Goal: Task Accomplishment & Management: Manage account settings

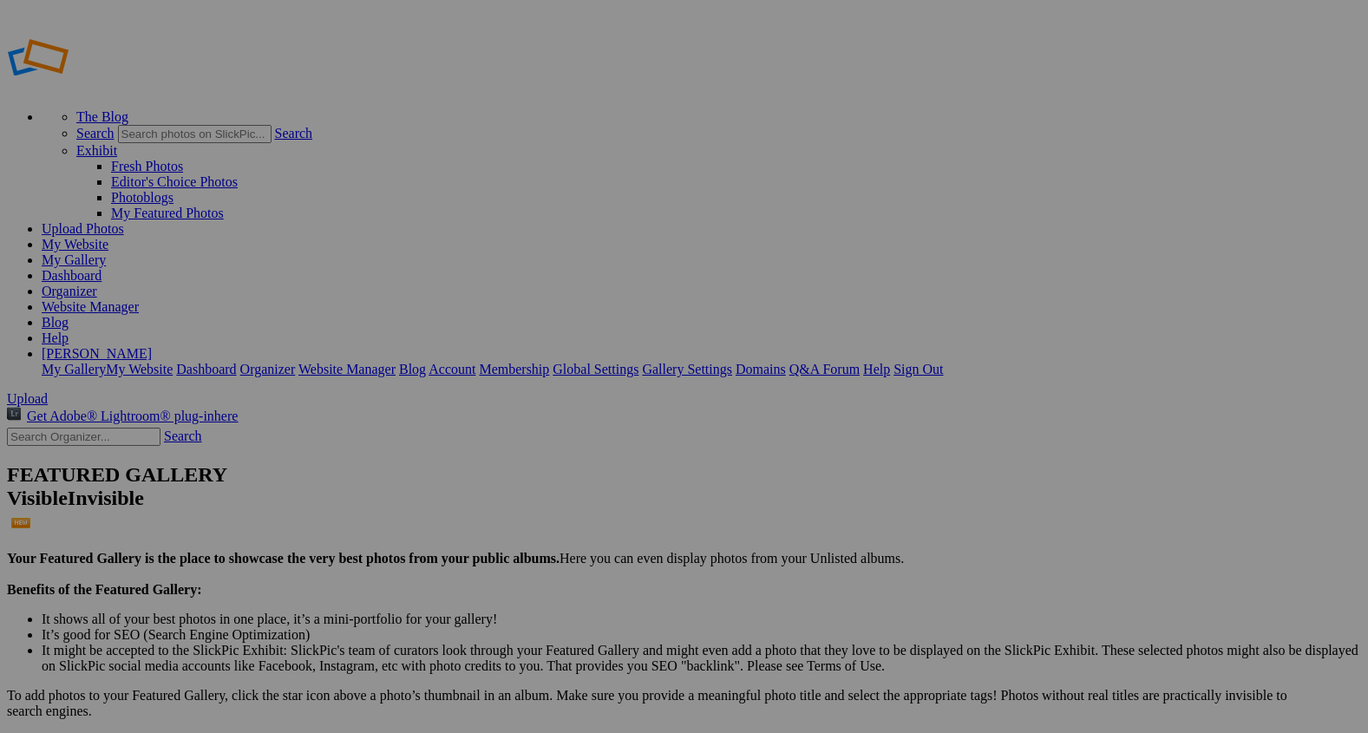
click at [48, 391] on span "Upload" at bounding box center [27, 398] width 41 height 15
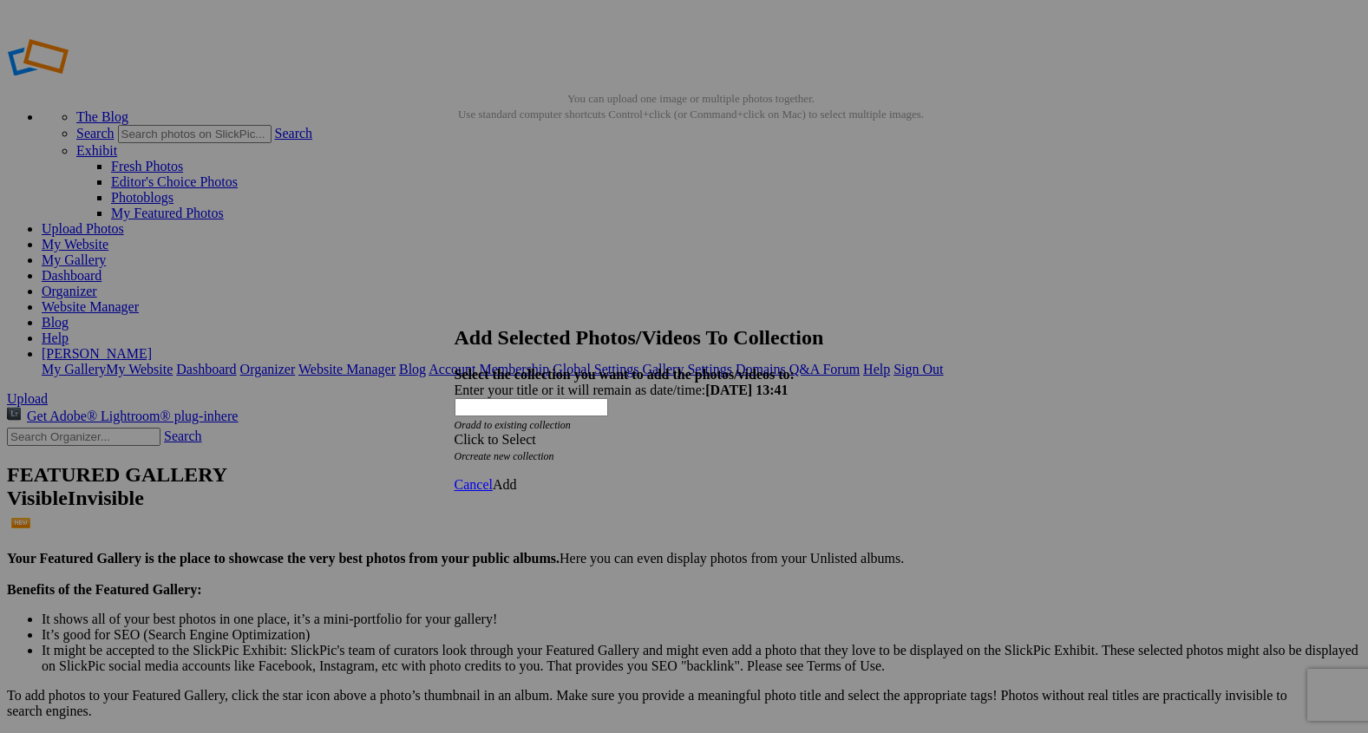
click at [455, 432] on span at bounding box center [455, 439] width 0 height 15
click at [732, 425] on link "Rocking Z [GEOGRAPHIC_DATA]" at bounding box center [630, 417] width 204 height 15
click at [517, 477] on span "Add" at bounding box center [505, 484] width 24 height 15
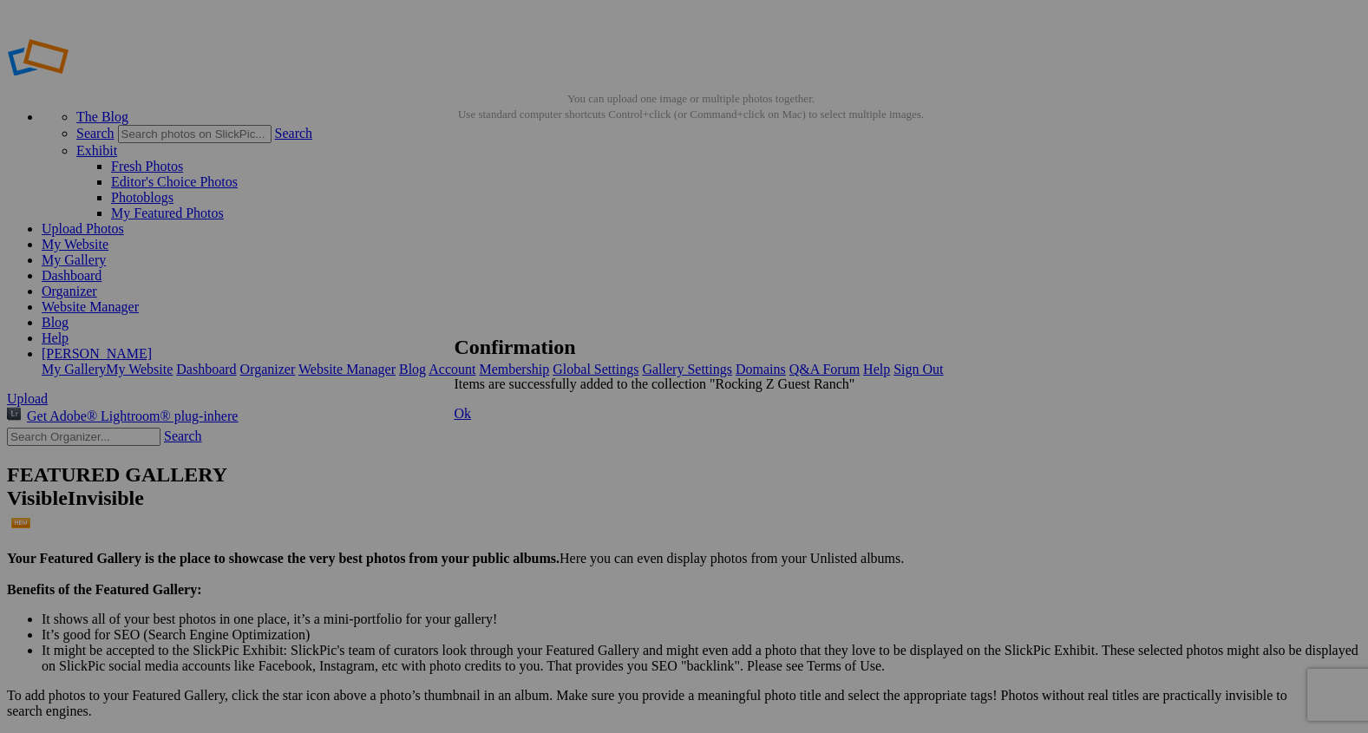
click at [472, 421] on span "Ok" at bounding box center [463, 413] width 17 height 15
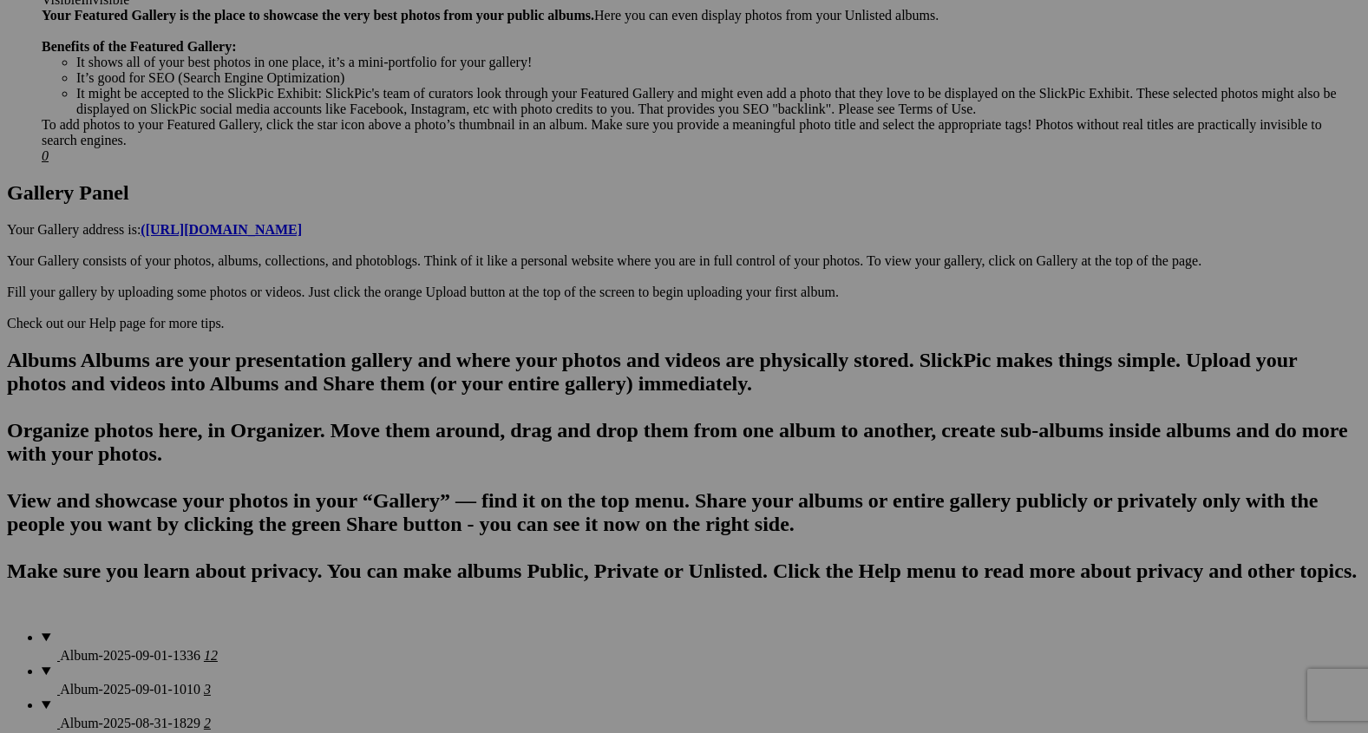
scroll to position [790, 0]
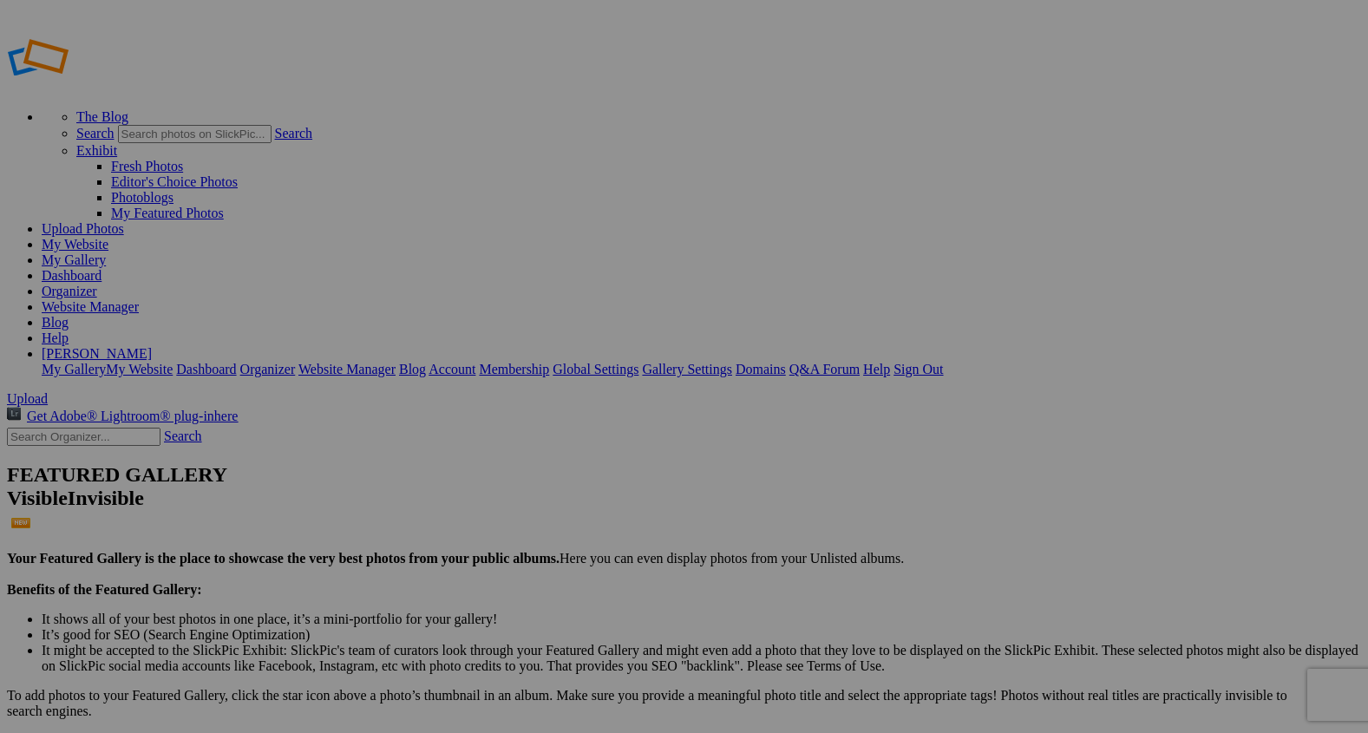
click at [569, 431] on span "Yes" at bounding box center [559, 433] width 20 height 15
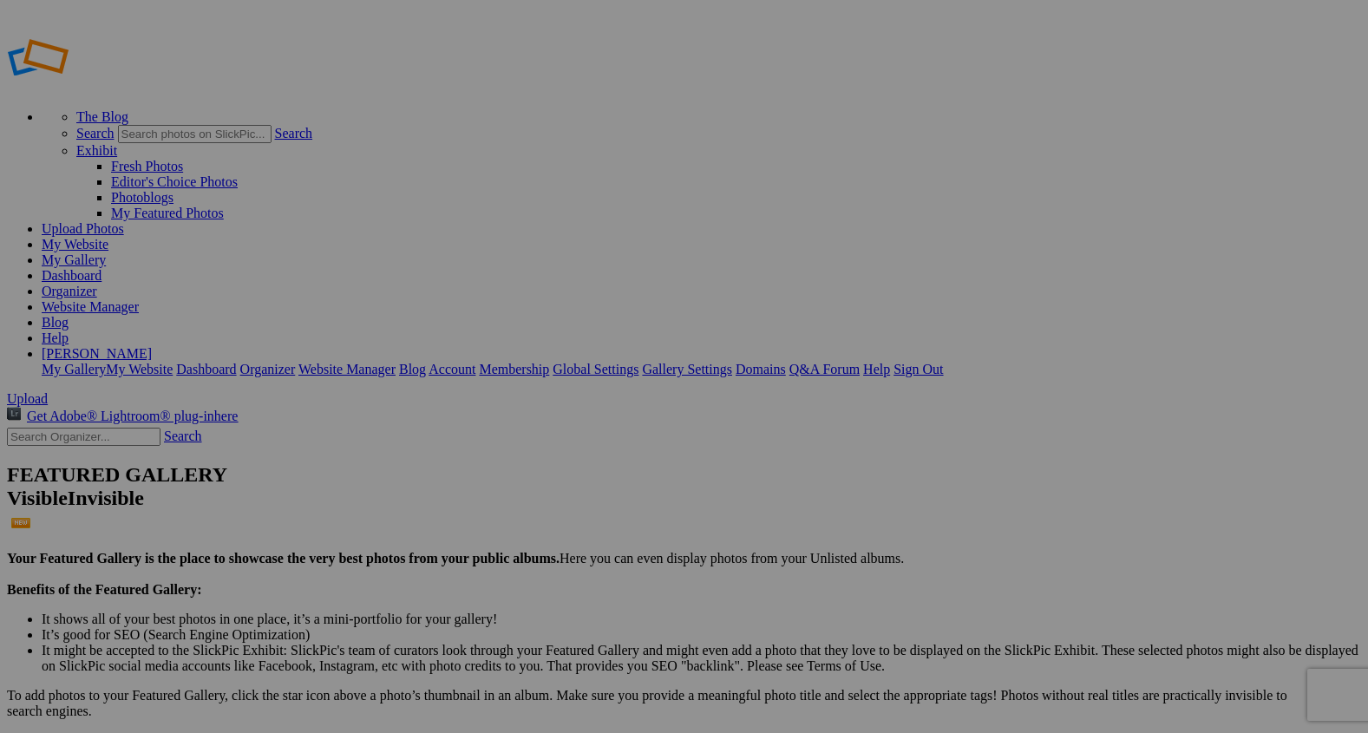
type input "2"
paste input "Hitched to Tradition"
type input "Hitched to Tradition"
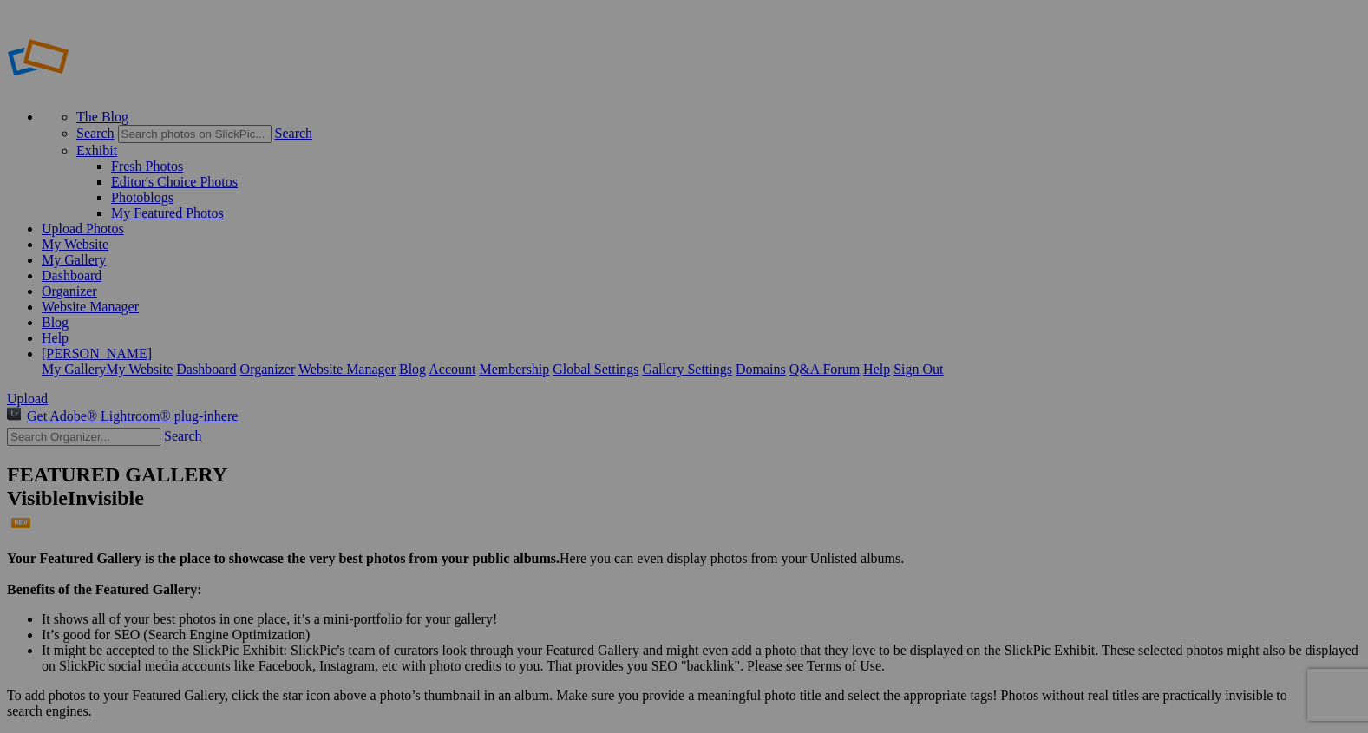
type input "2"
paste input "Riding Free"
type input "Riding Free"
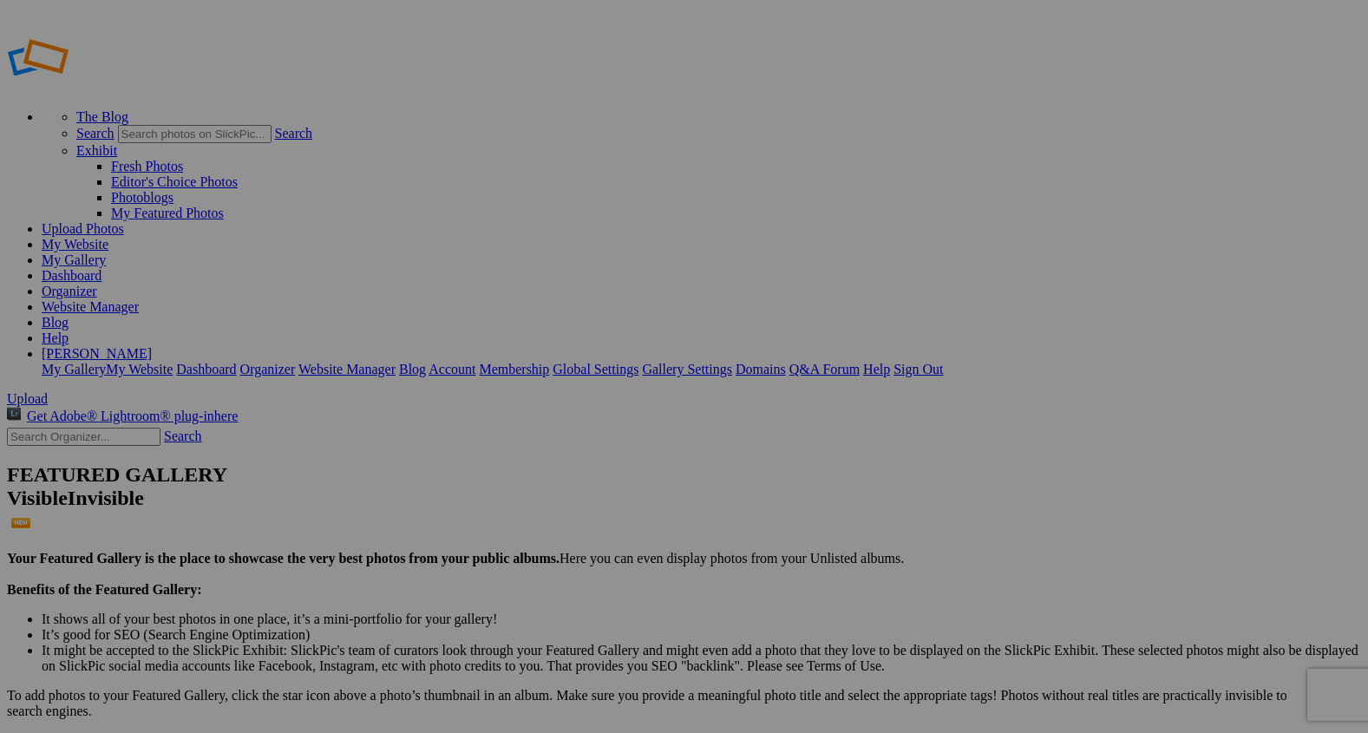
type input "2"
paste input "Balance and Dust"
type input "Balance and Dust"
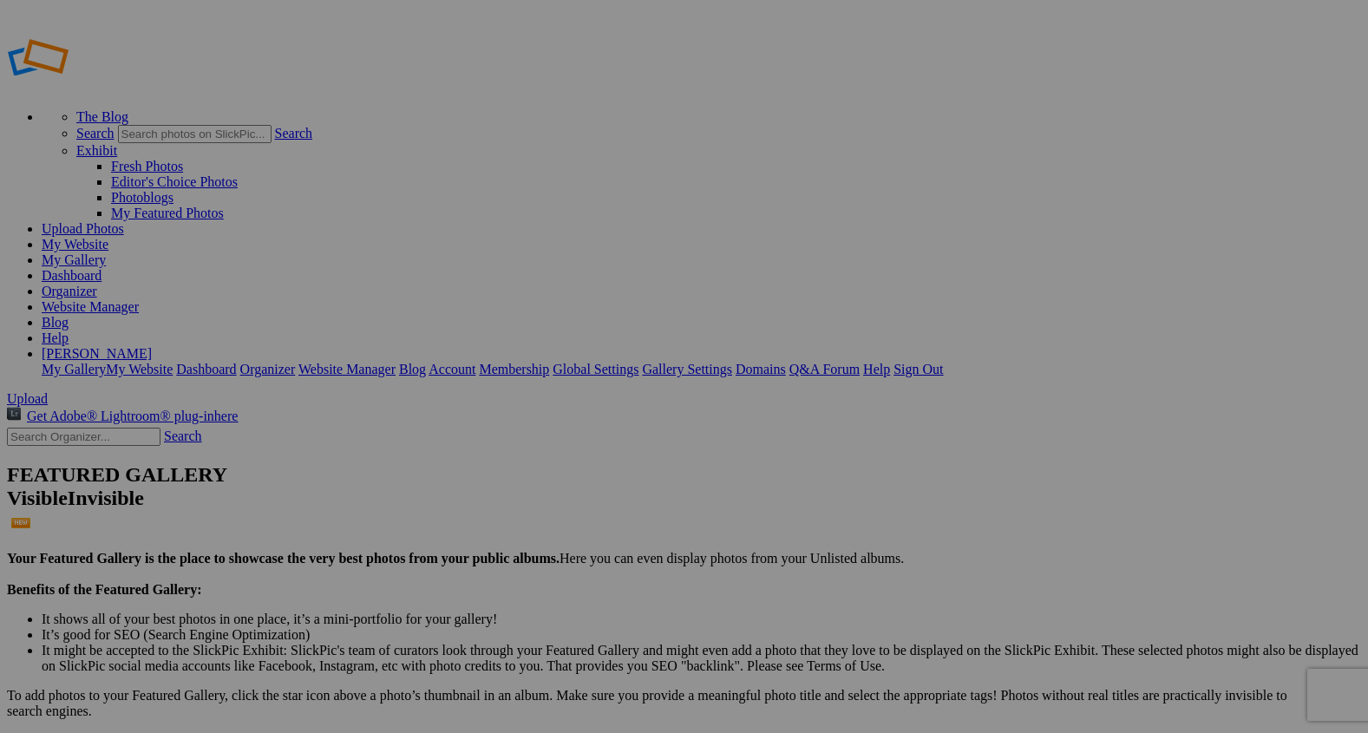
type input "2"
paste input "The Pure Ride"
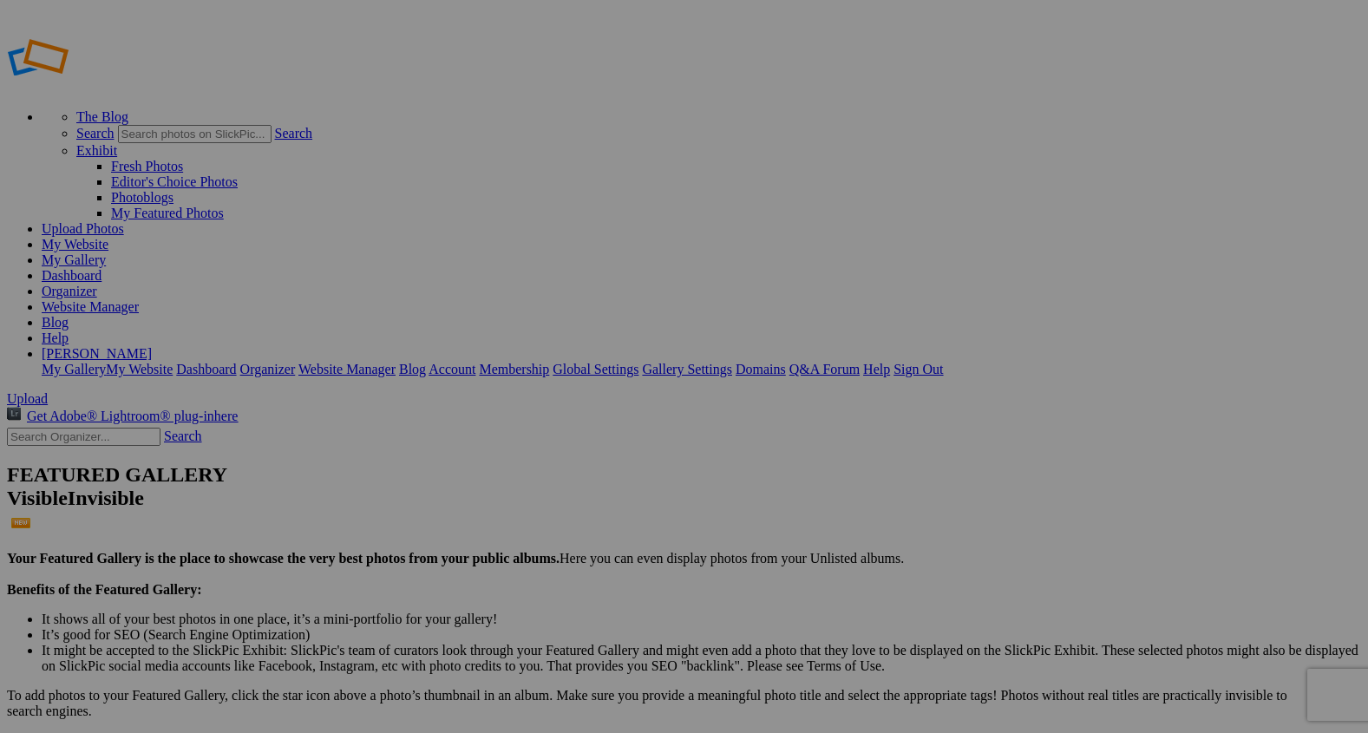
type input "The Pure Ride"
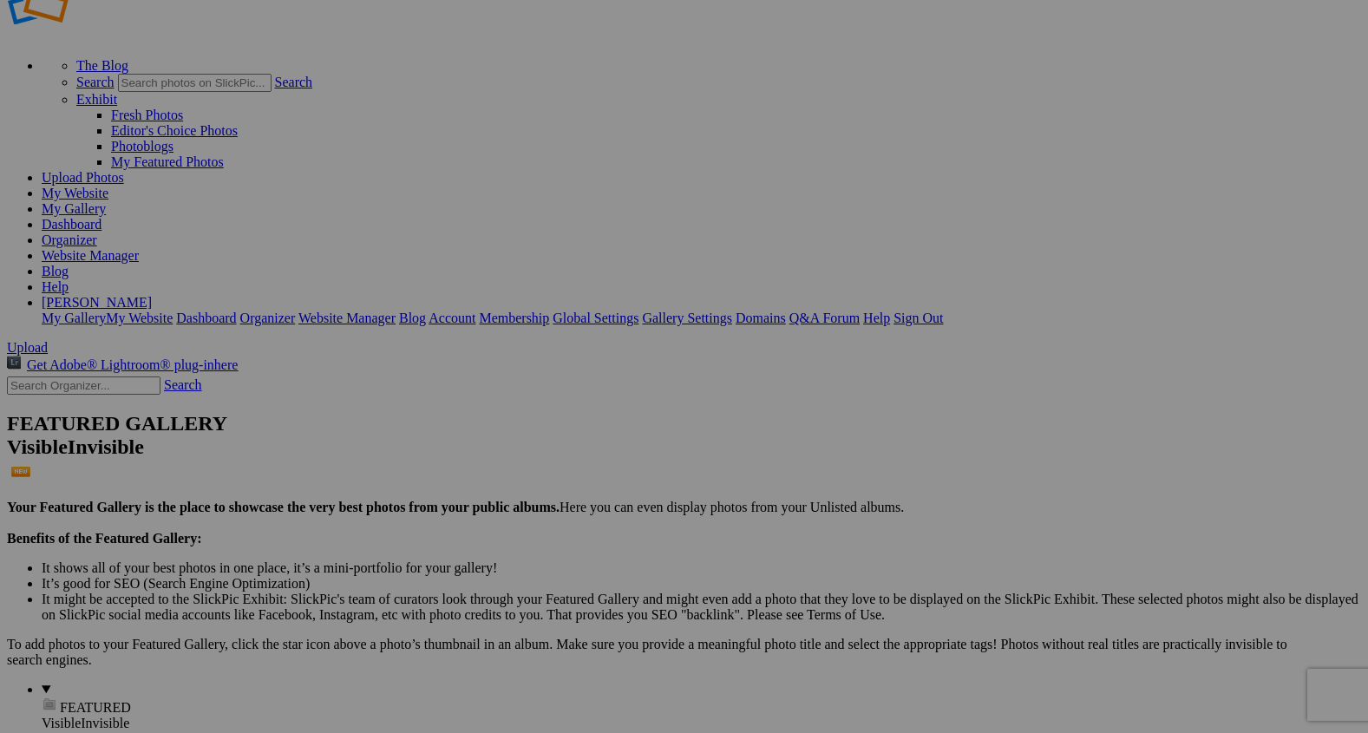
scroll to position [62, 0]
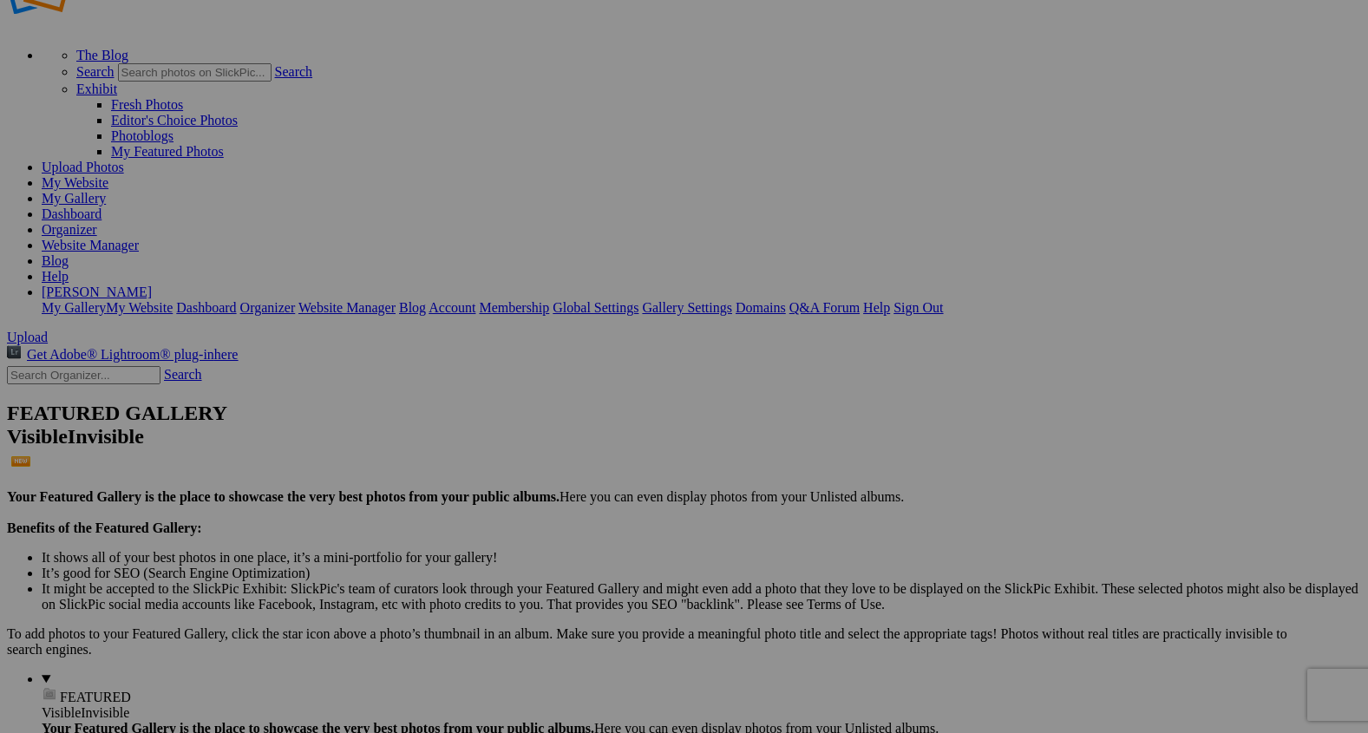
type input "2"
paste input "The [PERSON_NAME] Challenge"
type input "The [PERSON_NAME] Challenge"
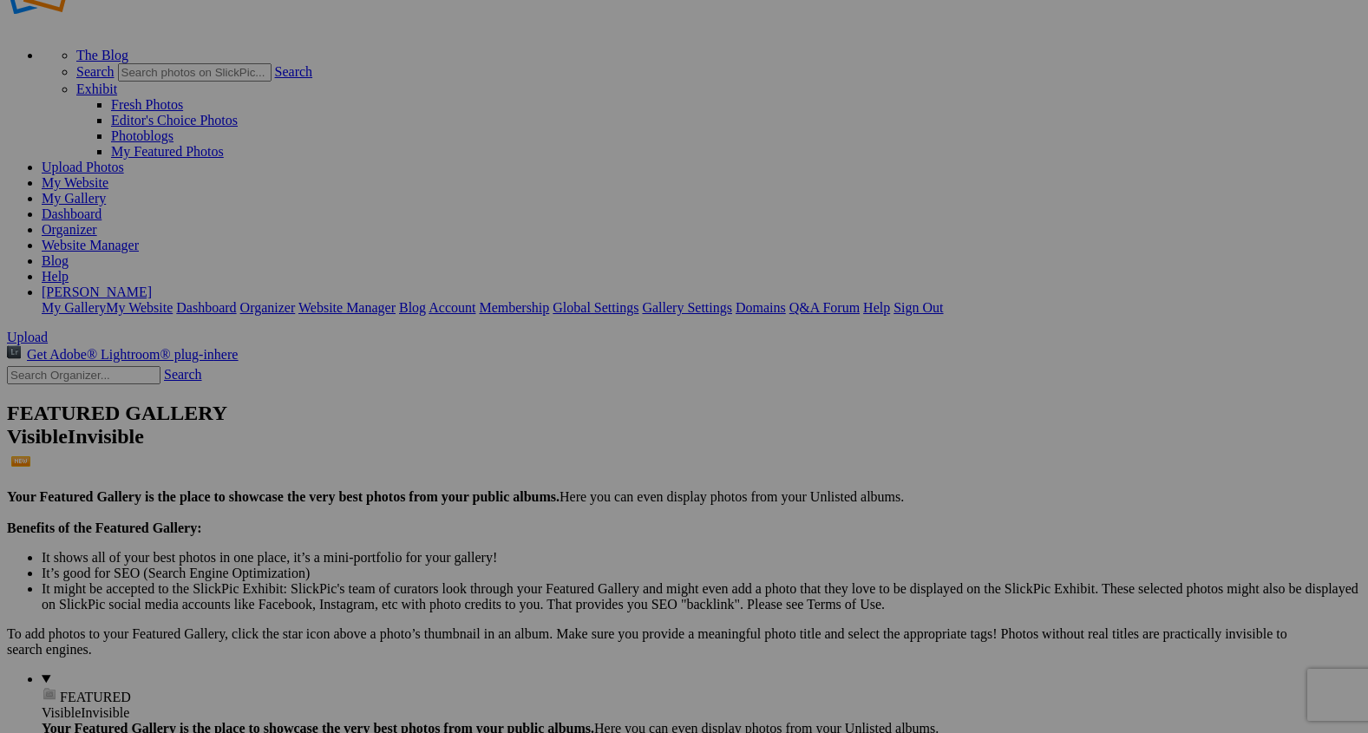
type input "2"
paste input "Archers at the Cliffside"
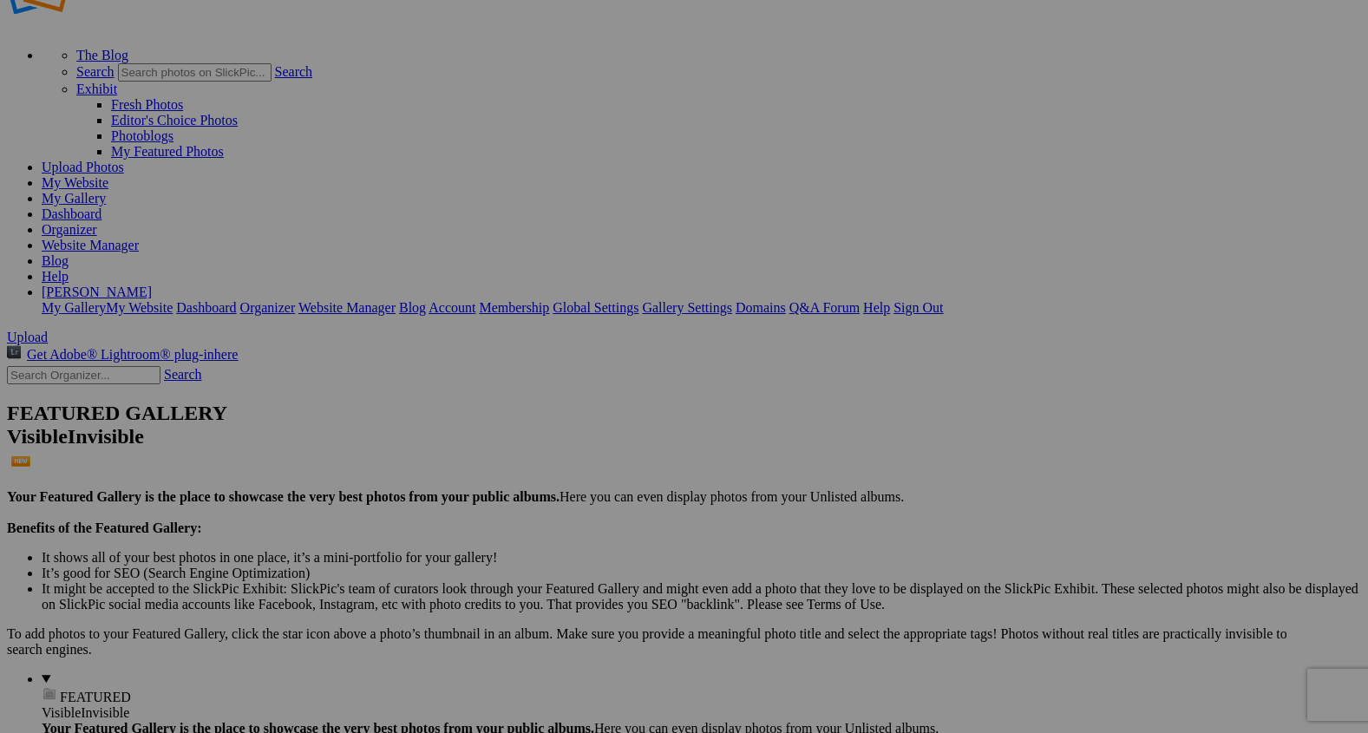
type input "Cliffside Archers"
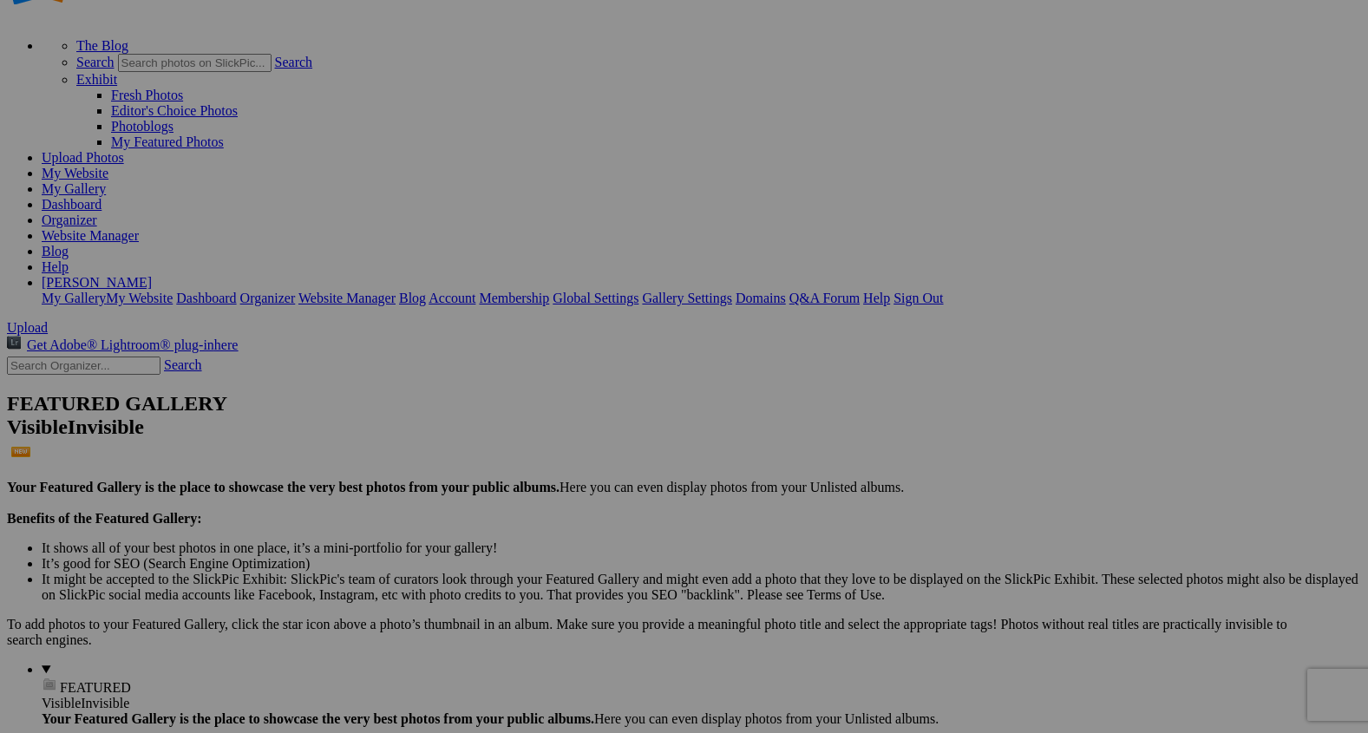
type input "2"
type input "Pasture Playtime"
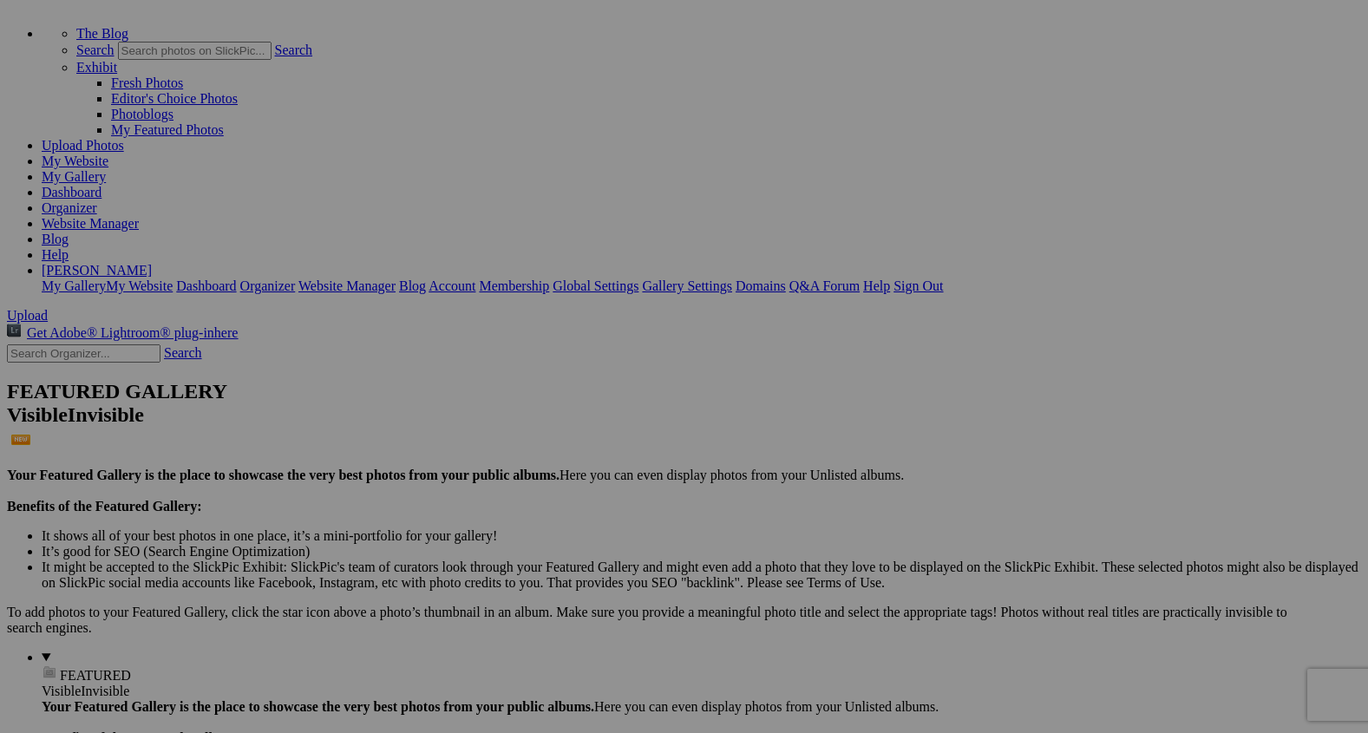
scroll to position [92, 0]
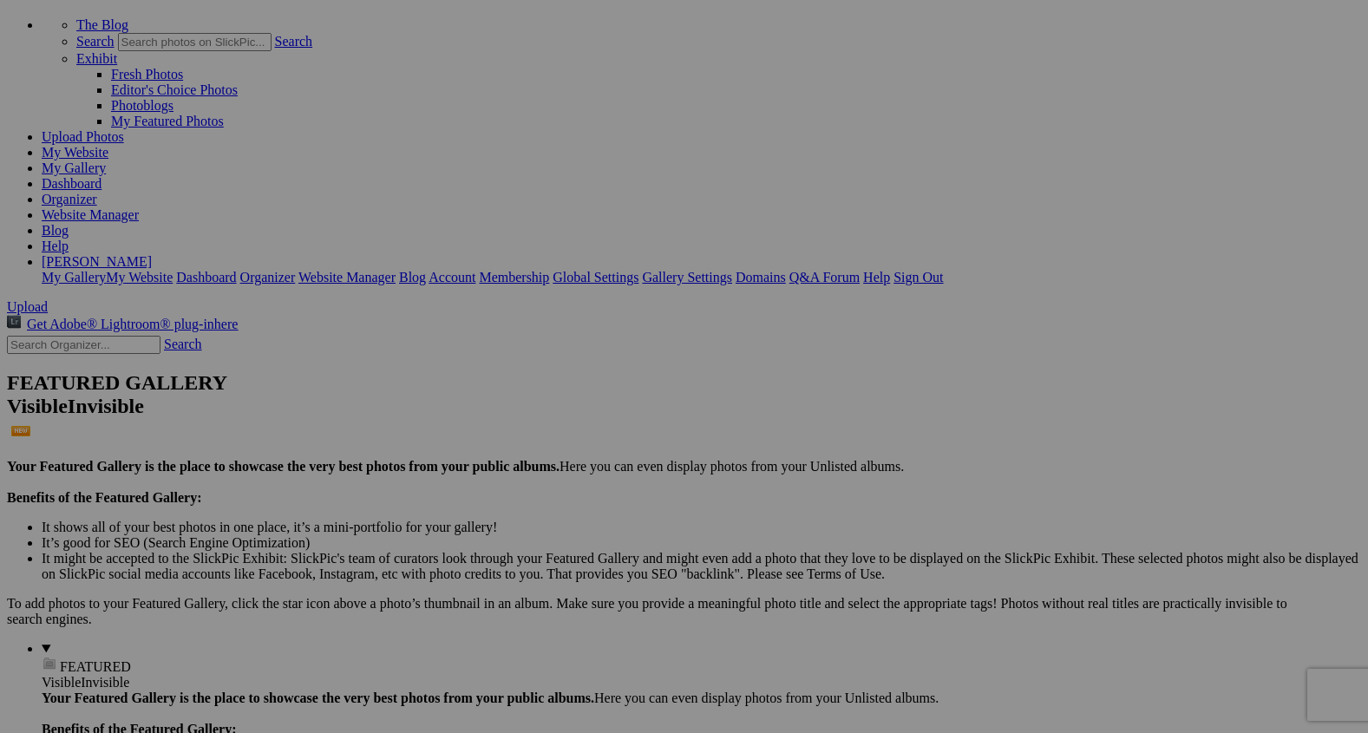
type input "2"
paste input "Unbridled Beginnings"
type input "Unbridled Beginnings"
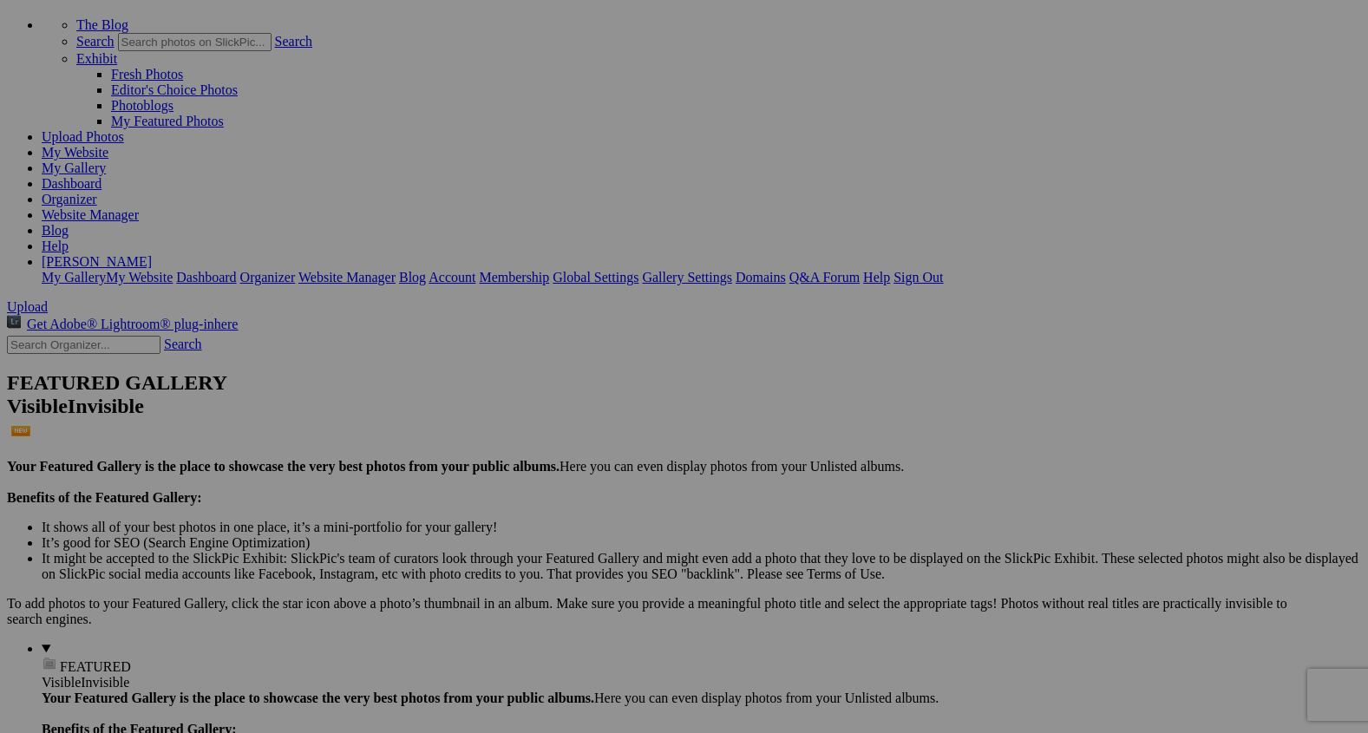
type input "2"
paste input "The Playful Leap”"
type input "The Playful Leap”"
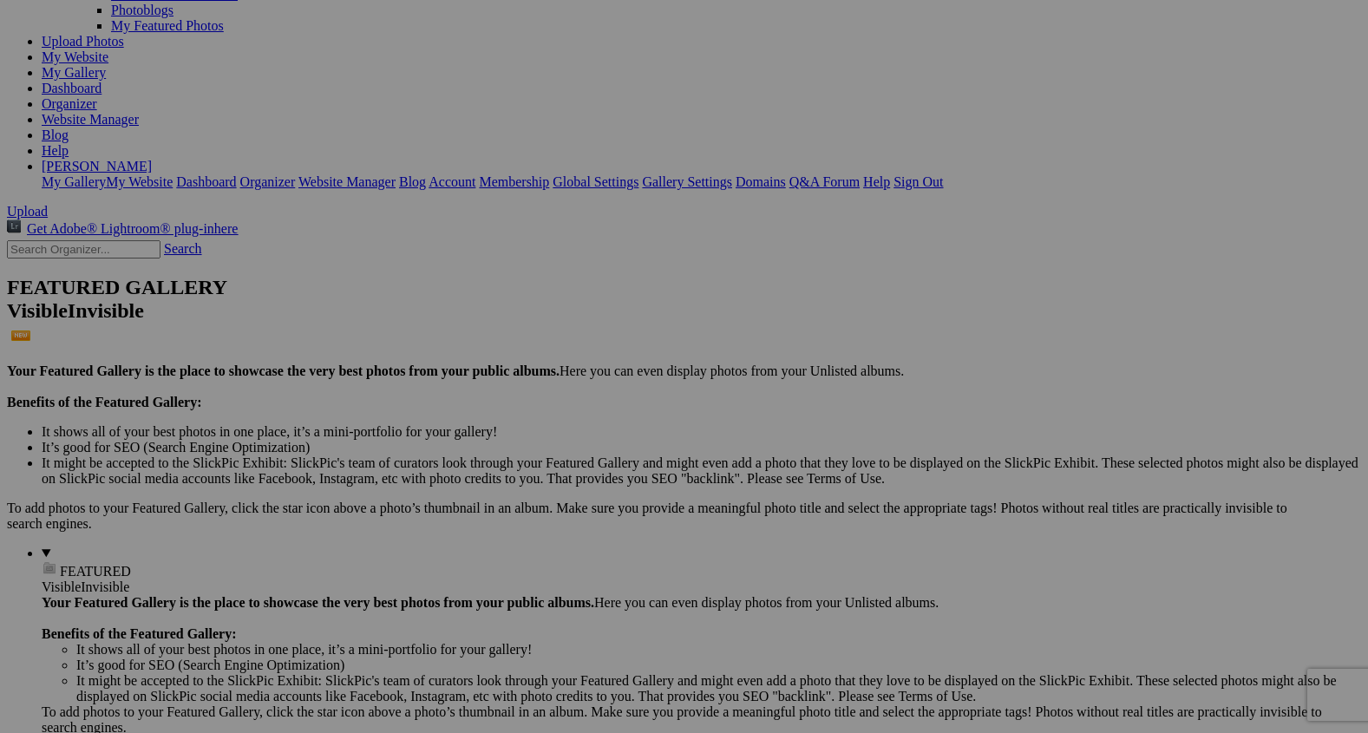
scroll to position [192, 0]
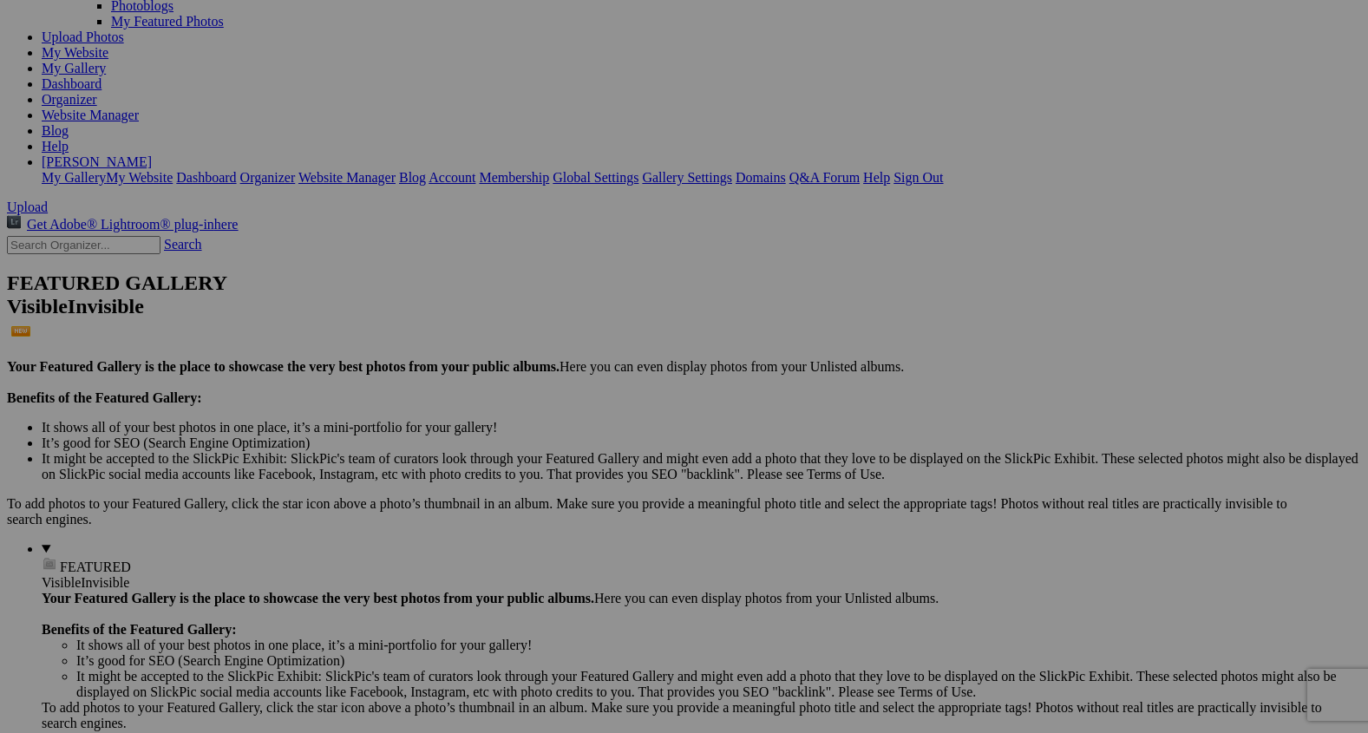
type input "7"
paste input "The Beginning of Trust"
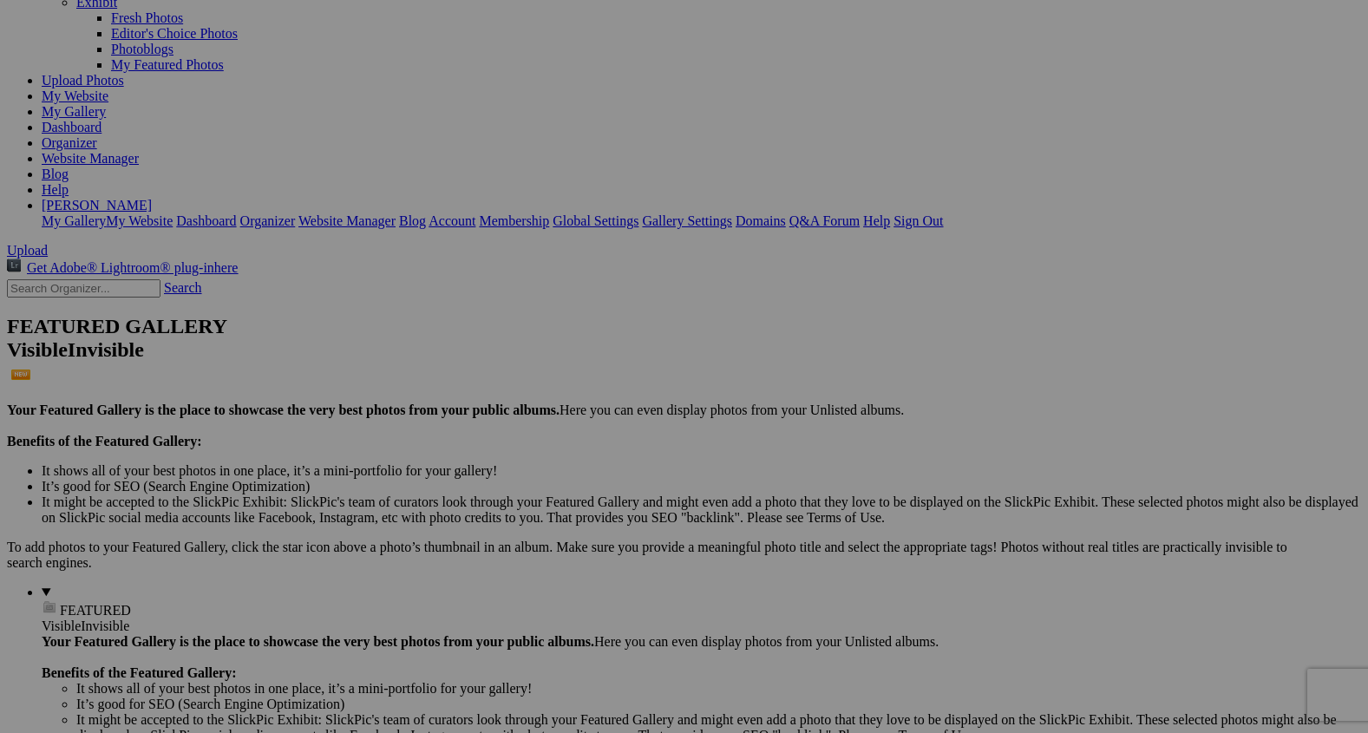
scroll to position [122, 0]
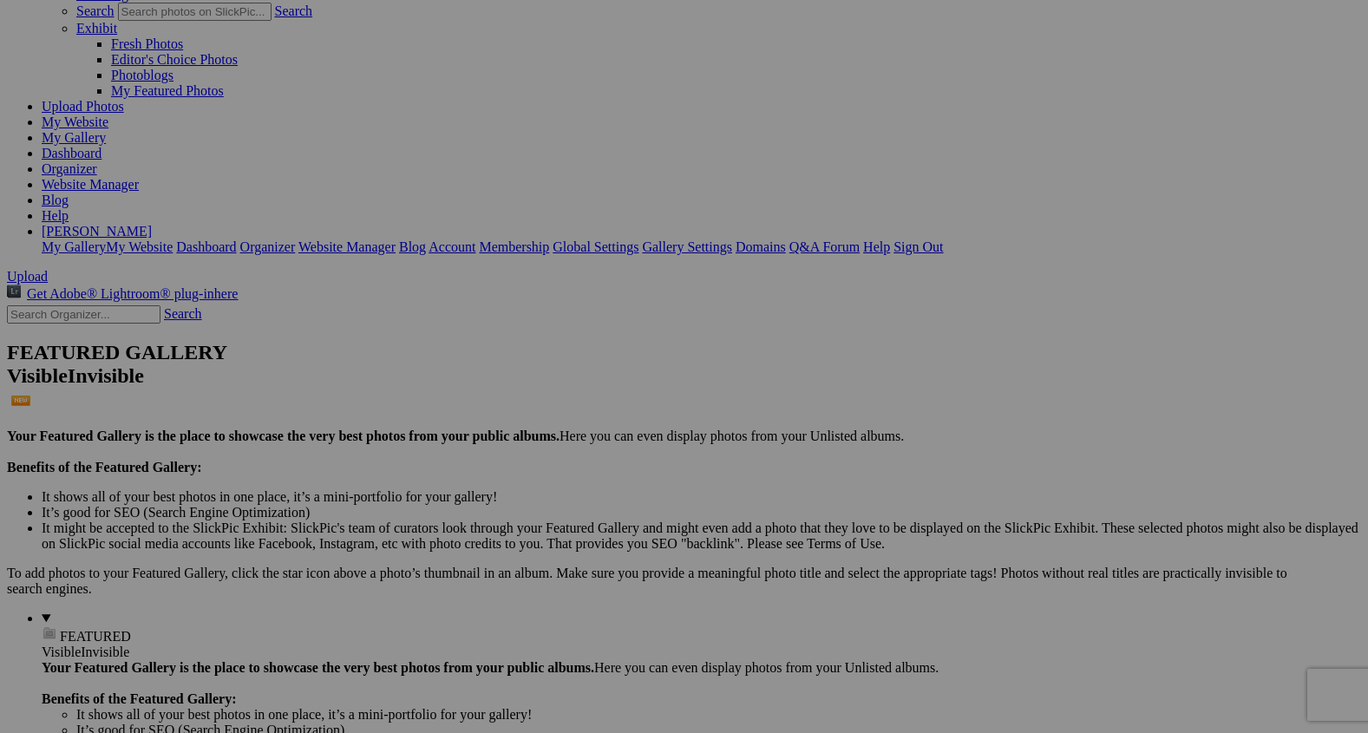
type input "The Beginning of Trust"
type input "2"
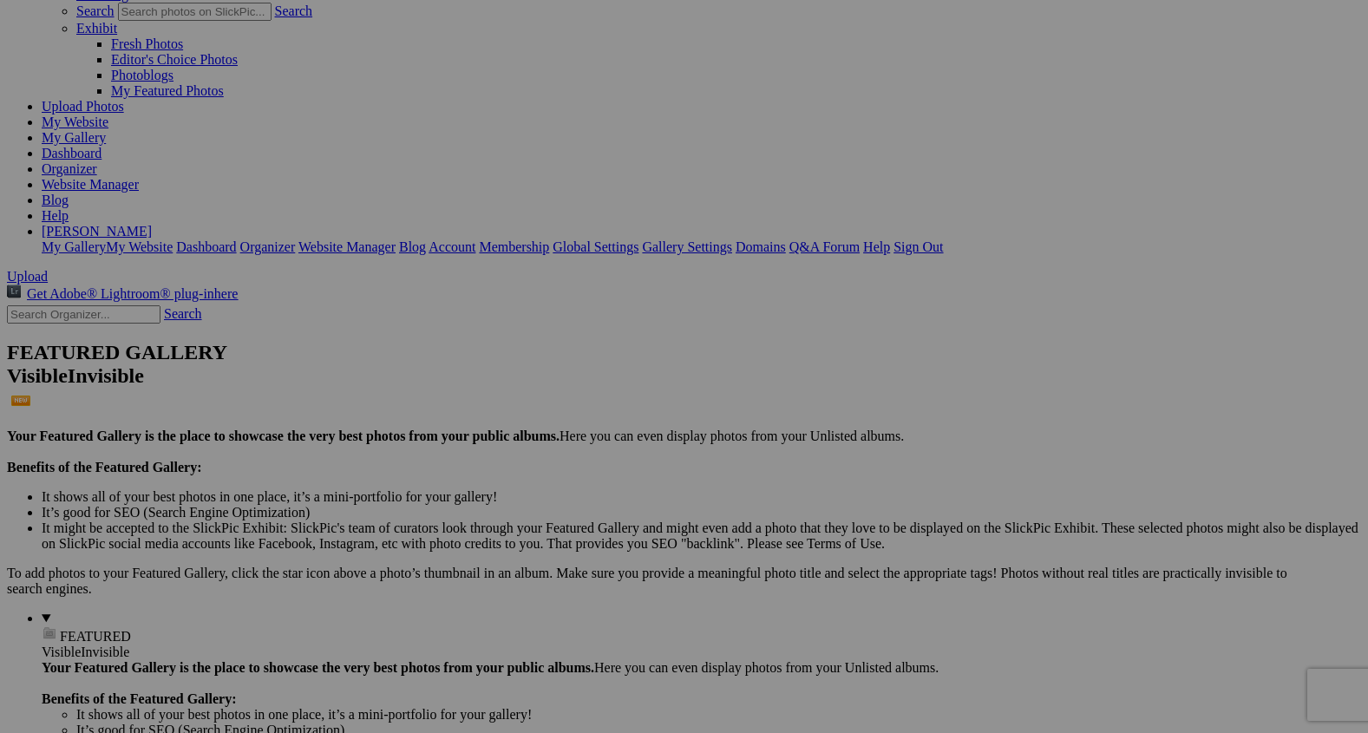
paste input "Born to Stand Tall"
type input "Born to Stand Tall"
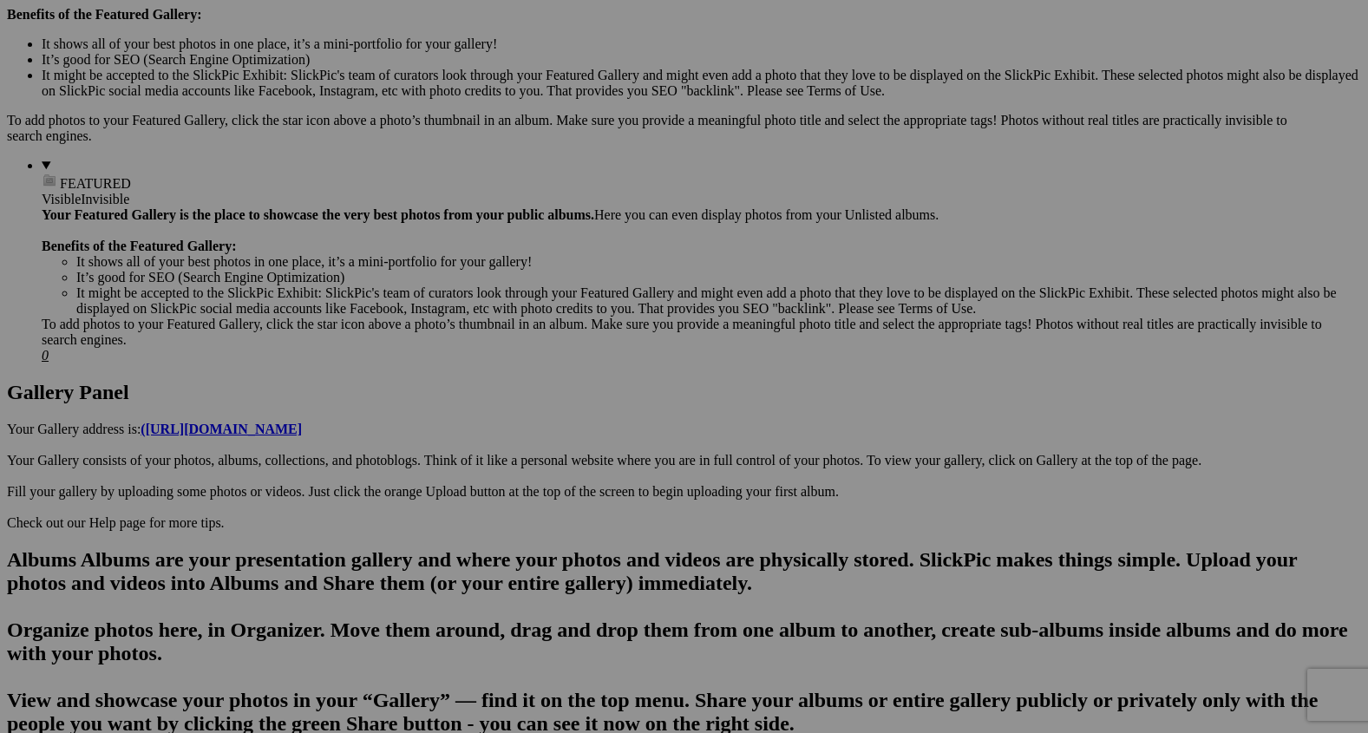
scroll to position [0, 0]
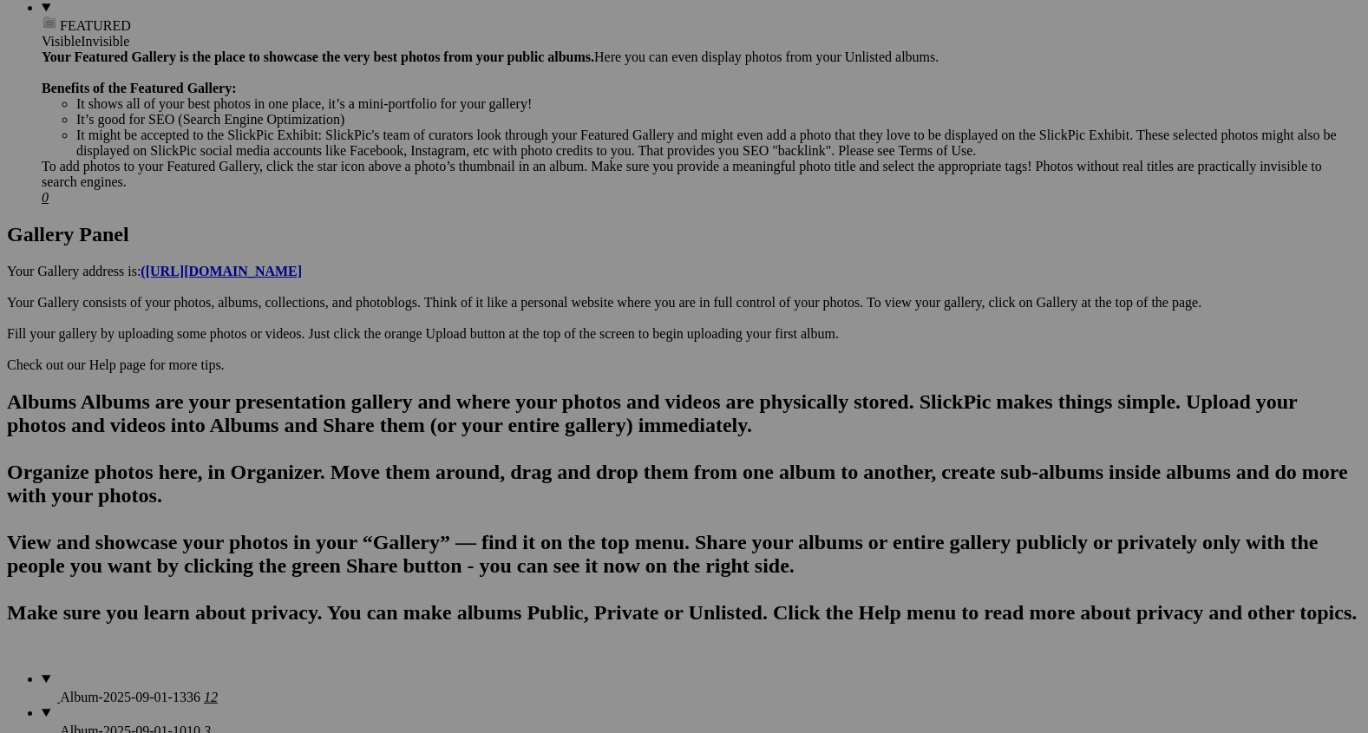
scroll to position [826, 0]
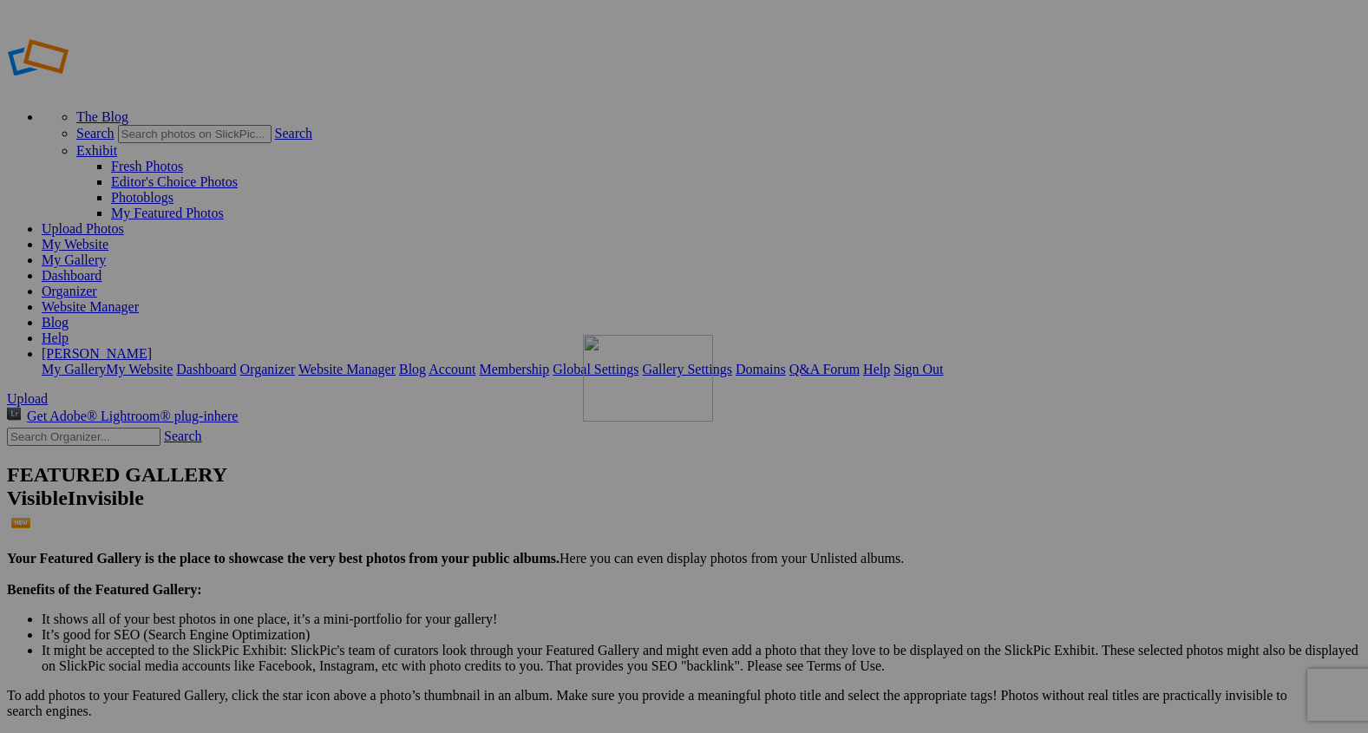
drag, startPoint x: 624, startPoint y: 473, endPoint x: 831, endPoint y: 457, distance: 208.0
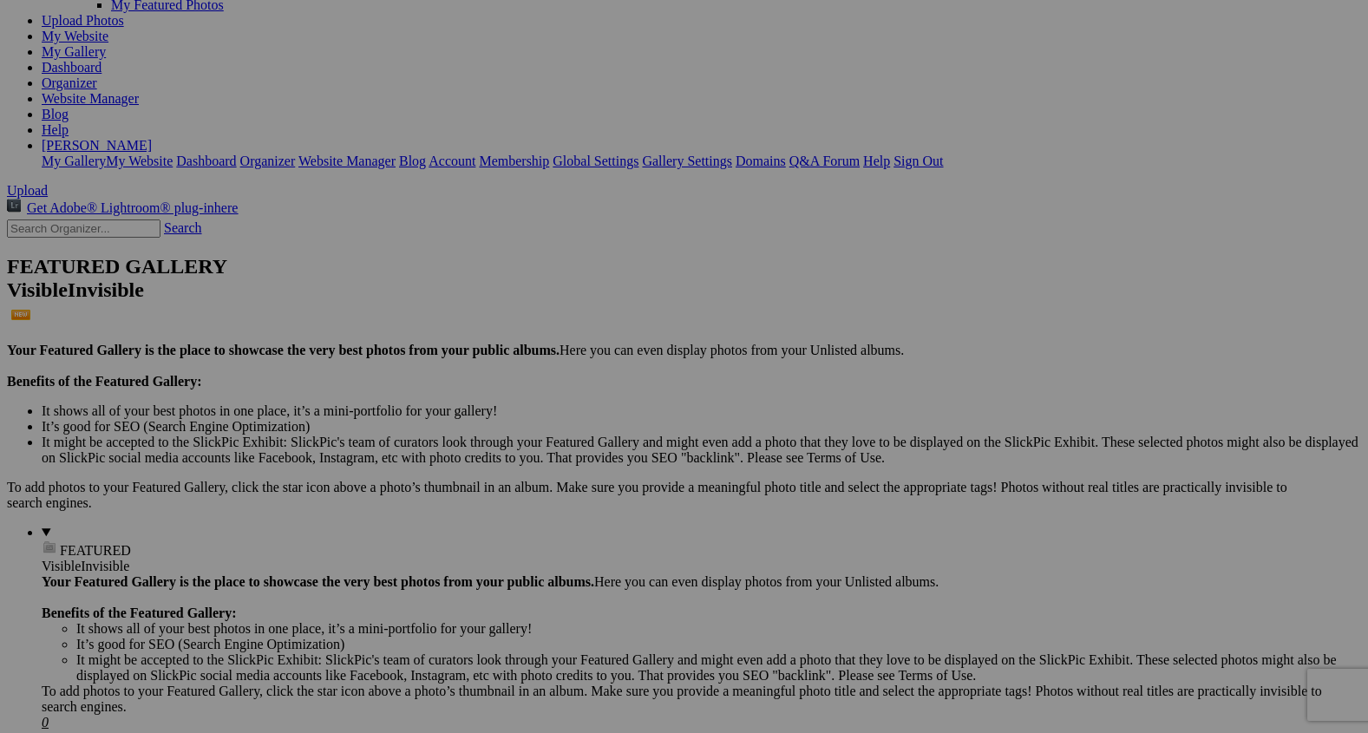
scroll to position [201, 0]
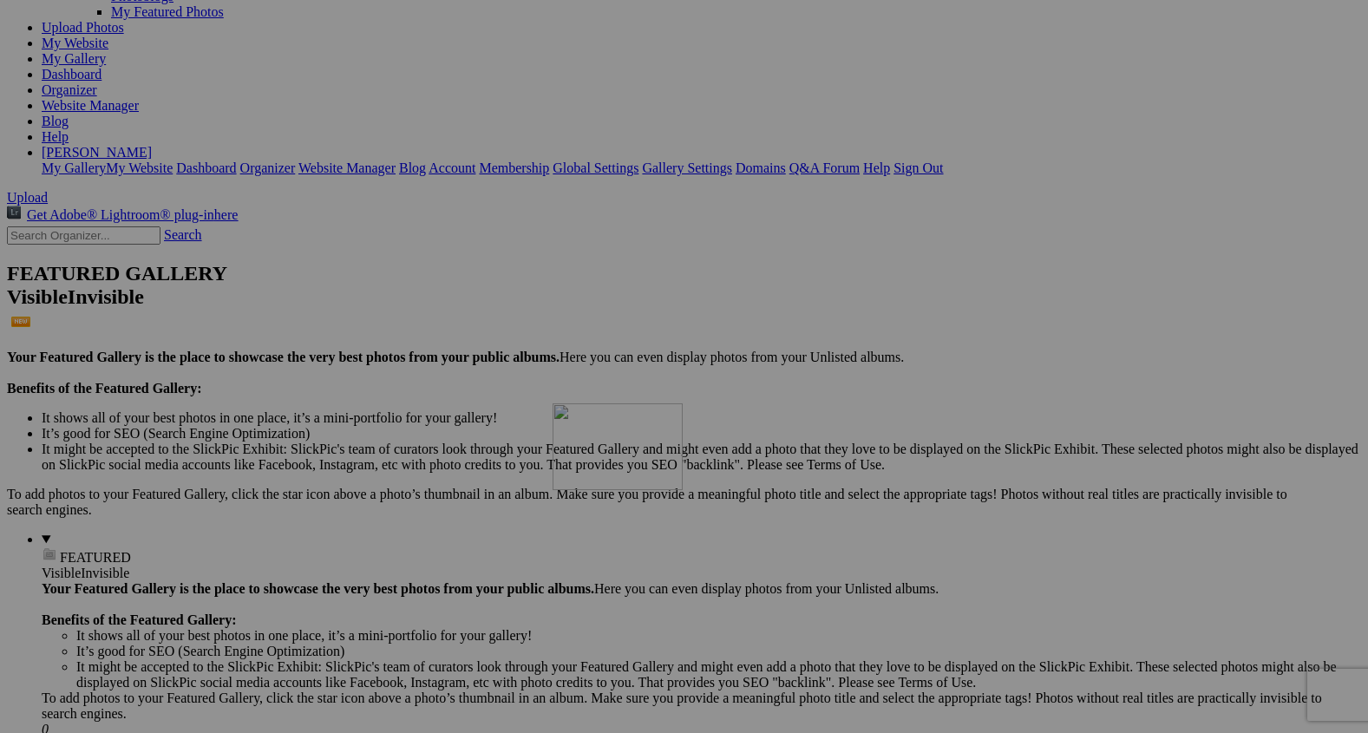
drag, startPoint x: 802, startPoint y: 305, endPoint x: 805, endPoint y: 561, distance: 256.0
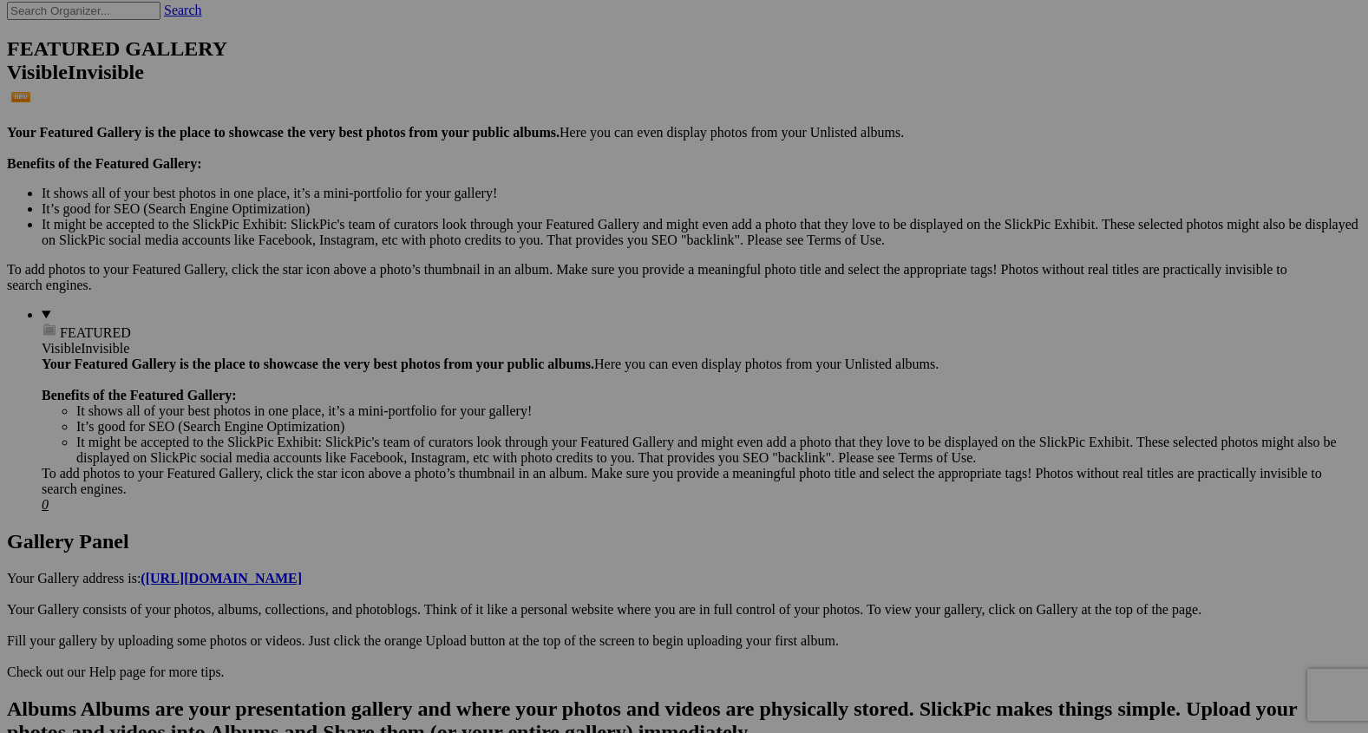
scroll to position [431, 0]
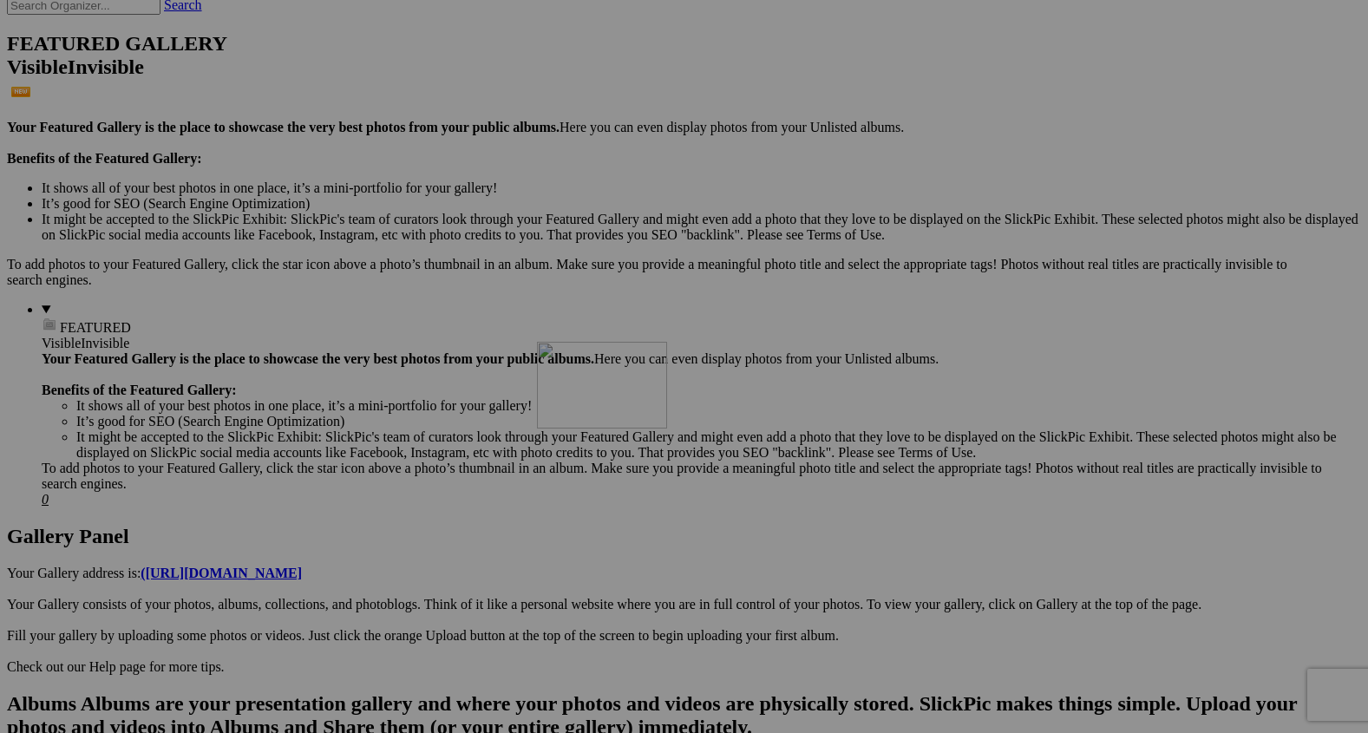
drag, startPoint x: 787, startPoint y: 279, endPoint x: 791, endPoint y: 568, distance: 289.0
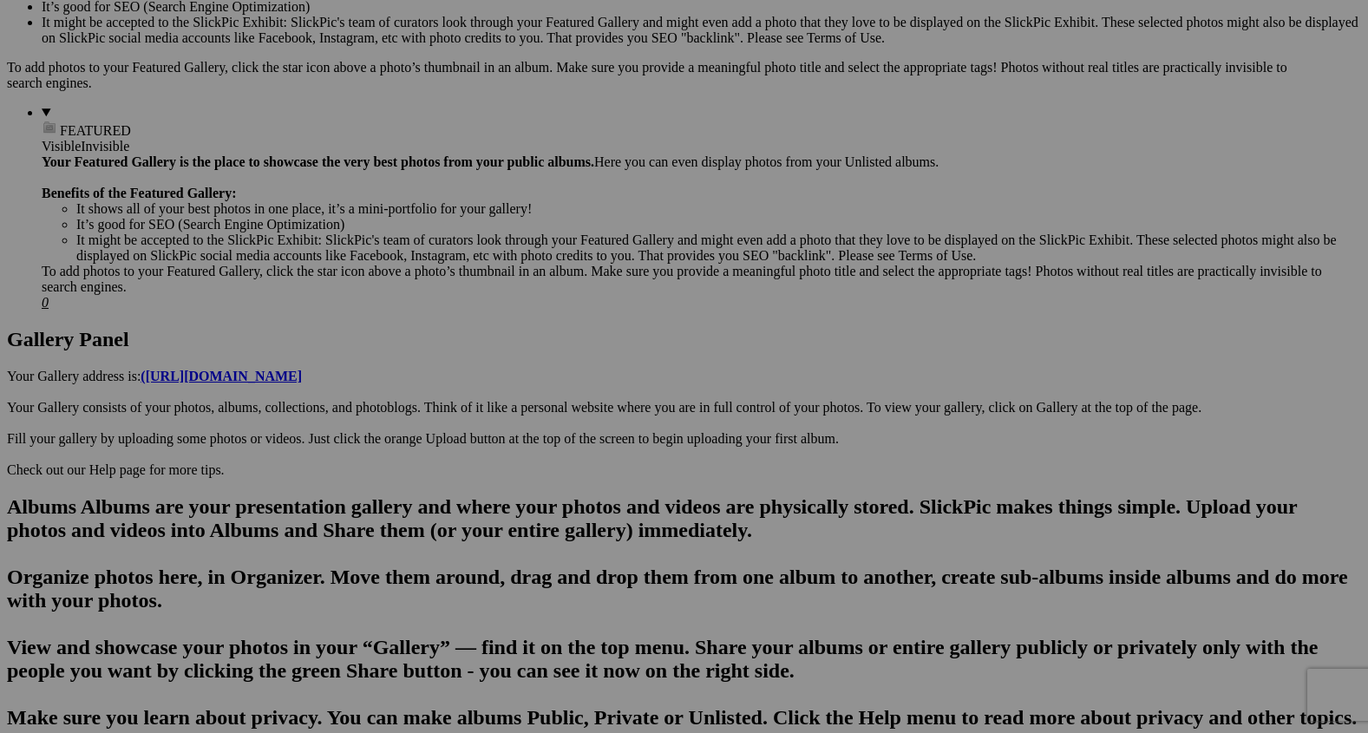
scroll to position [659, 0]
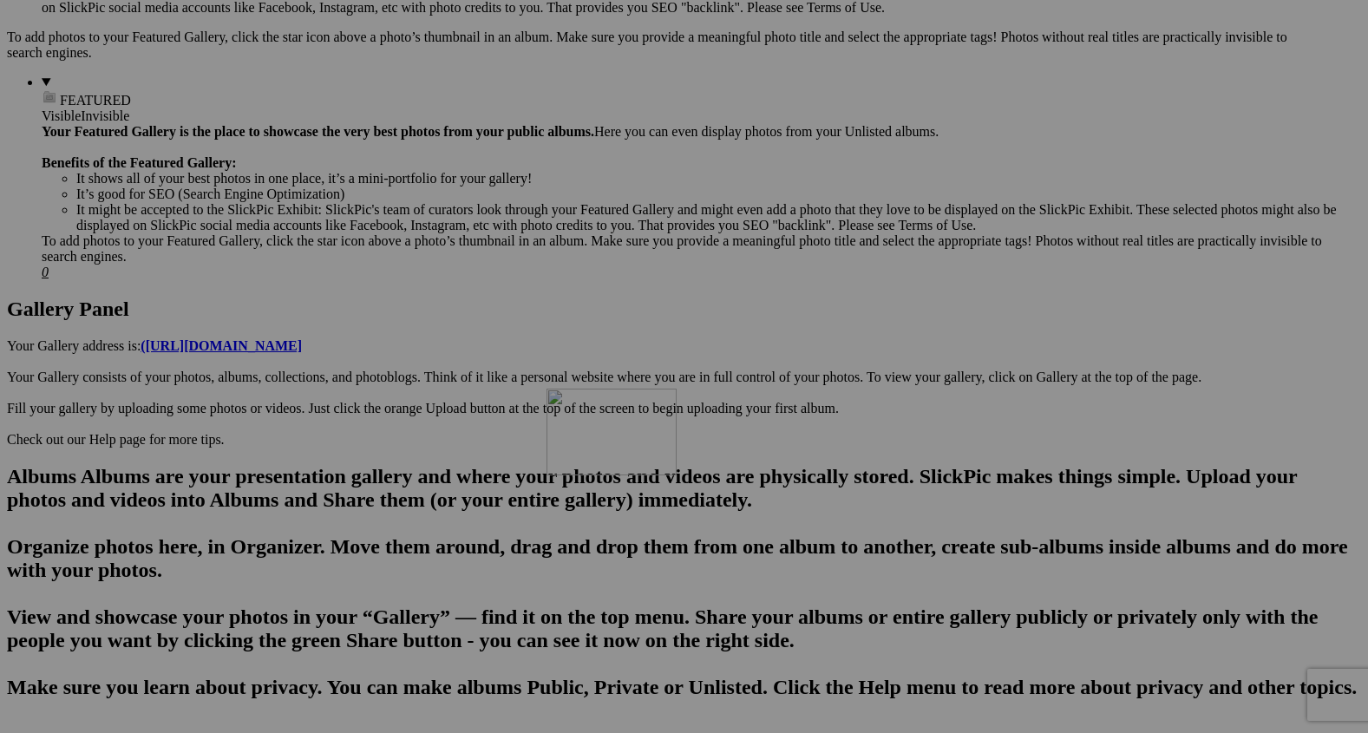
drag, startPoint x: 797, startPoint y: 282, endPoint x: 797, endPoint y: 574, distance: 291.6
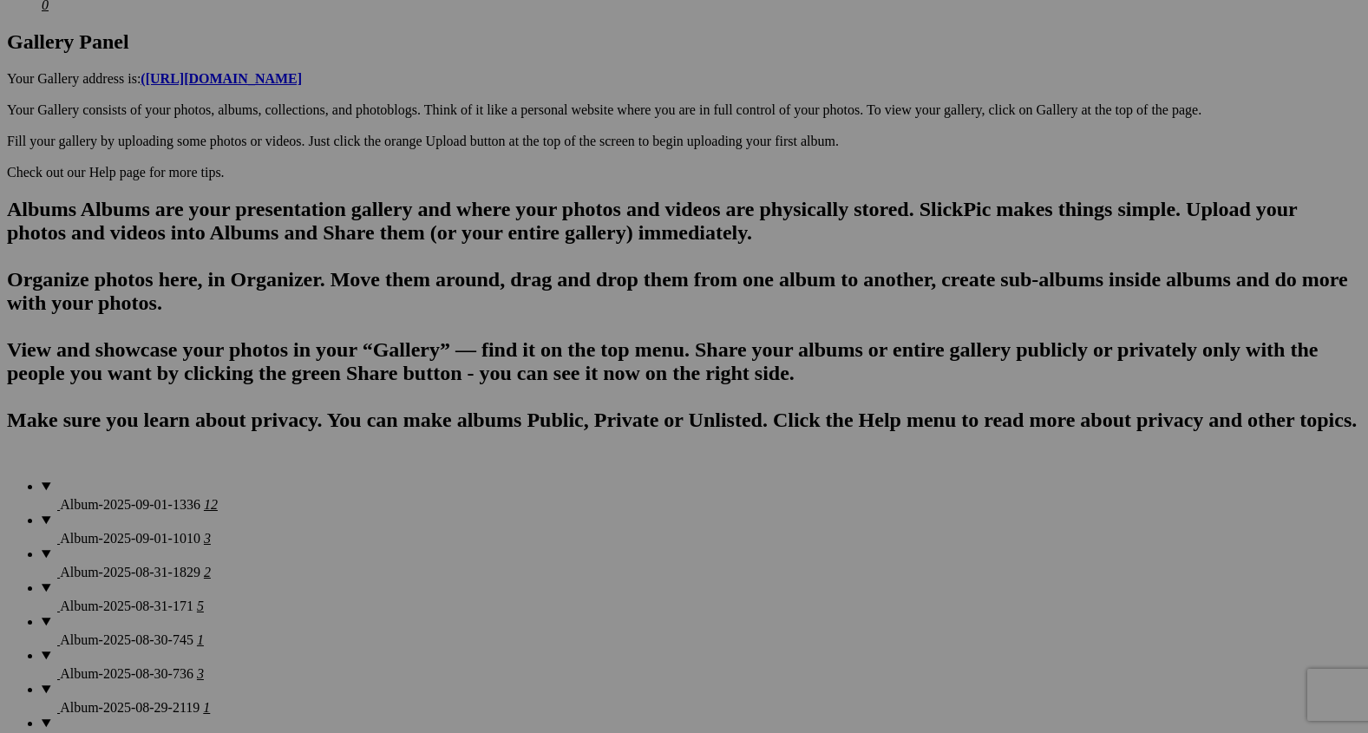
scroll to position [962, 0]
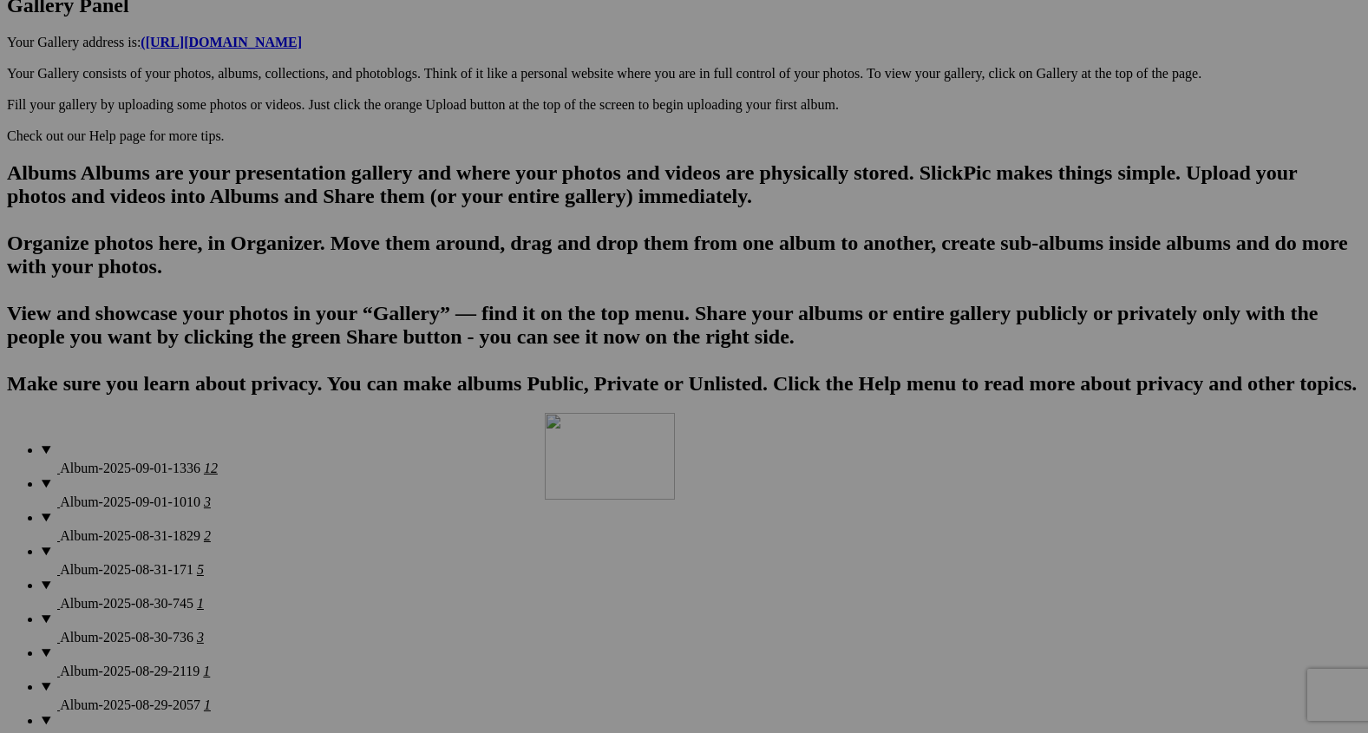
drag, startPoint x: 794, startPoint y: 220, endPoint x: 798, endPoint y: 609, distance: 388.8
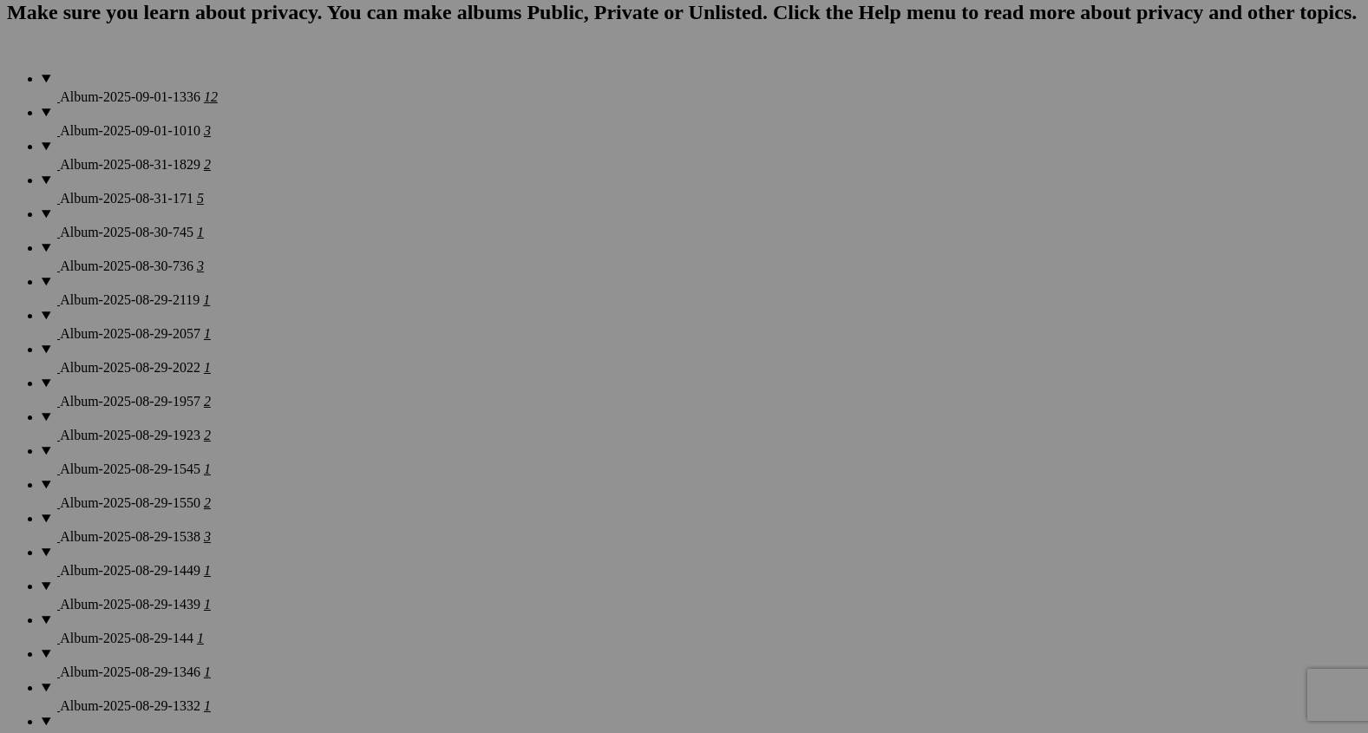
scroll to position [1350, 0]
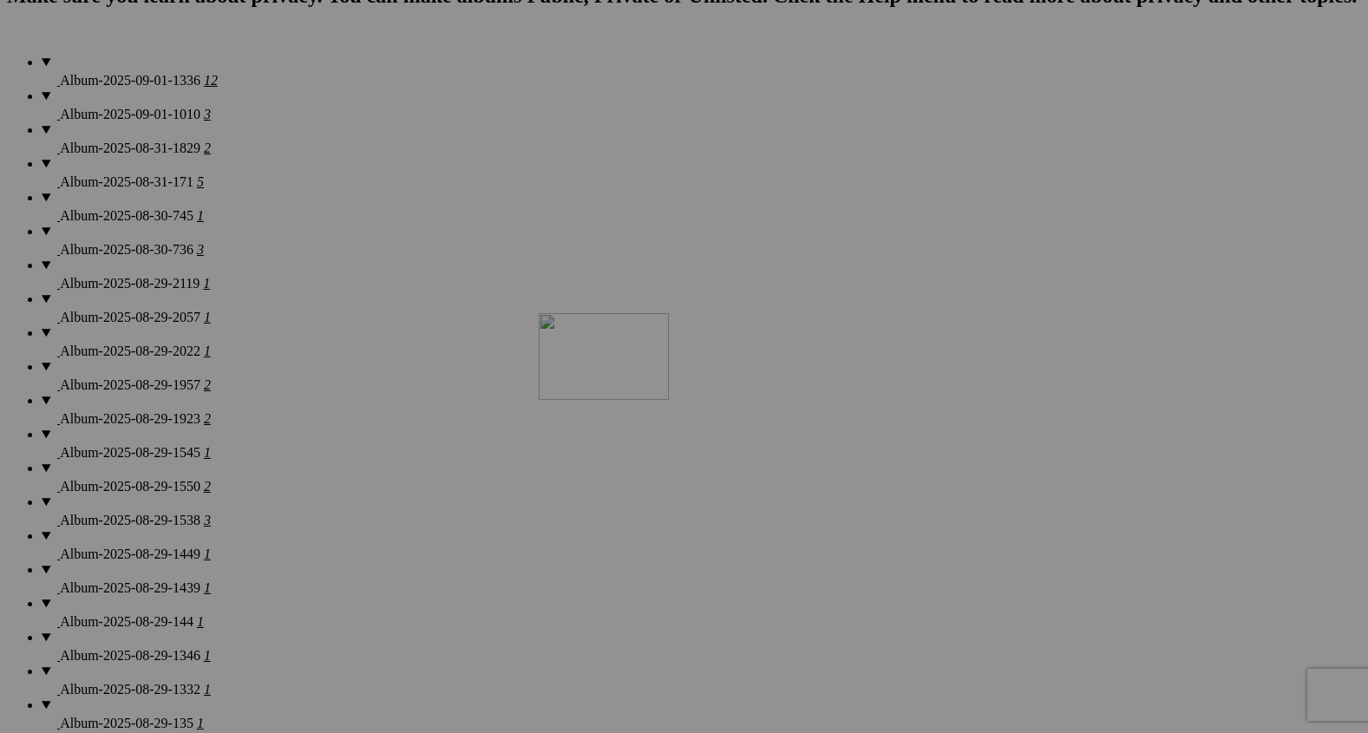
drag, startPoint x: 794, startPoint y: 261, endPoint x: 789, endPoint y: 465, distance: 204.0
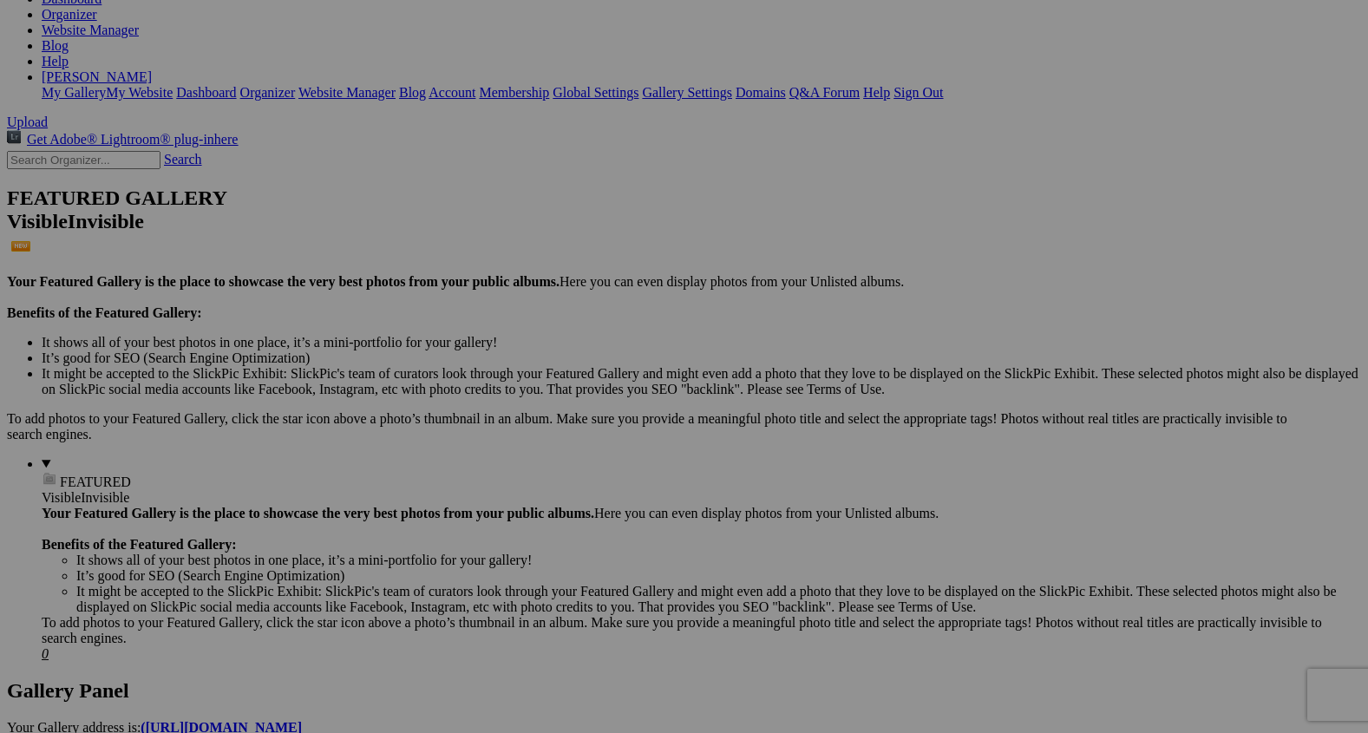
scroll to position [284, 0]
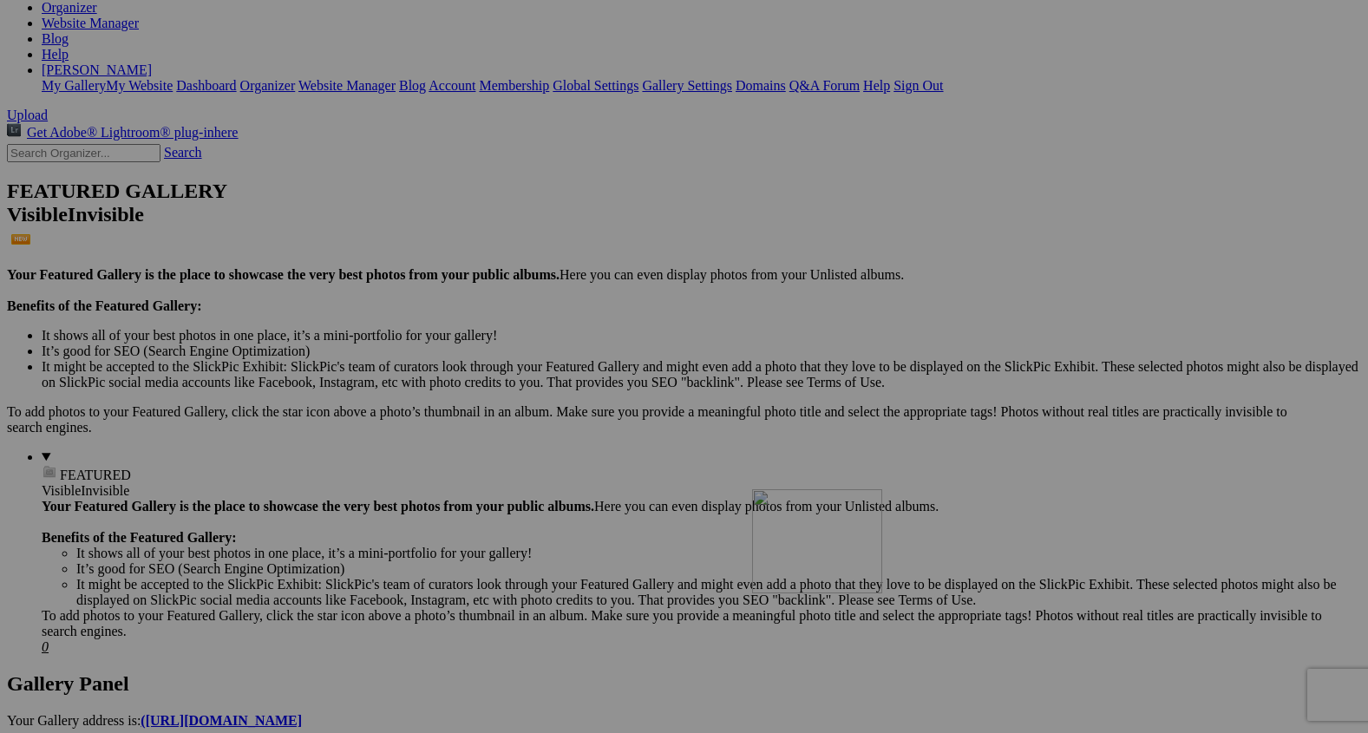
drag, startPoint x: 1279, startPoint y: 224, endPoint x: 1004, endPoint y: 636, distance: 495.5
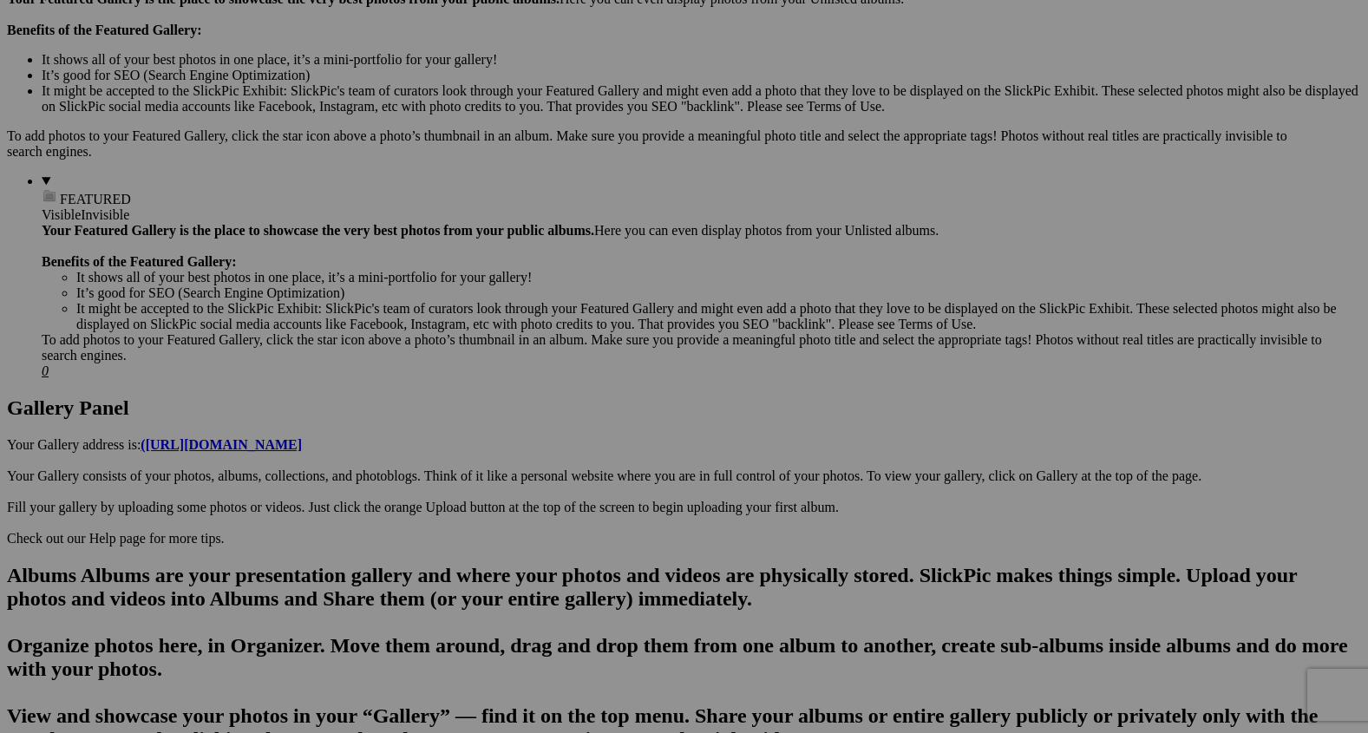
scroll to position [576, 0]
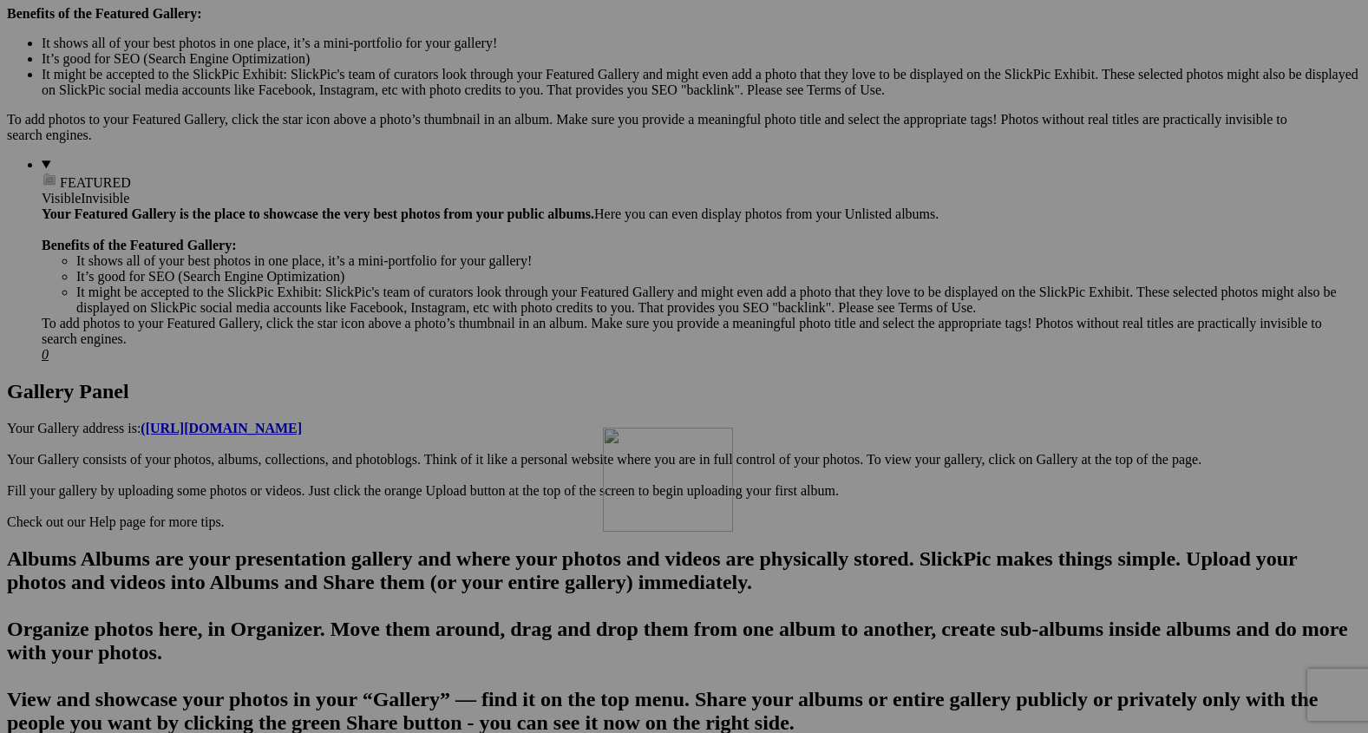
drag, startPoint x: 1252, startPoint y: 164, endPoint x: 838, endPoint y: 586, distance: 590.9
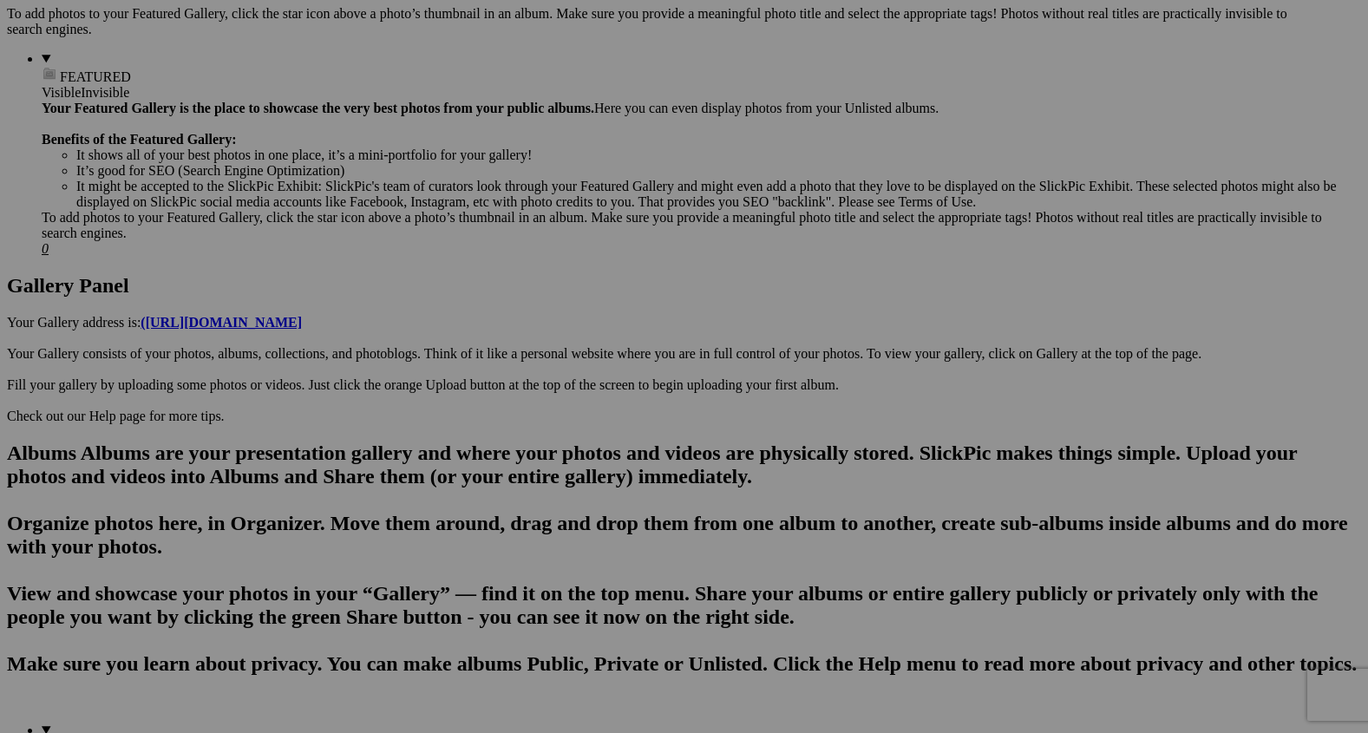
scroll to position [684, 0]
drag, startPoint x: 1237, startPoint y: 273, endPoint x: 918, endPoint y: 582, distance: 444.3
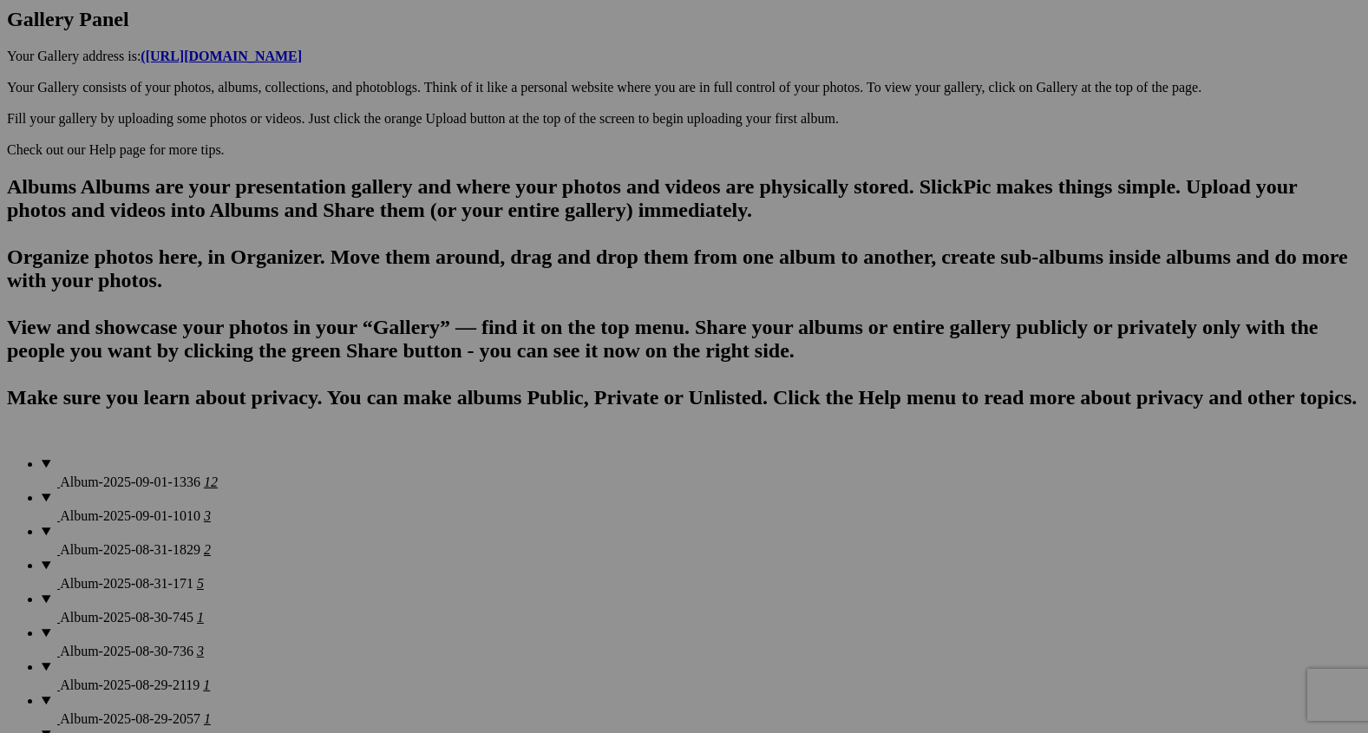
scroll to position [959, 0]
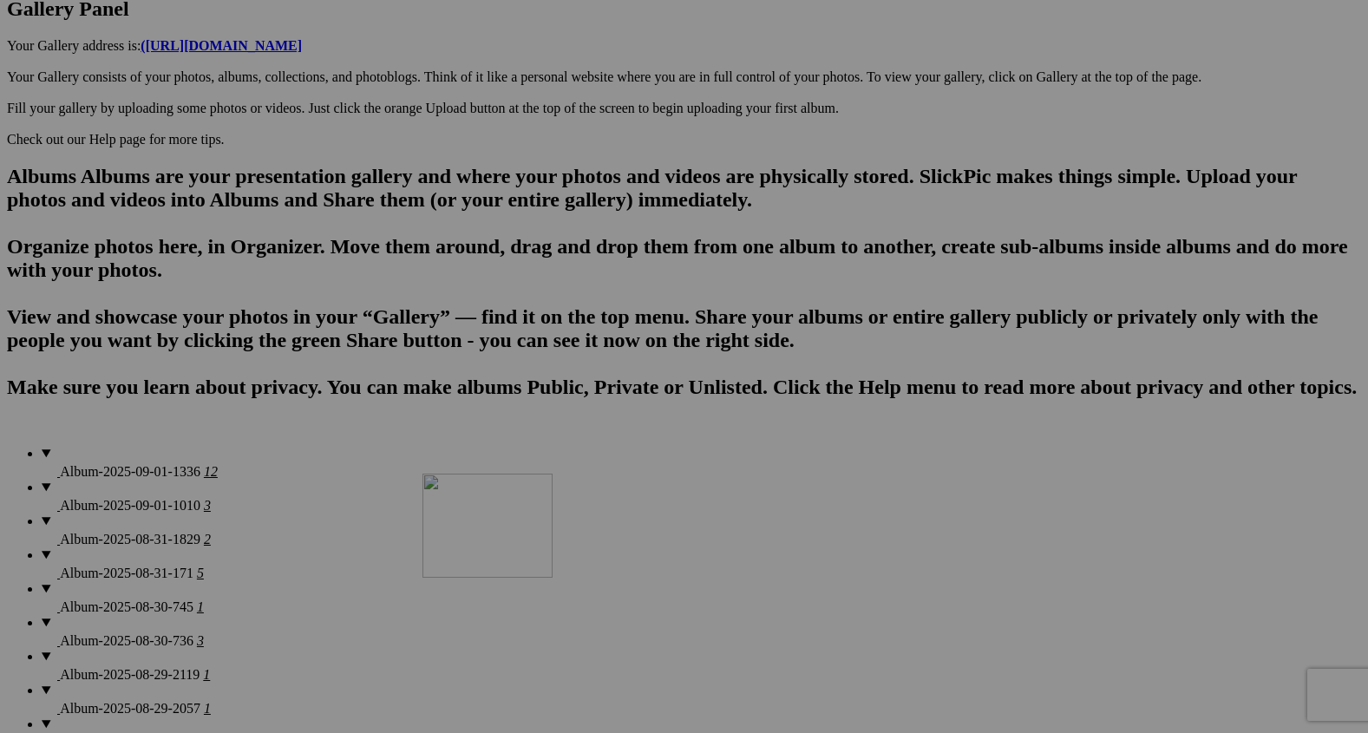
drag, startPoint x: 1076, startPoint y: 238, endPoint x: 671, endPoint y: 626, distance: 561.0
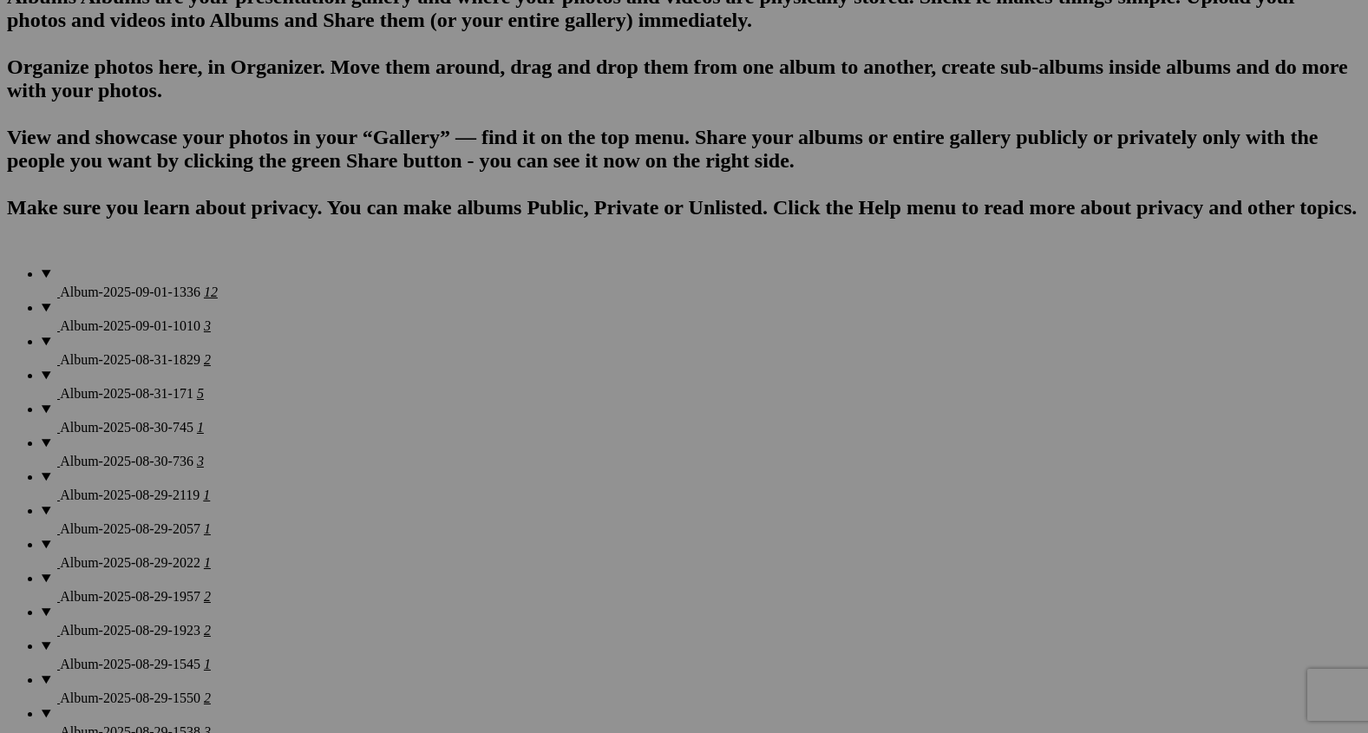
scroll to position [1171, 0]
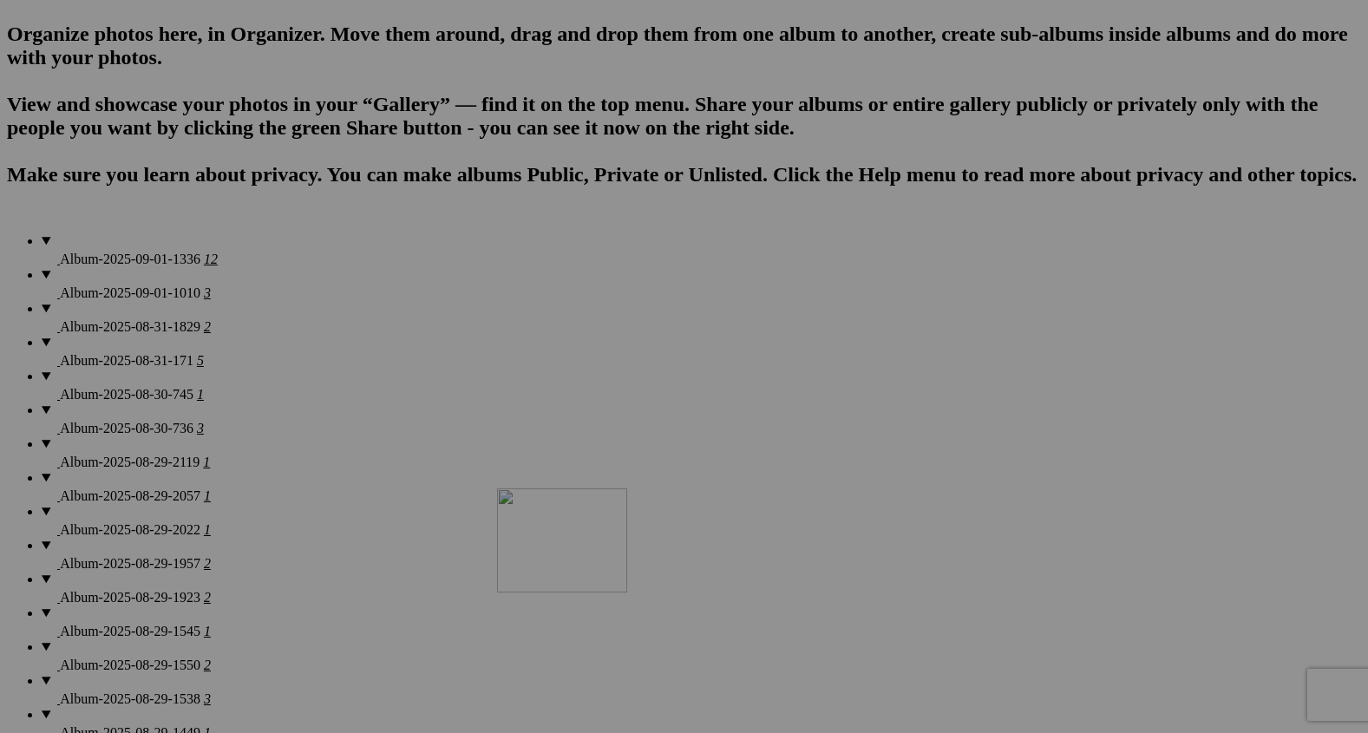
drag, startPoint x: 778, startPoint y: 445, endPoint x: 747, endPoint y: 653, distance: 210.6
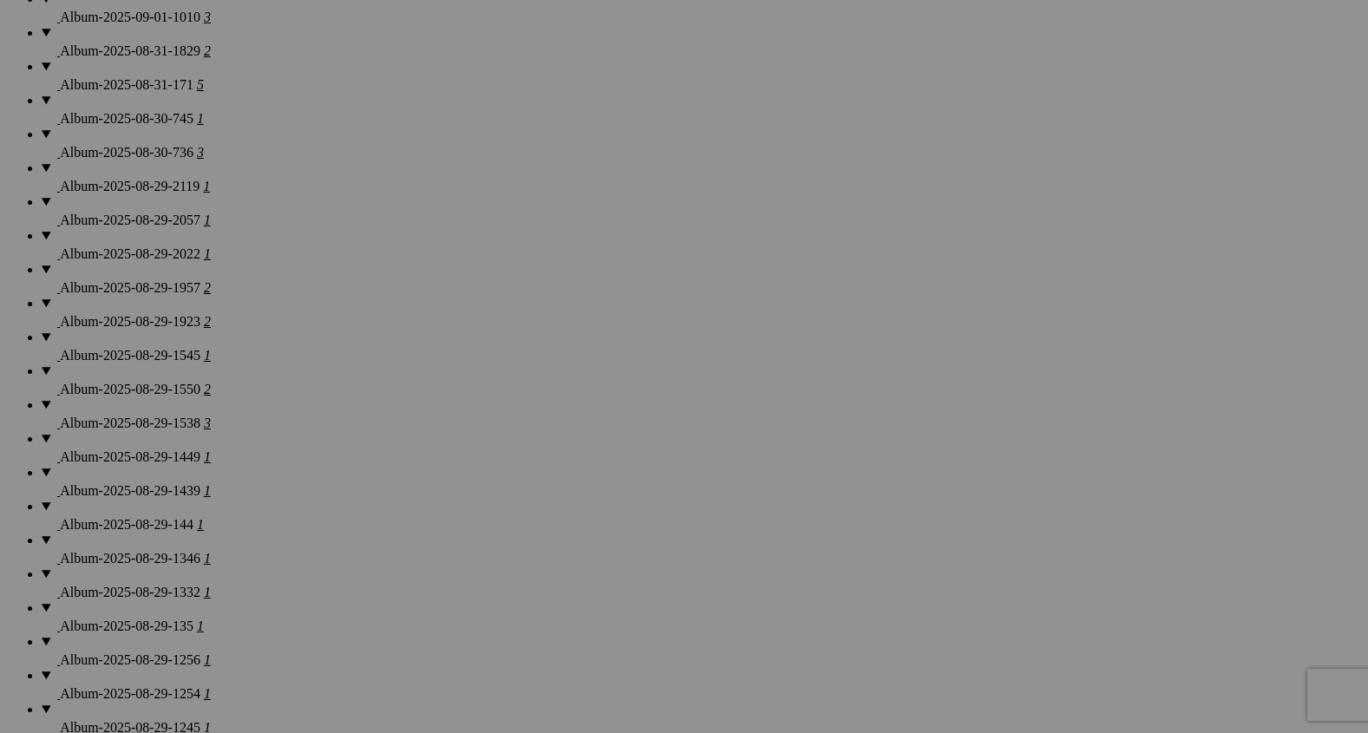
scroll to position [1451, 0]
drag, startPoint x: 792, startPoint y: 351, endPoint x: 770, endPoint y: 657, distance: 306.3
drag, startPoint x: 801, startPoint y: 355, endPoint x: 1132, endPoint y: 539, distance: 379.1
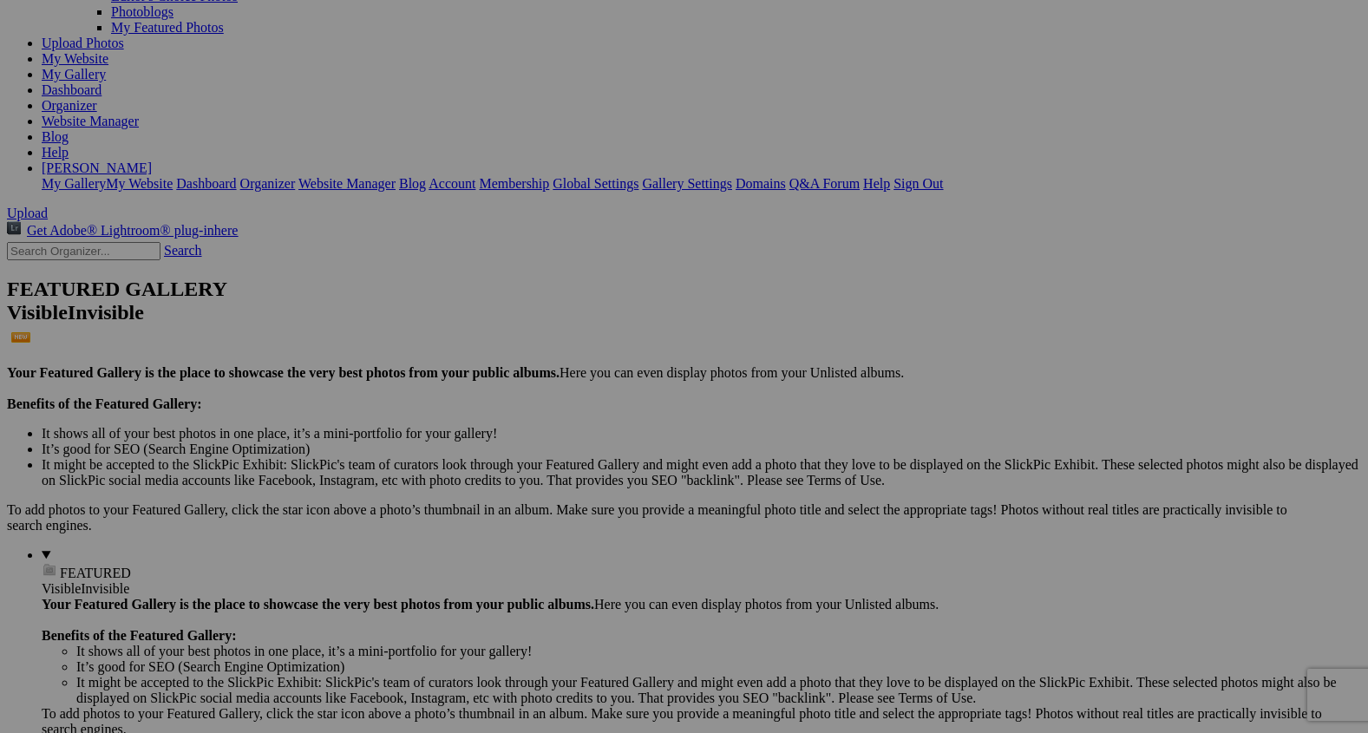
scroll to position [189, 0]
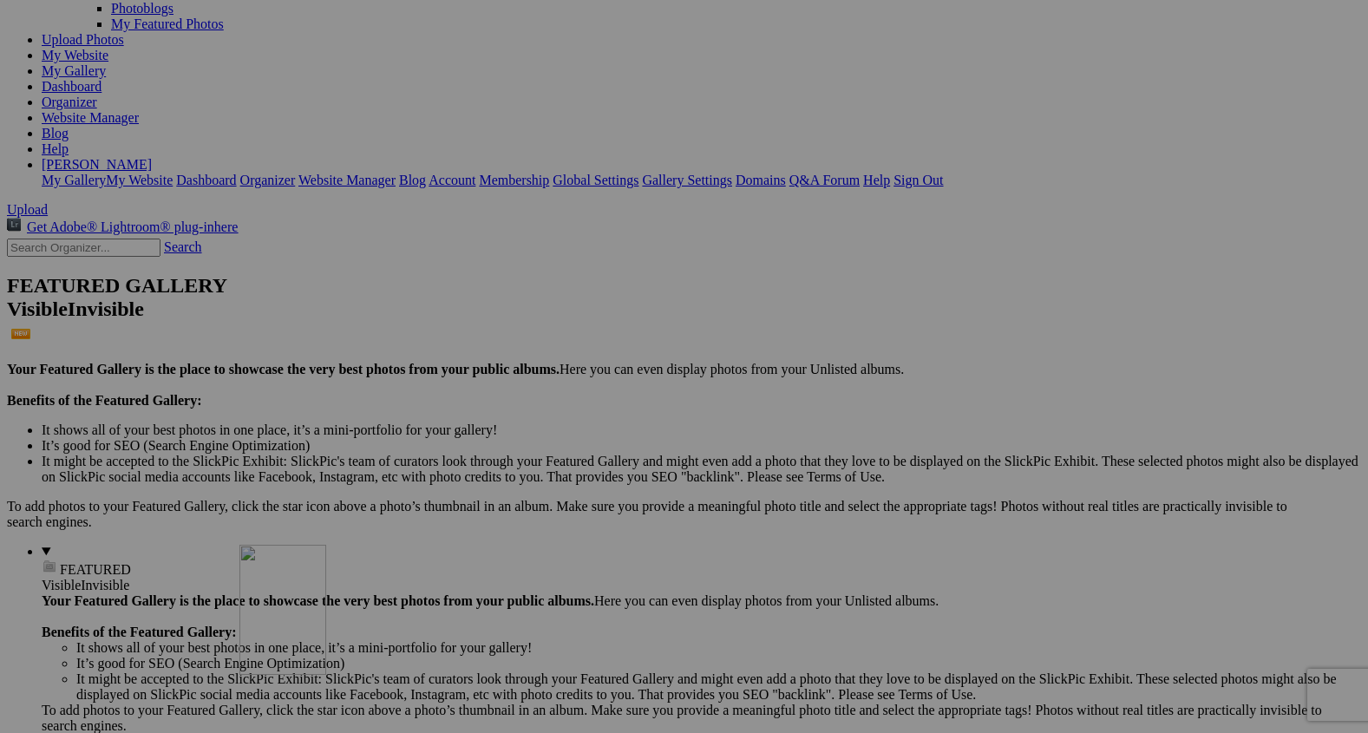
drag, startPoint x: 1248, startPoint y: 292, endPoint x: 503, endPoint y: 694, distance: 846.0
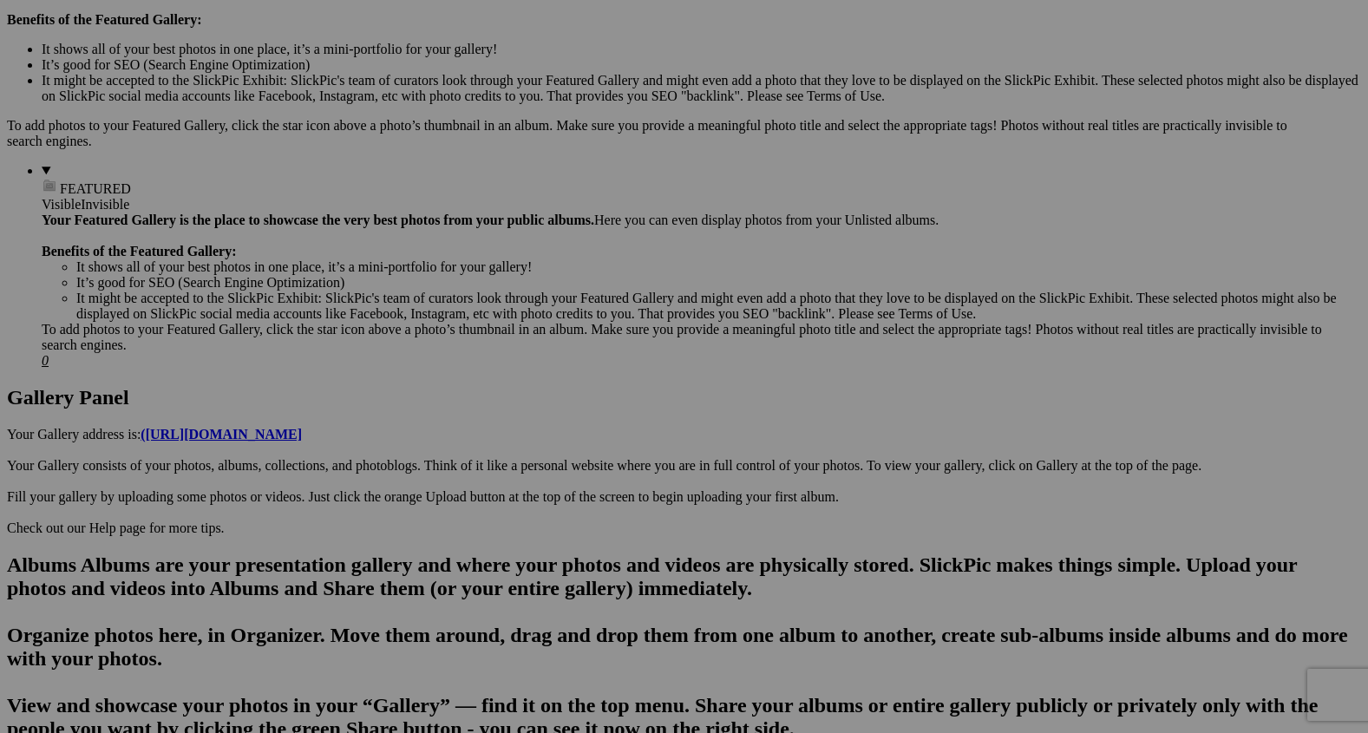
scroll to position [592, 0]
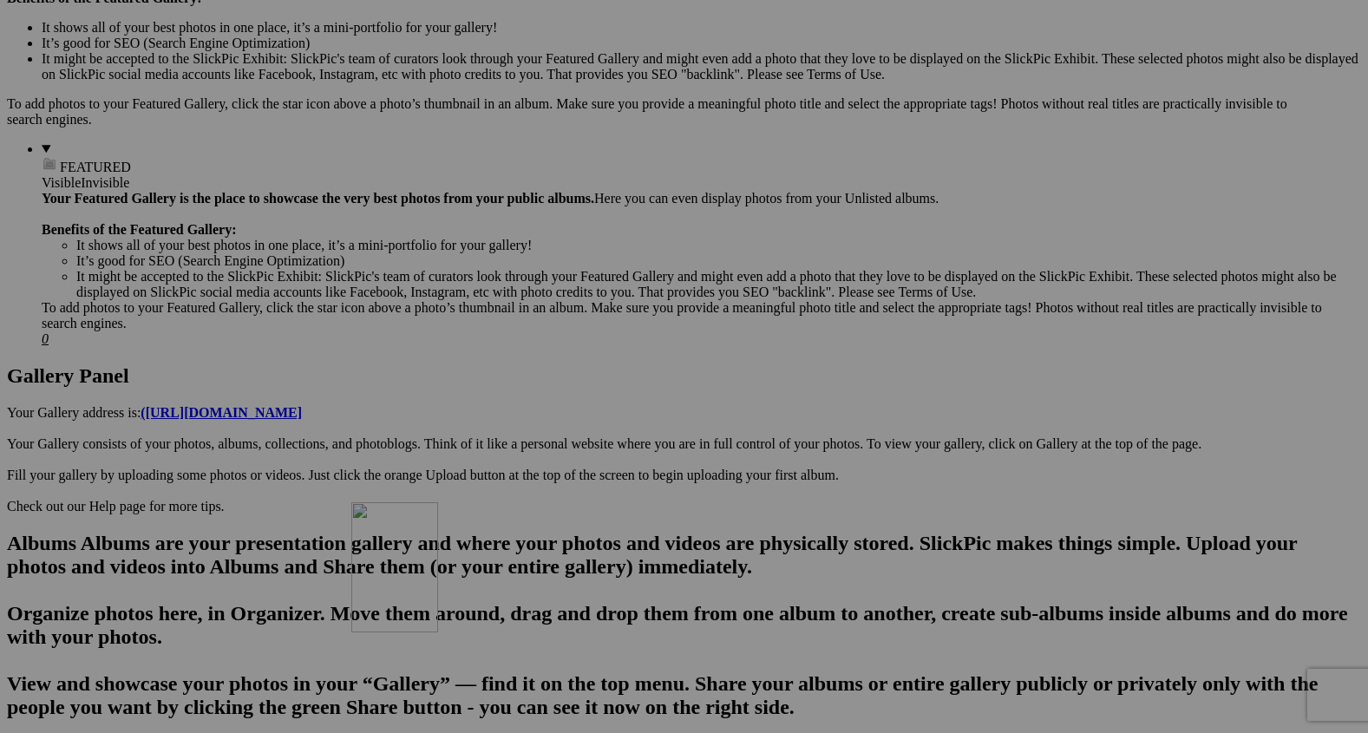
drag, startPoint x: 489, startPoint y: 358, endPoint x: 628, endPoint y: 686, distance: 357.0
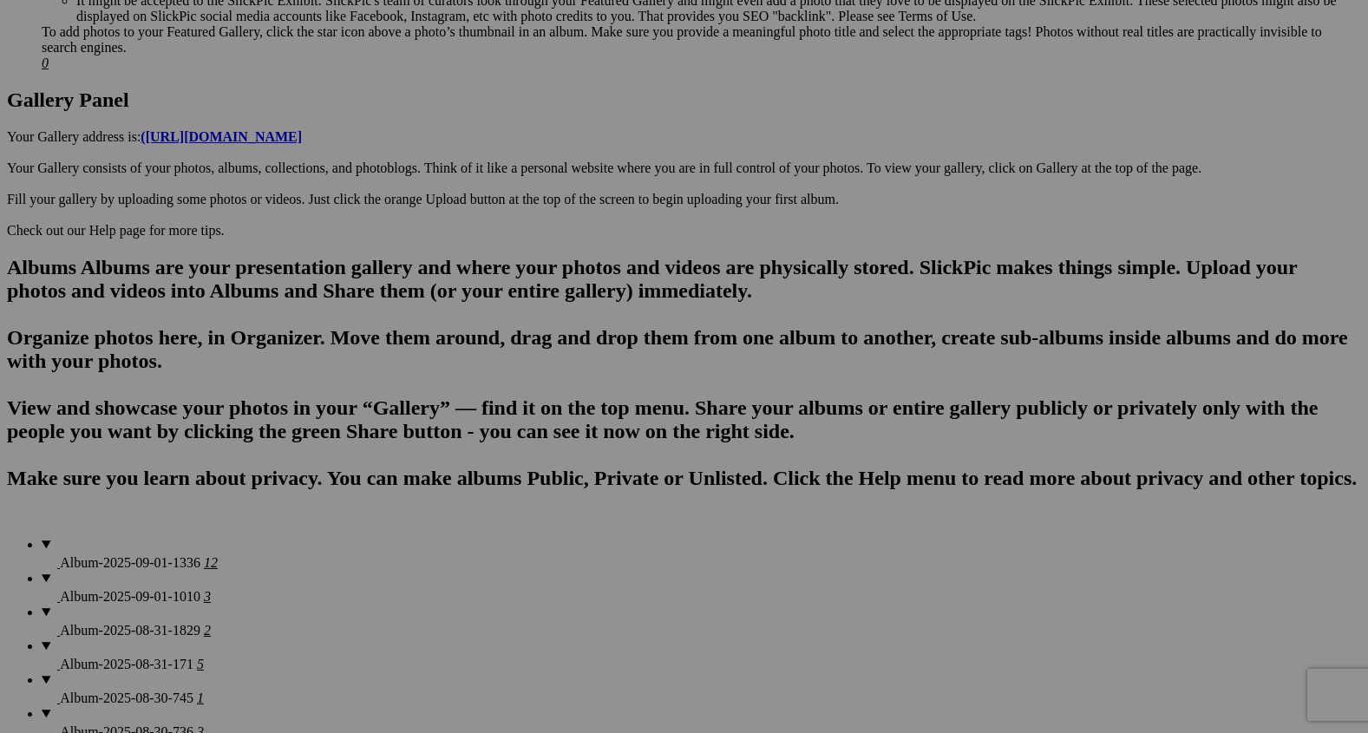
scroll to position [914, 0]
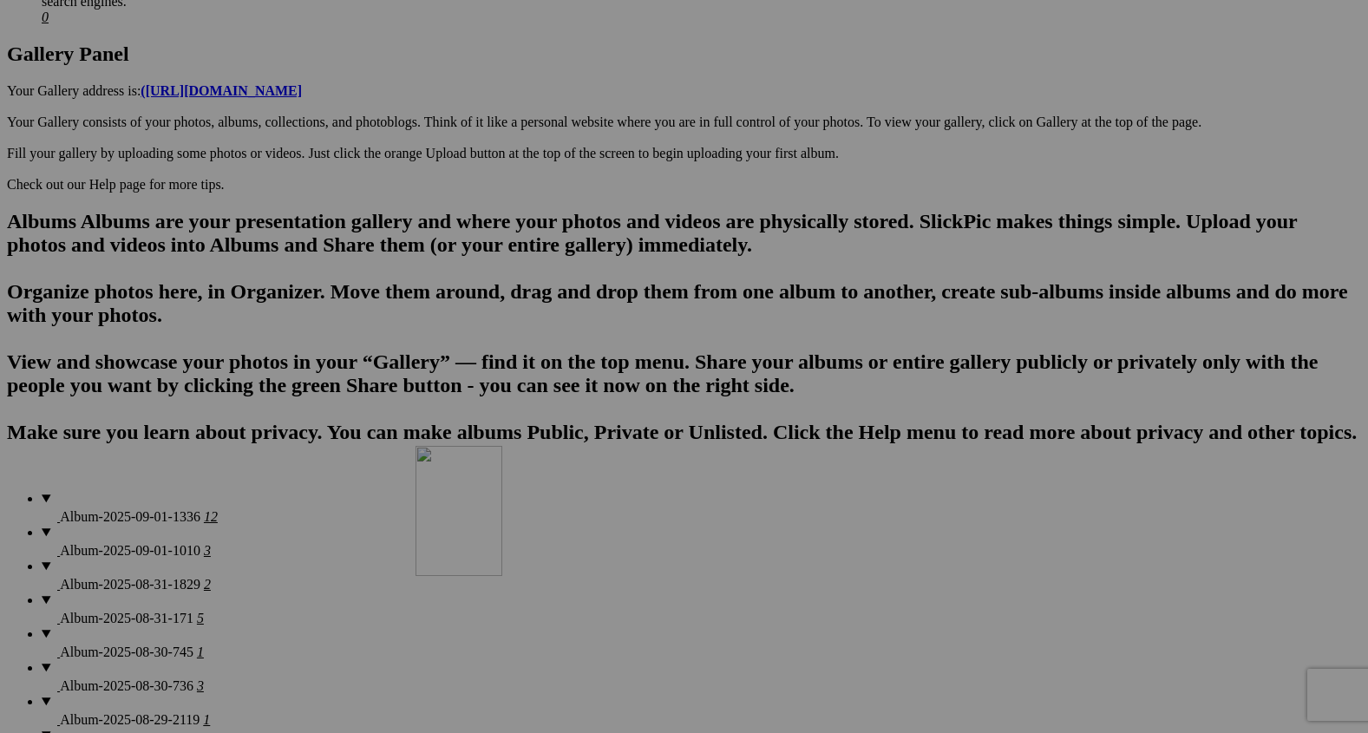
drag, startPoint x: 499, startPoint y: 235, endPoint x: 673, endPoint y: 630, distance: 431.6
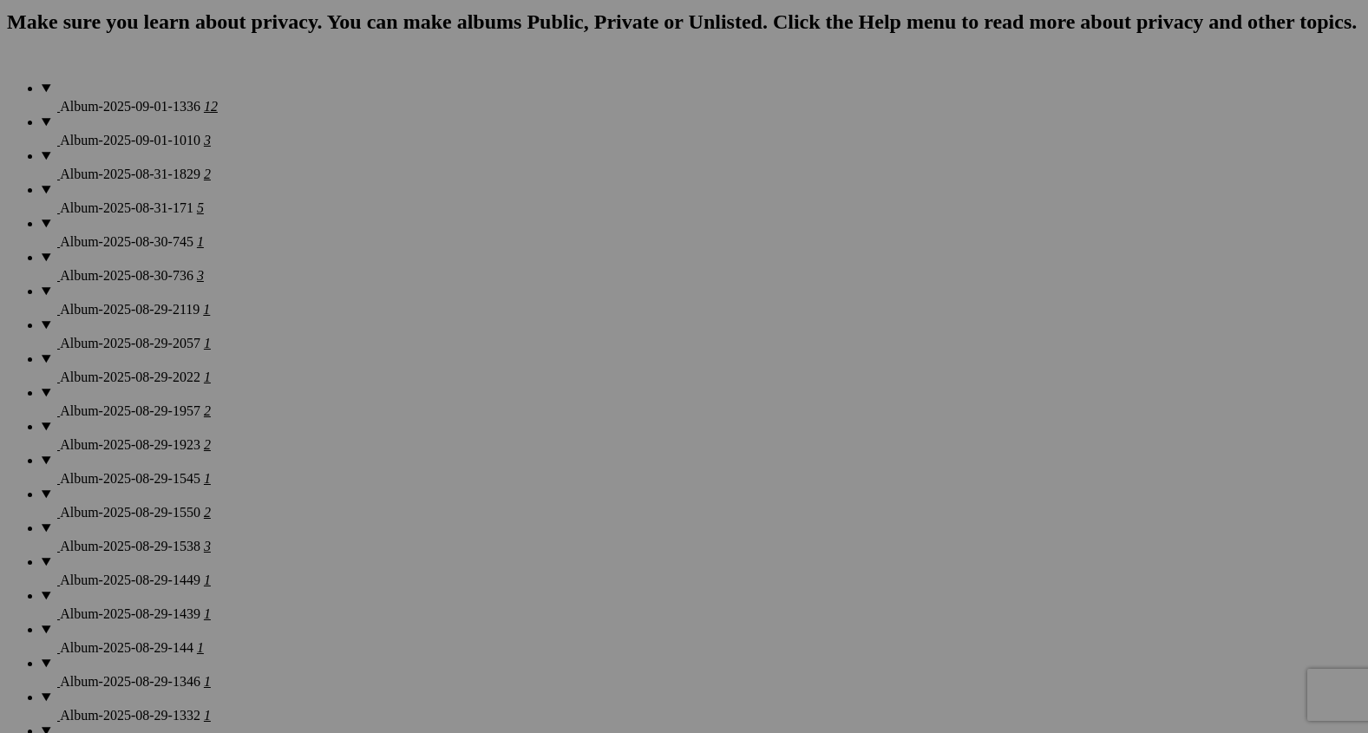
scroll to position [1335, 0]
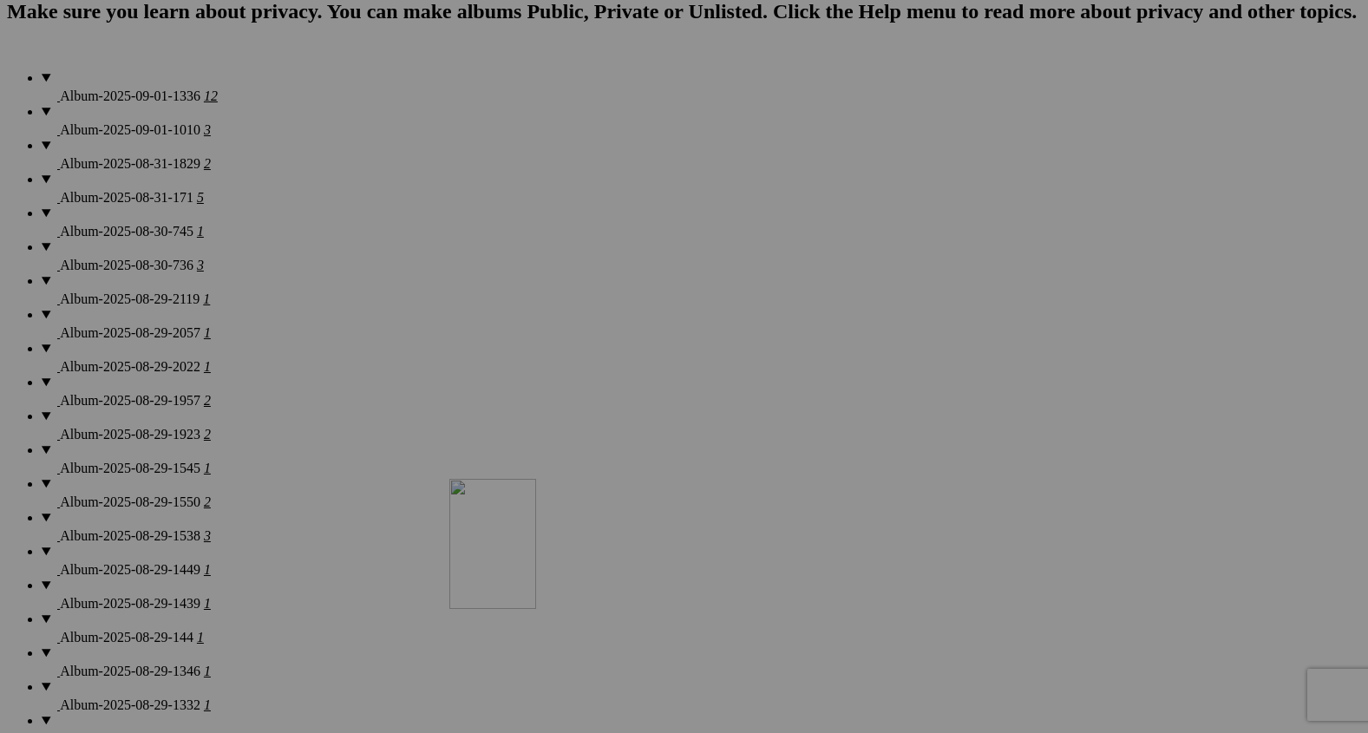
drag, startPoint x: 642, startPoint y: 285, endPoint x: 704, endPoint y: 629, distance: 349.1
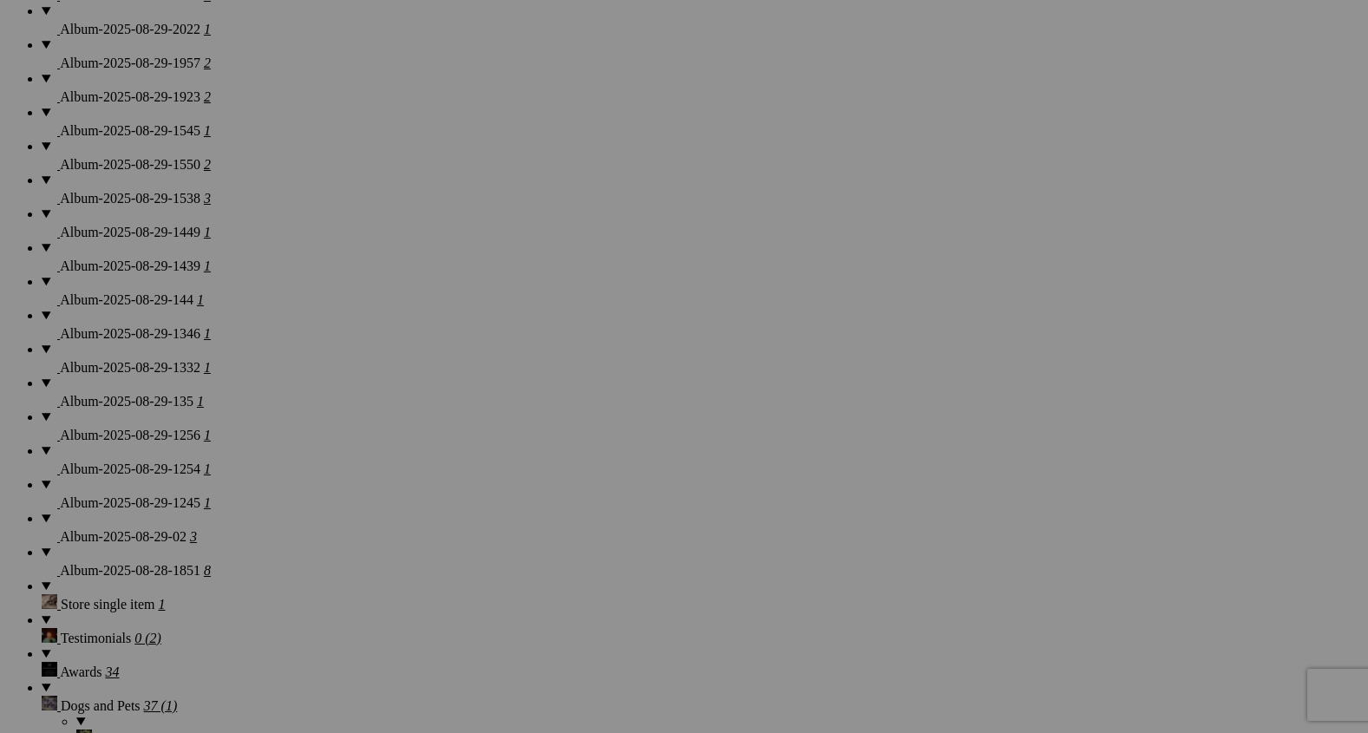
scroll to position [1687, 0]
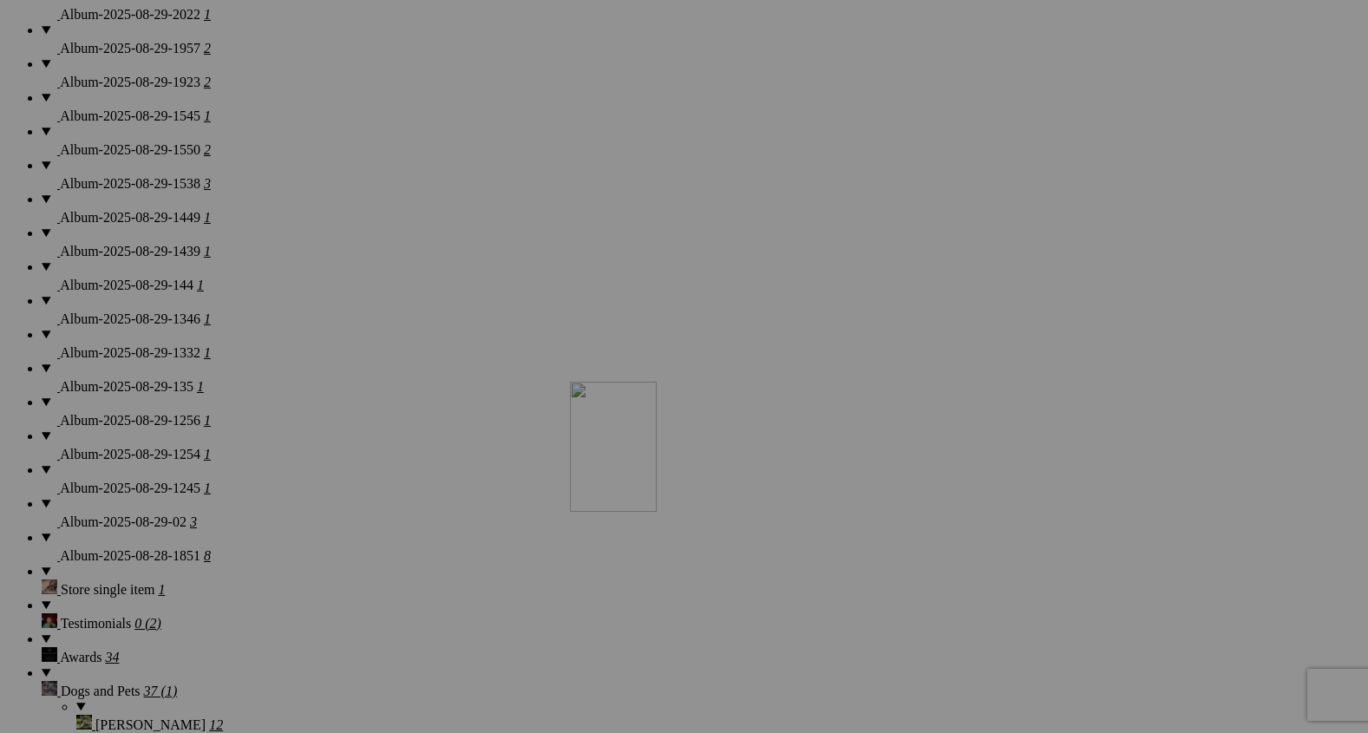
drag, startPoint x: 653, startPoint y: 353, endPoint x: 824, endPoint y: 528, distance: 244.8
drag, startPoint x: 824, startPoint y: 528, endPoint x: 1267, endPoint y: 511, distance: 443.8
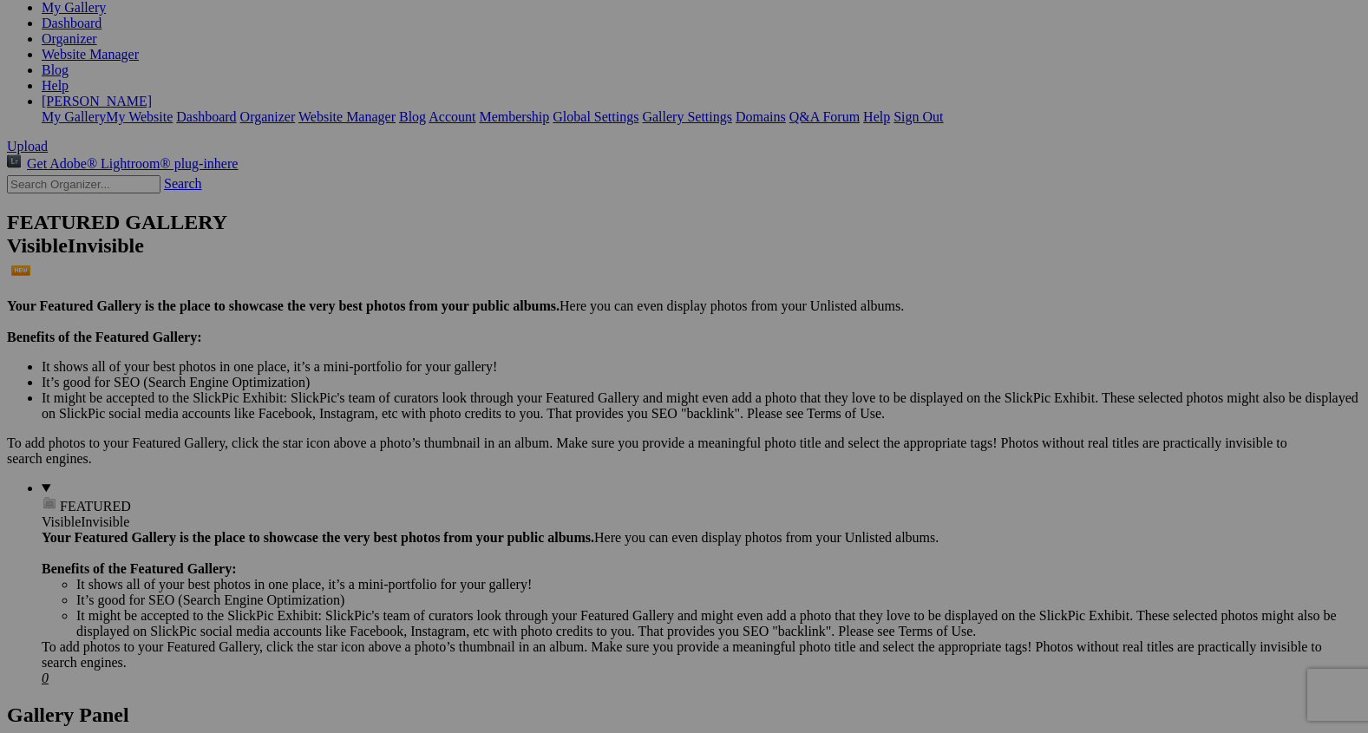
scroll to position [285, 0]
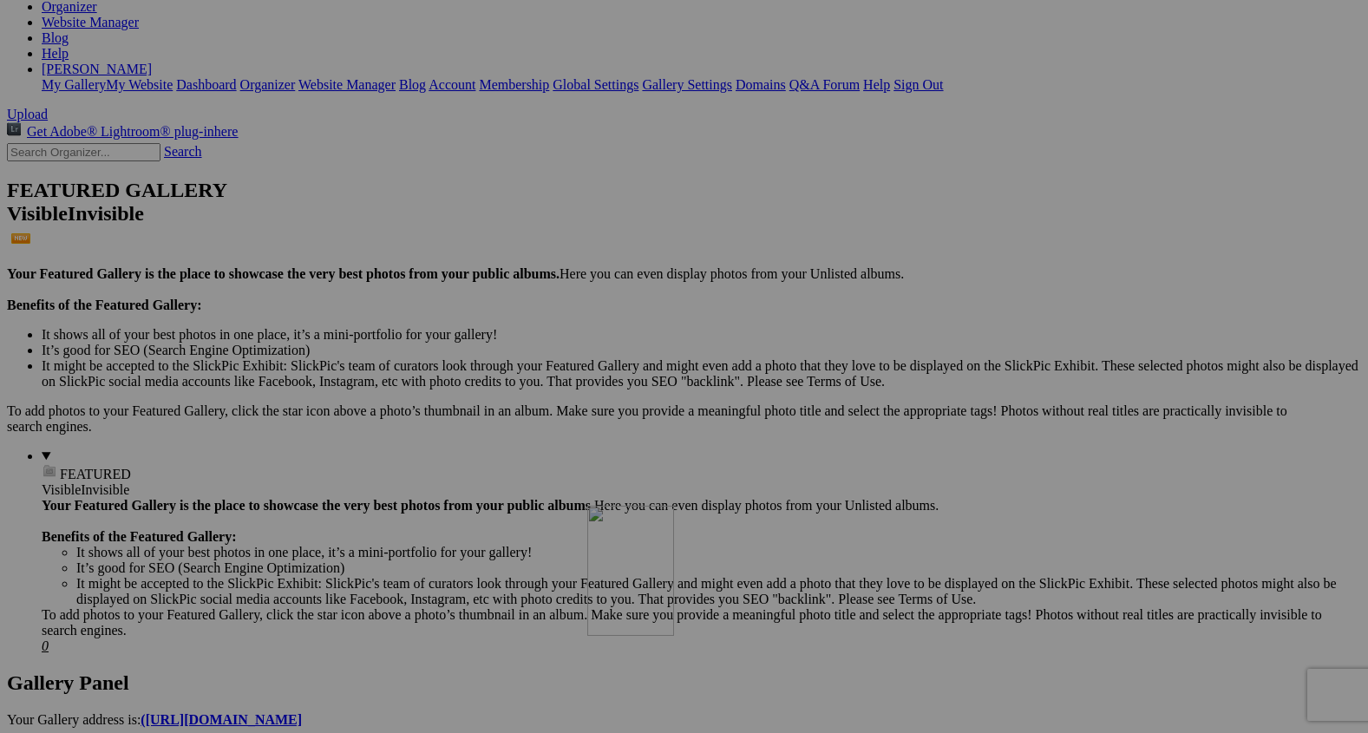
drag, startPoint x: 1102, startPoint y: 226, endPoint x: 838, endPoint y: 653, distance: 501.1
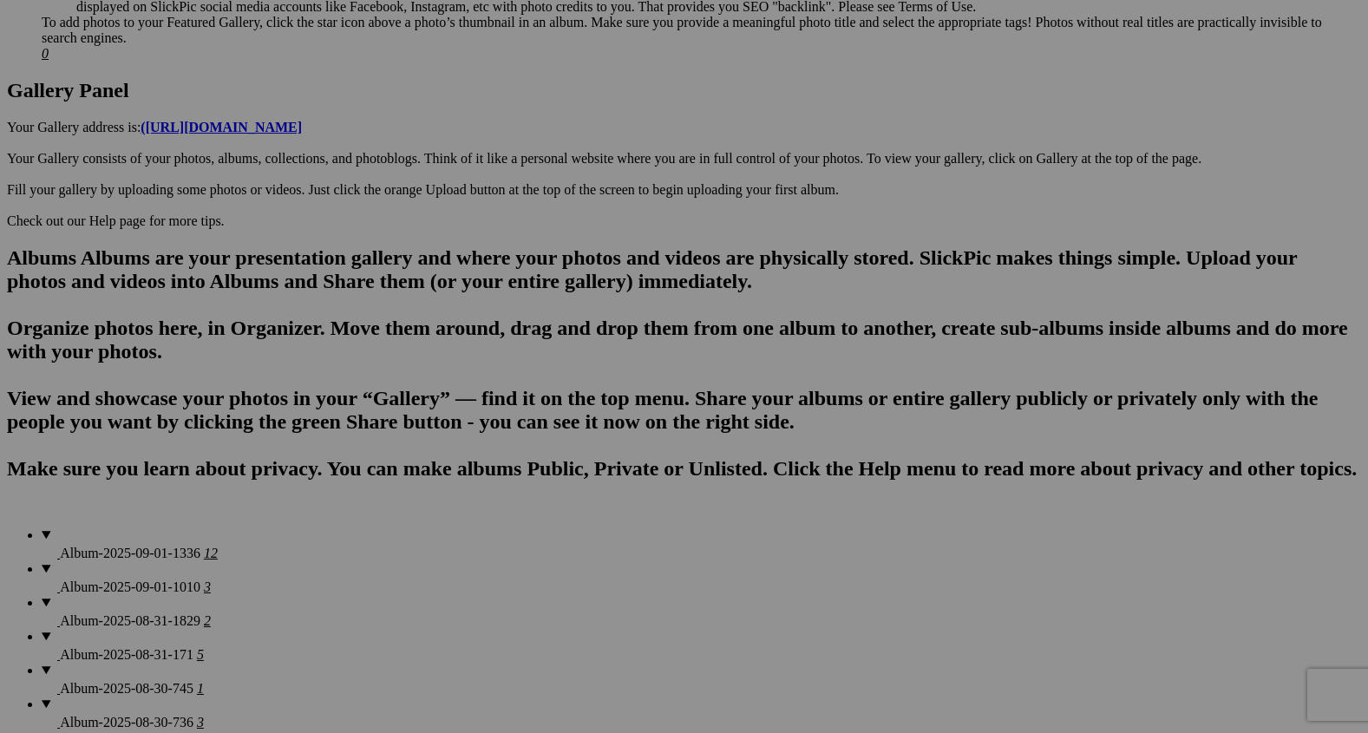
scroll to position [896, 0]
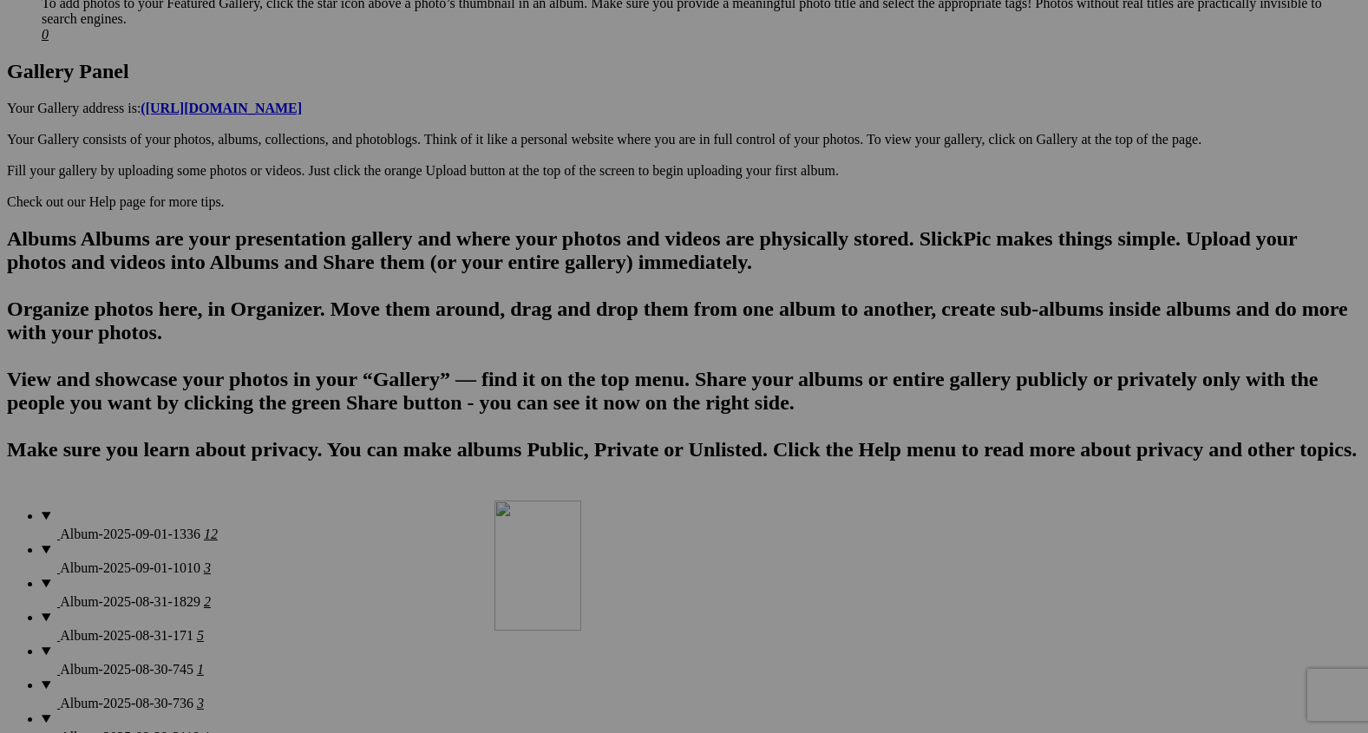
drag, startPoint x: 791, startPoint y: 102, endPoint x: 748, endPoint y: 660, distance: 558.8
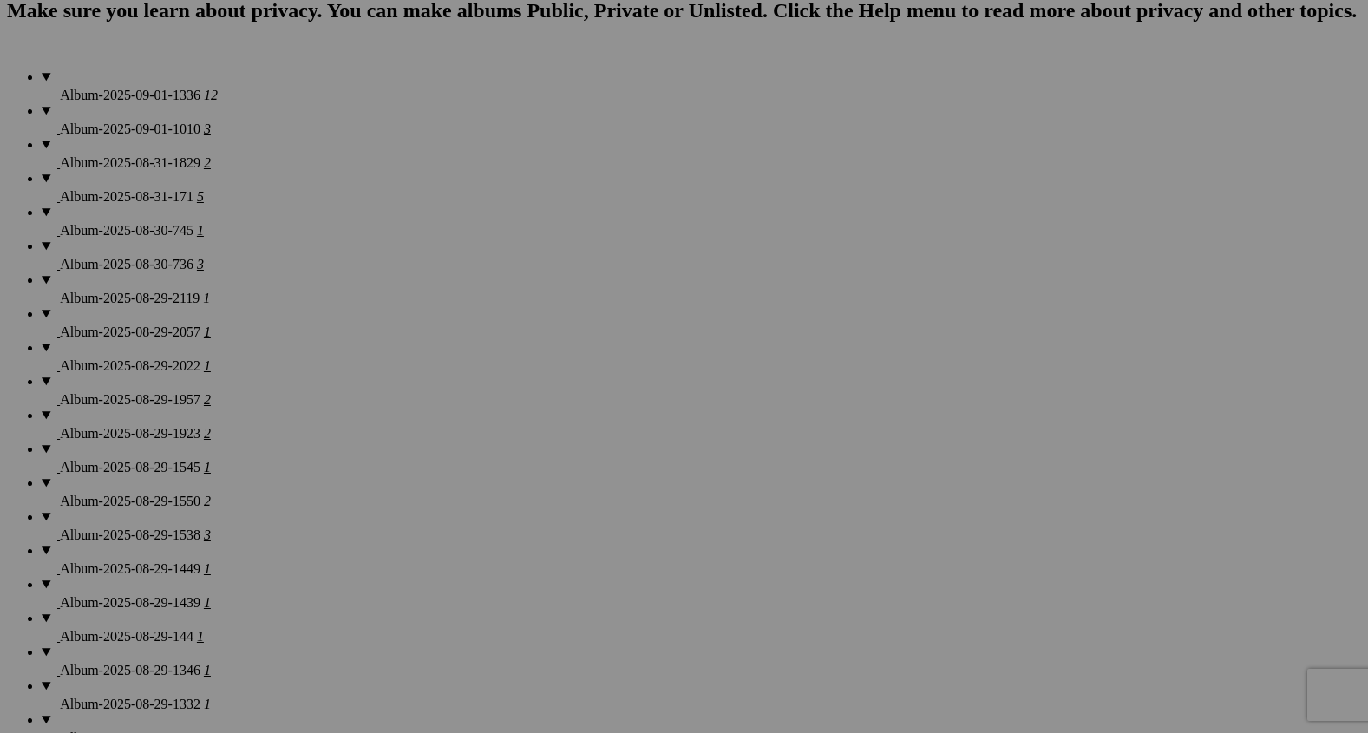
scroll to position [1322, 0]
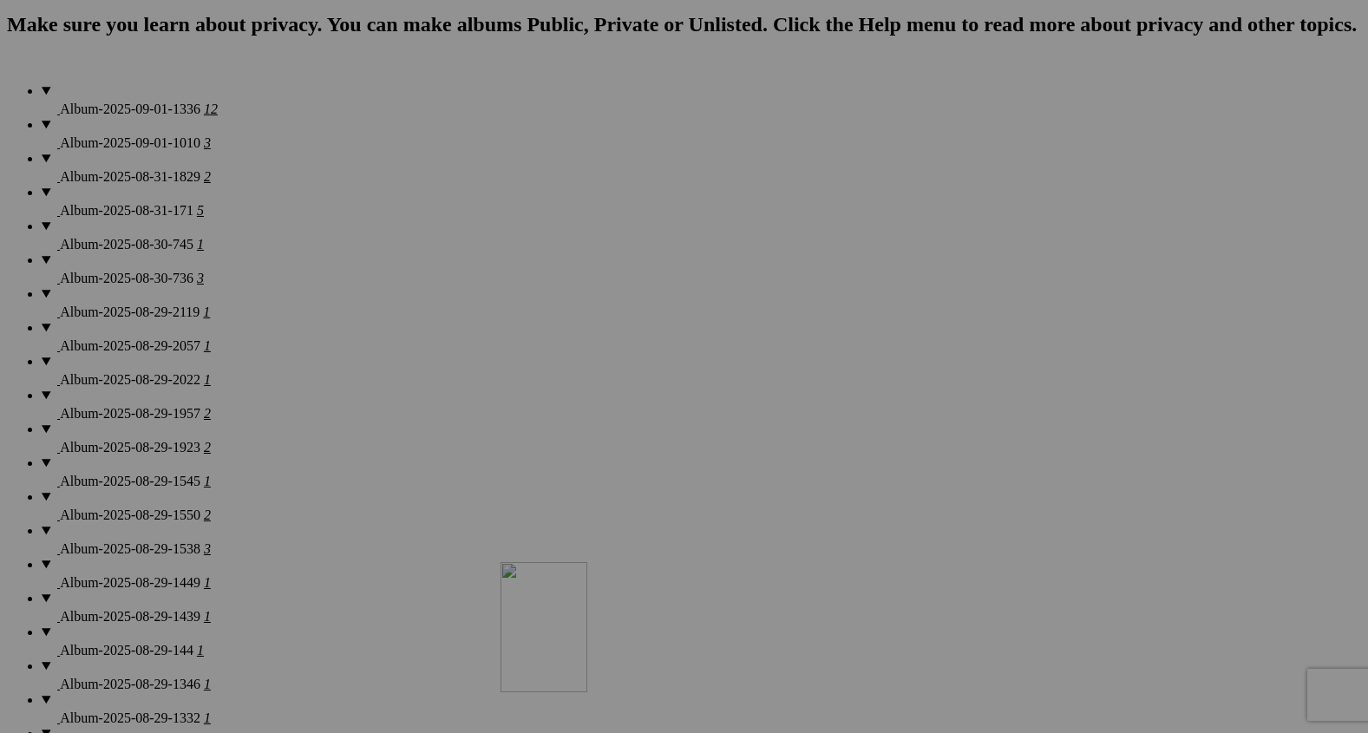
drag, startPoint x: 803, startPoint y: 267, endPoint x: 751, endPoint y: 718, distance: 453.3
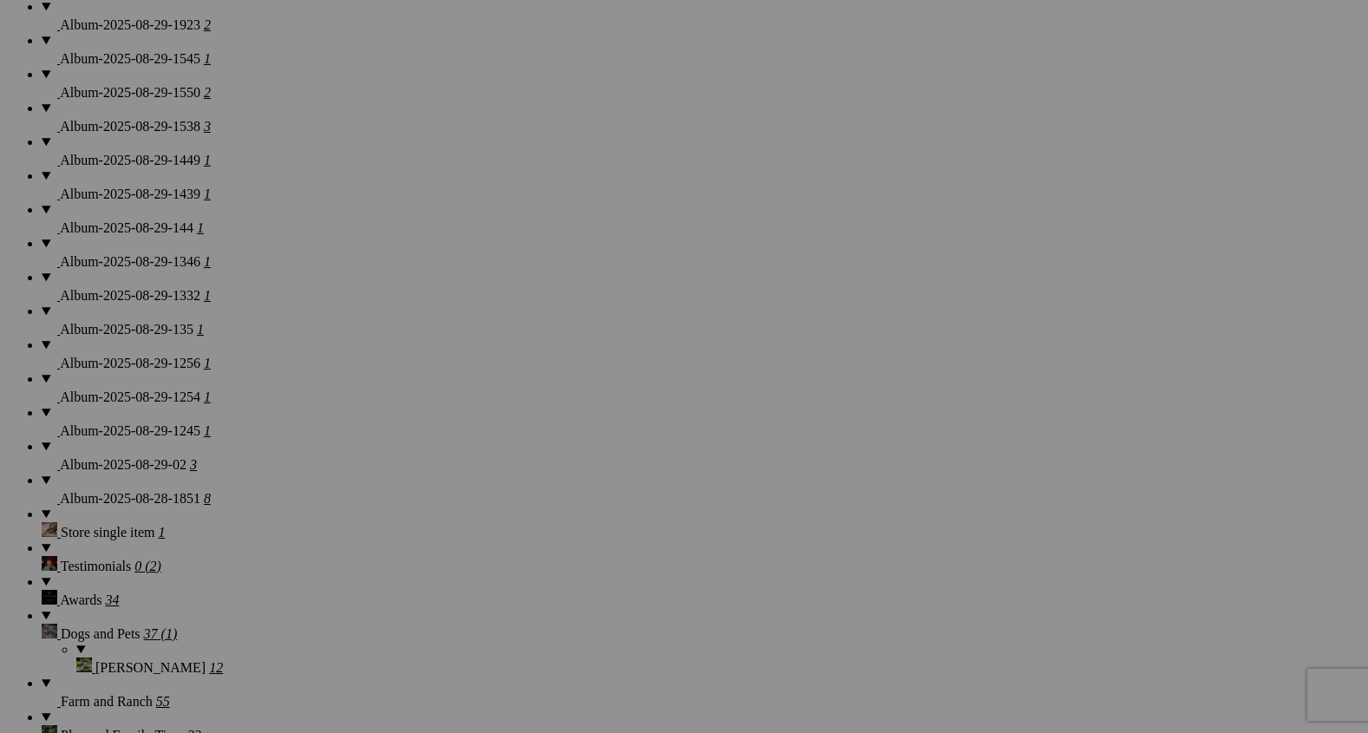
scroll to position [1834, 0]
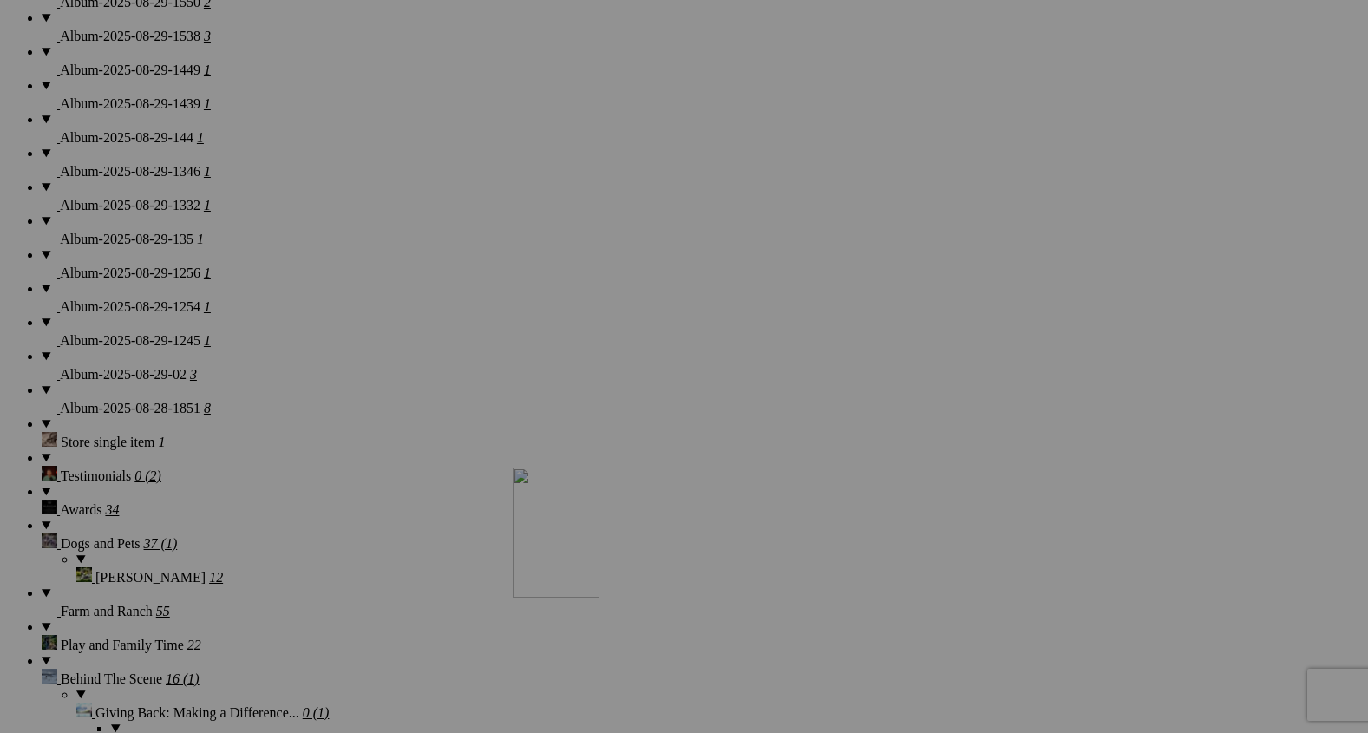
drag, startPoint x: 791, startPoint y: 233, endPoint x: 761, endPoint y: 621, distance: 389.9
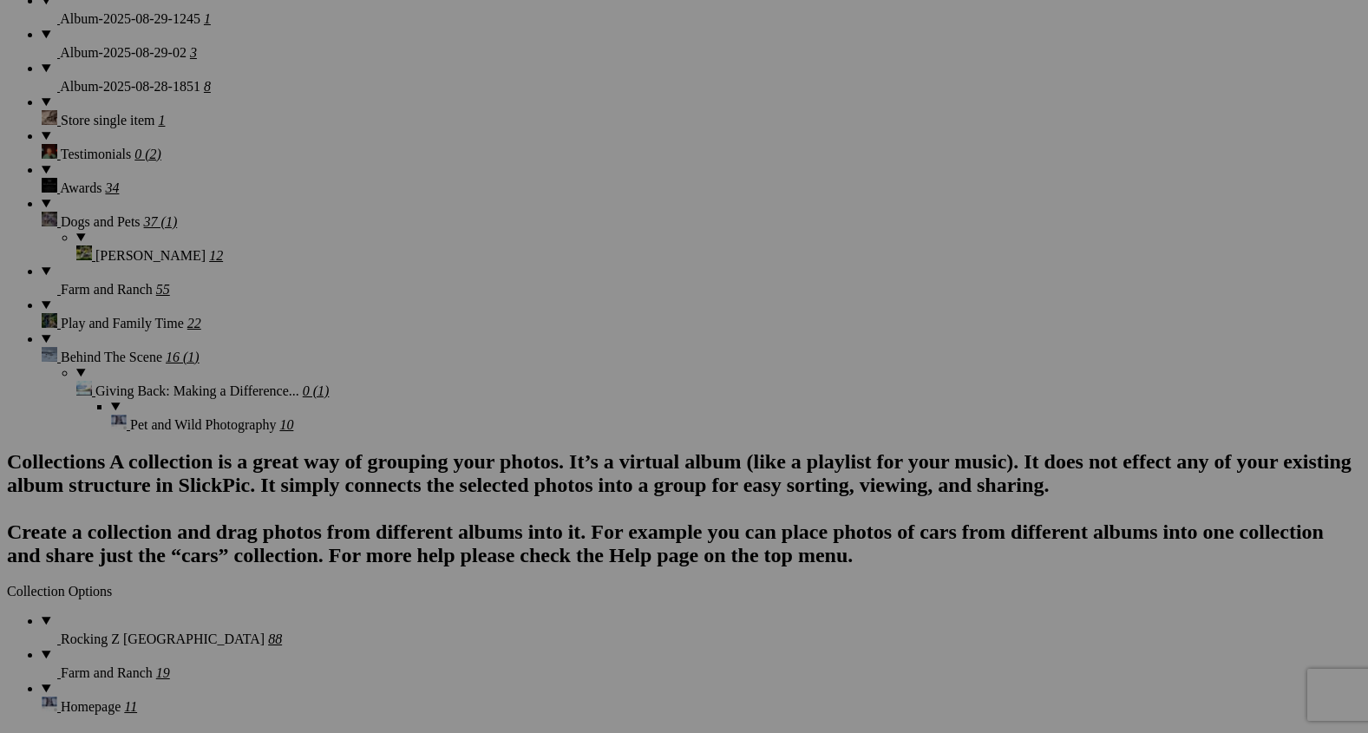
scroll to position [2157, 0]
drag, startPoint x: 786, startPoint y: 329, endPoint x: 760, endPoint y: 620, distance: 291.9
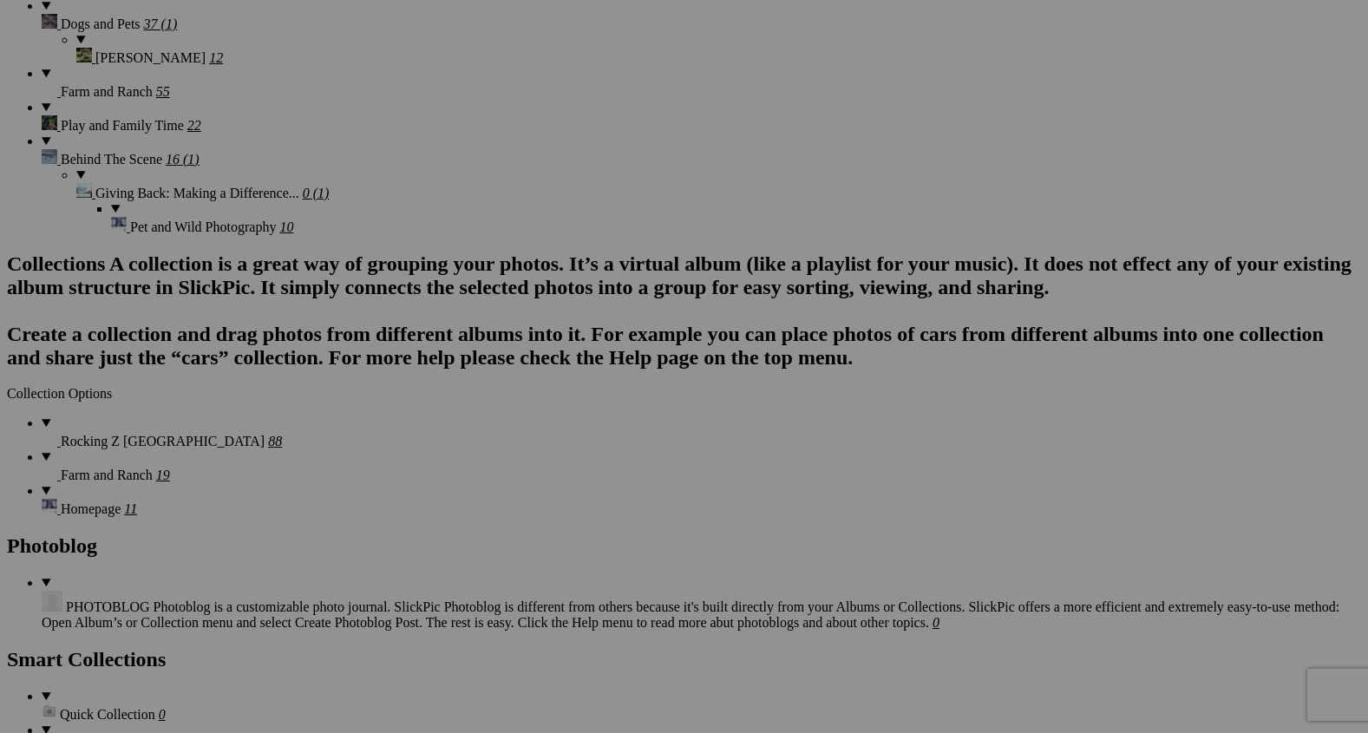
scroll to position [2396, 0]
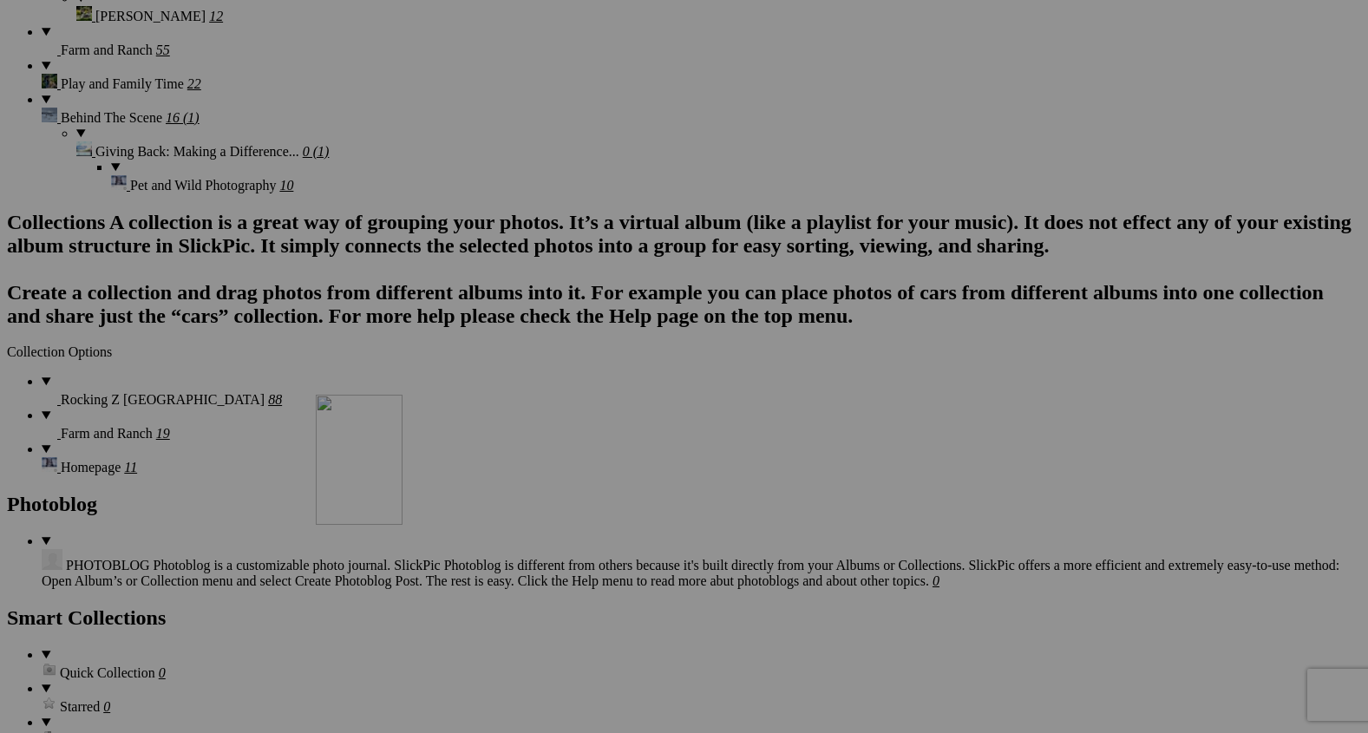
drag, startPoint x: 787, startPoint y: 324, endPoint x: 560, endPoint y: 516, distance: 298.0
drag, startPoint x: 560, startPoint y: 516, endPoint x: 430, endPoint y: 487, distance: 133.5
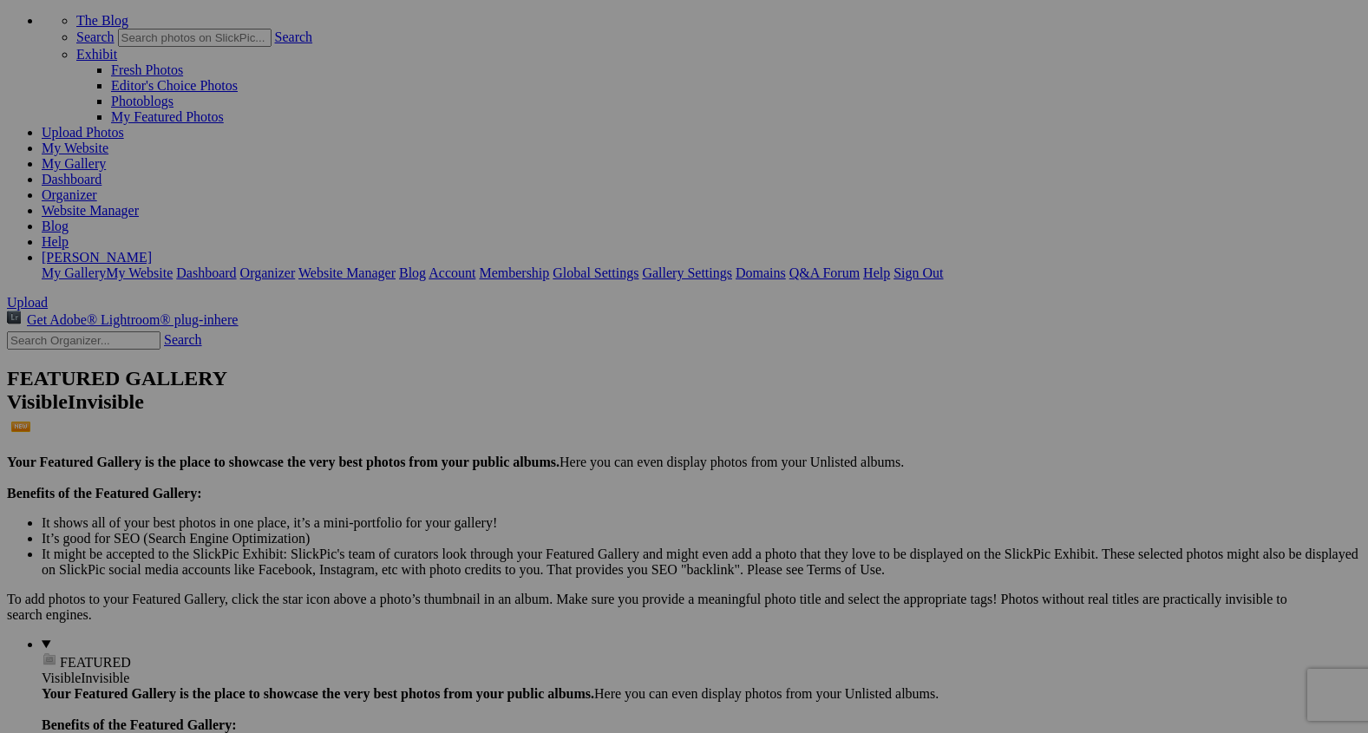
scroll to position [8, 0]
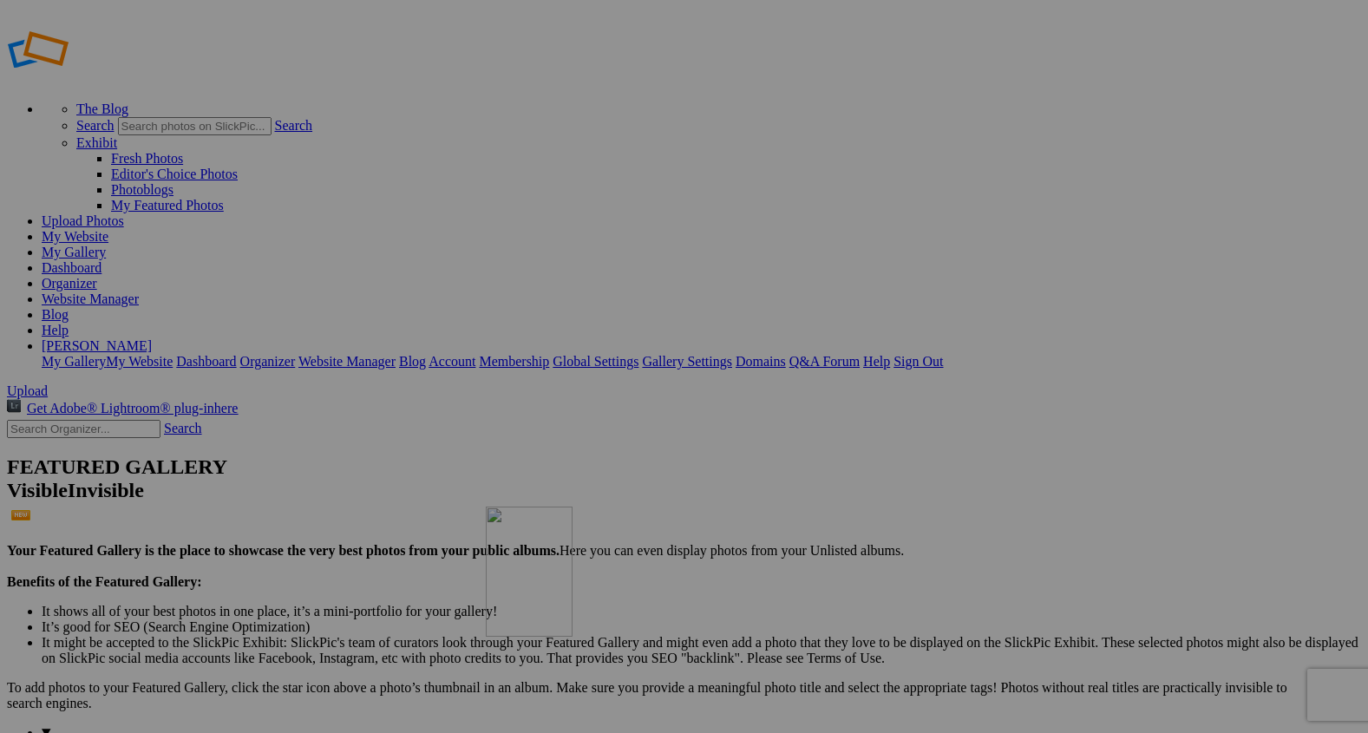
drag, startPoint x: 939, startPoint y: 454, endPoint x: 737, endPoint y: 633, distance: 270.5
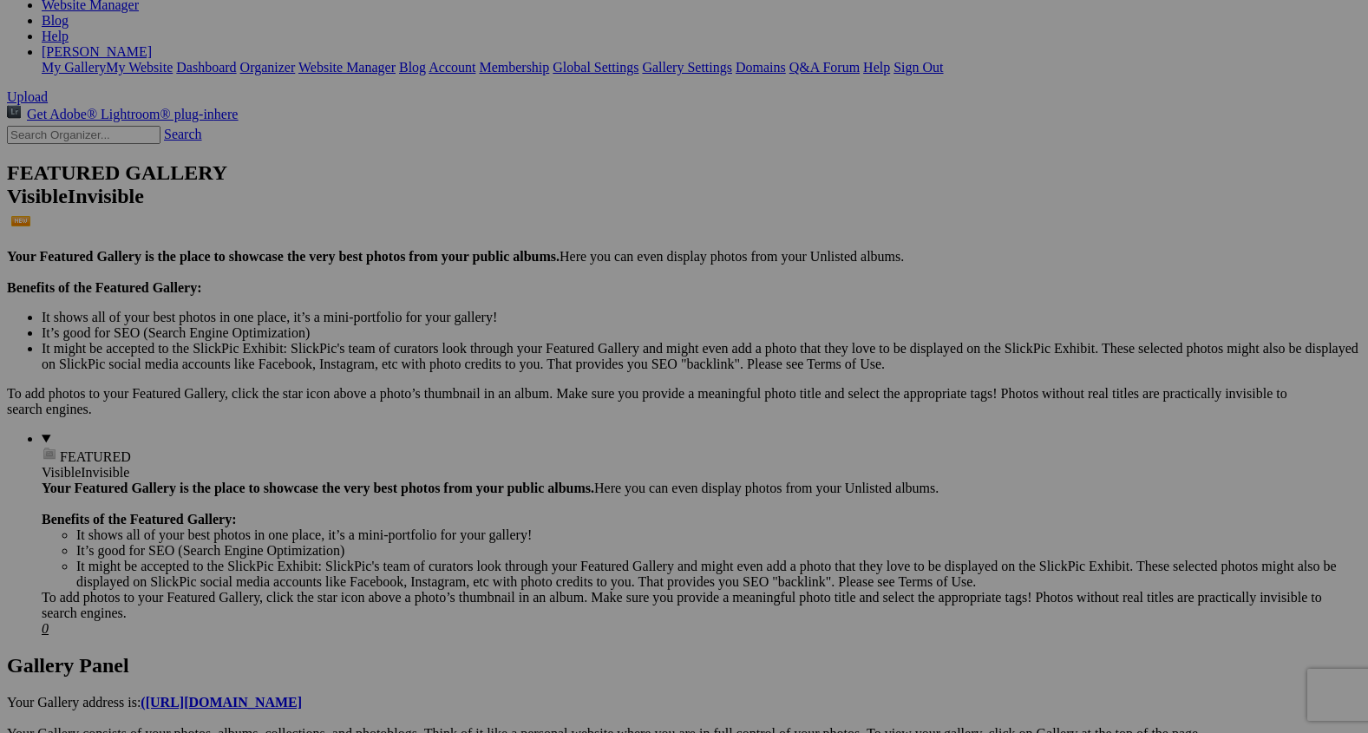
scroll to position [312, 0]
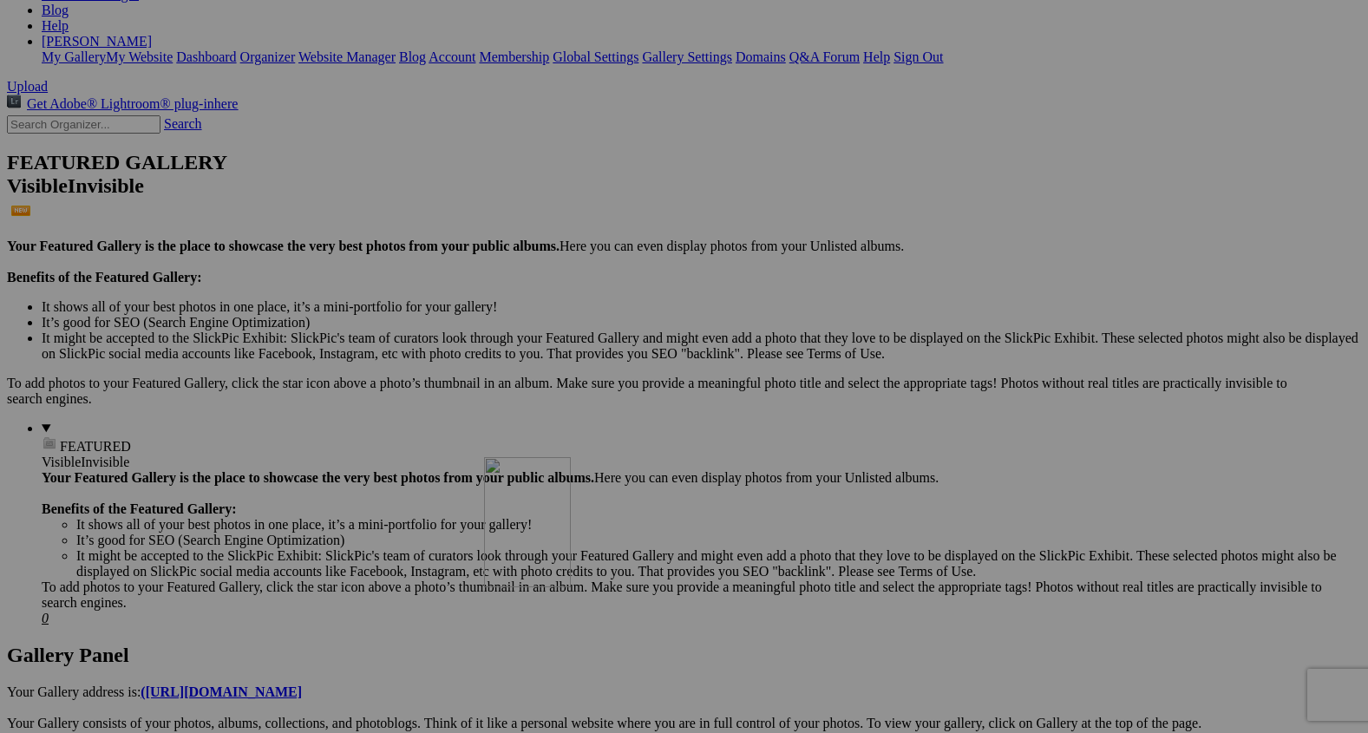
drag, startPoint x: 787, startPoint y: 381, endPoint x: 732, endPoint y: 612, distance: 237.2
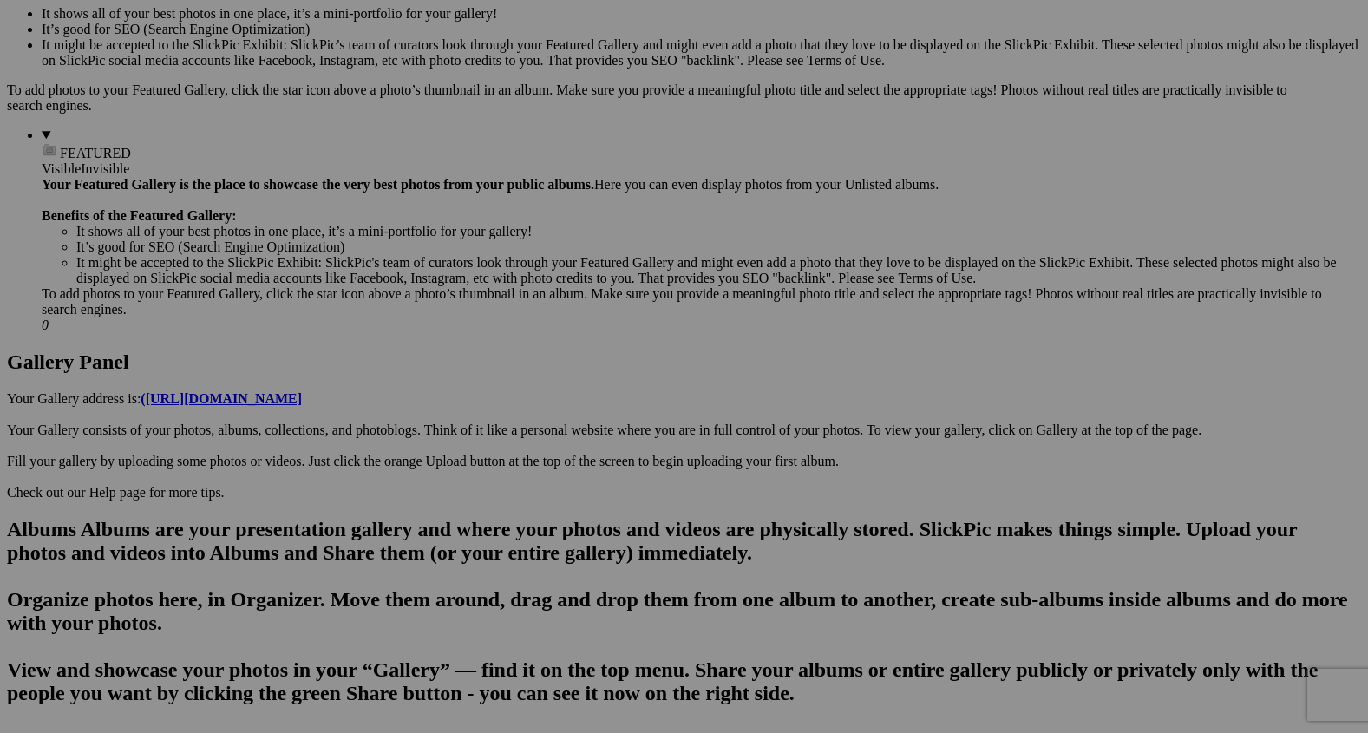
scroll to position [699, 0]
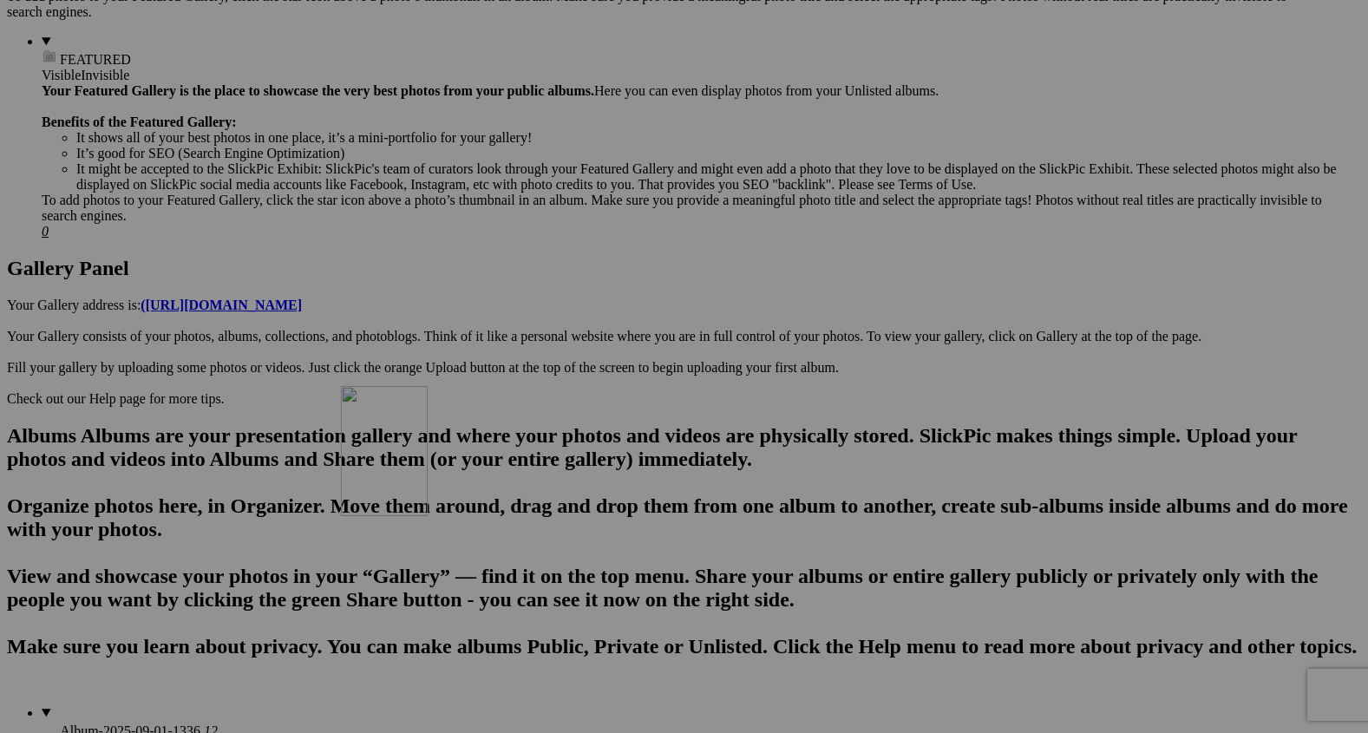
drag, startPoint x: 791, startPoint y: 224, endPoint x: 590, endPoint y: 538, distance: 373.1
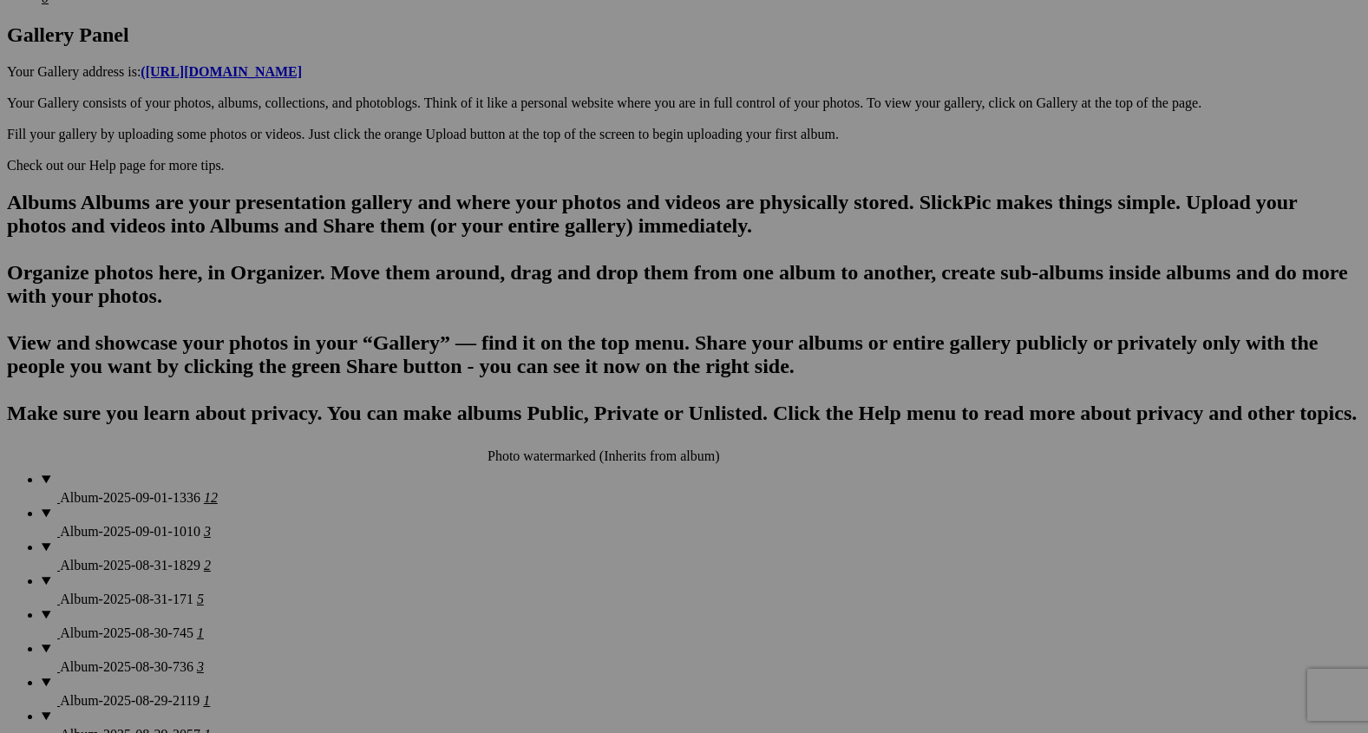
scroll to position [952, 0]
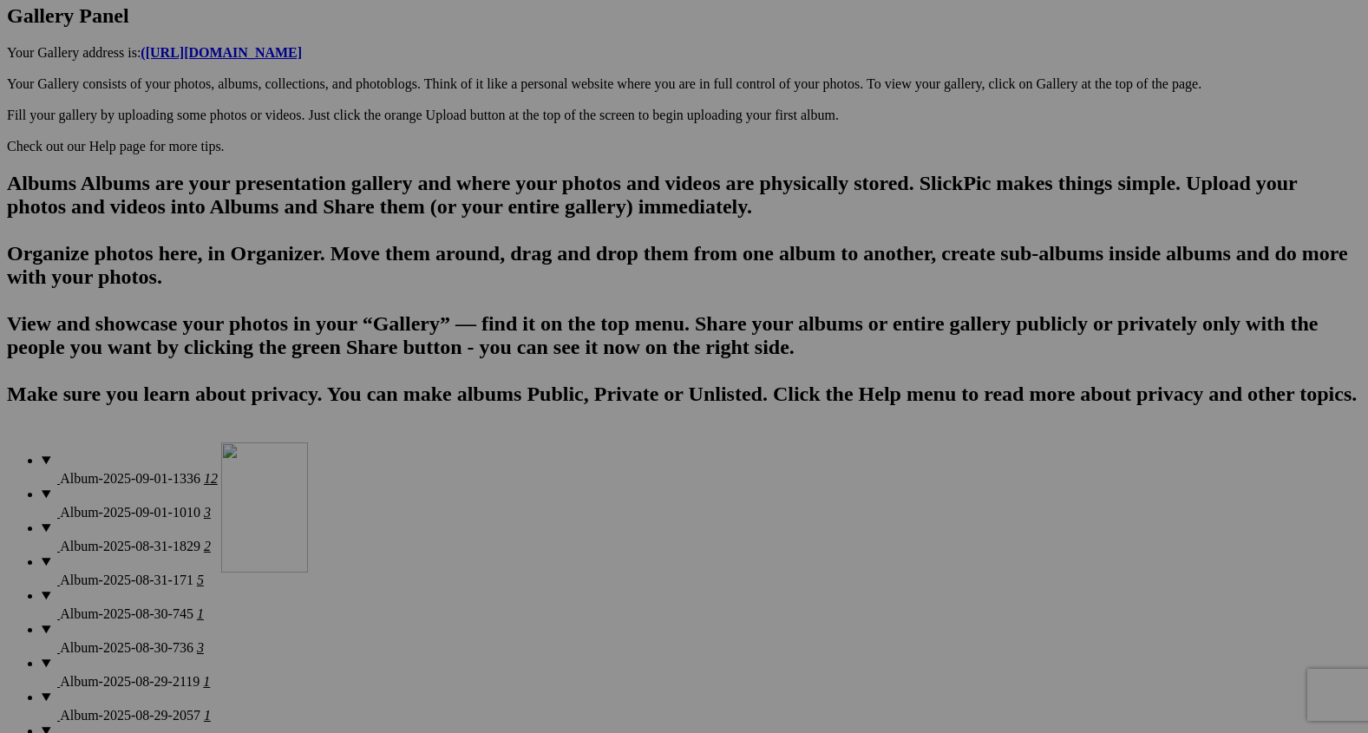
drag, startPoint x: 794, startPoint y: 235, endPoint x: 469, endPoint y: 616, distance: 501.0
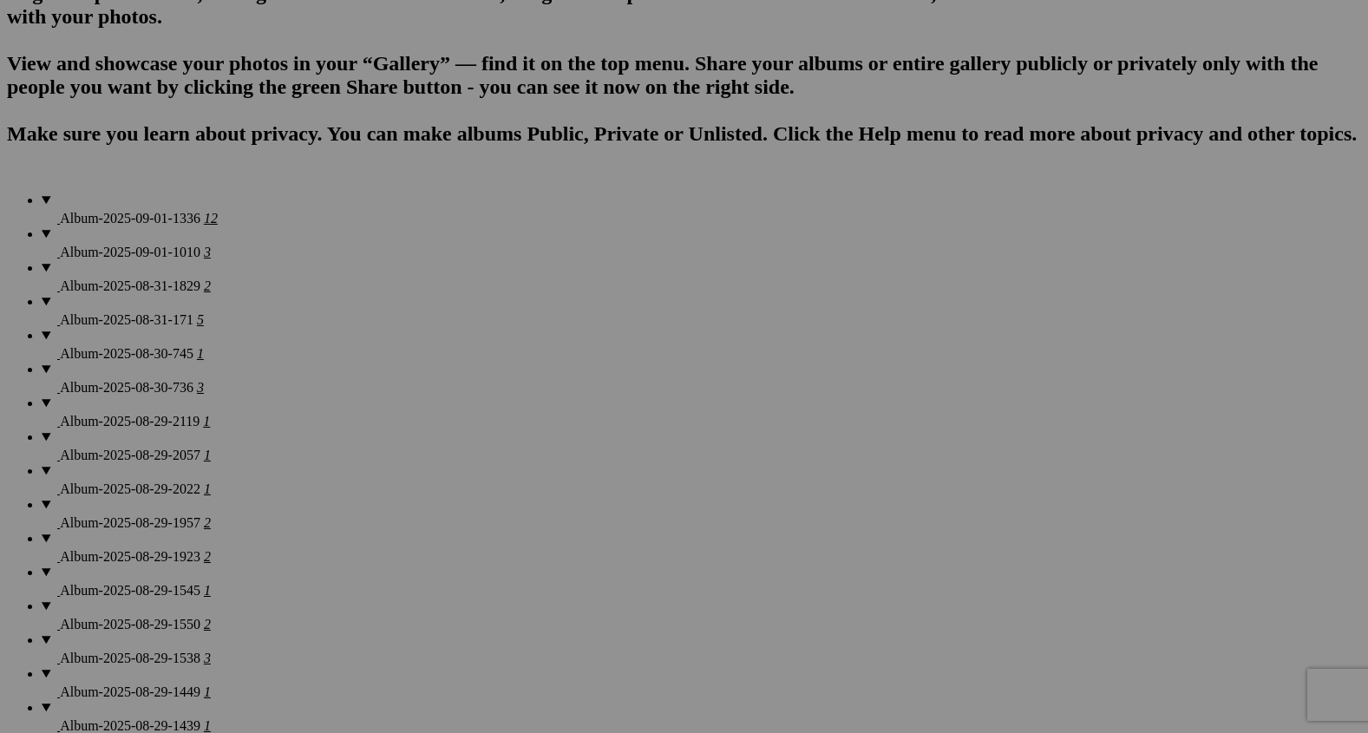
scroll to position [1218, 0]
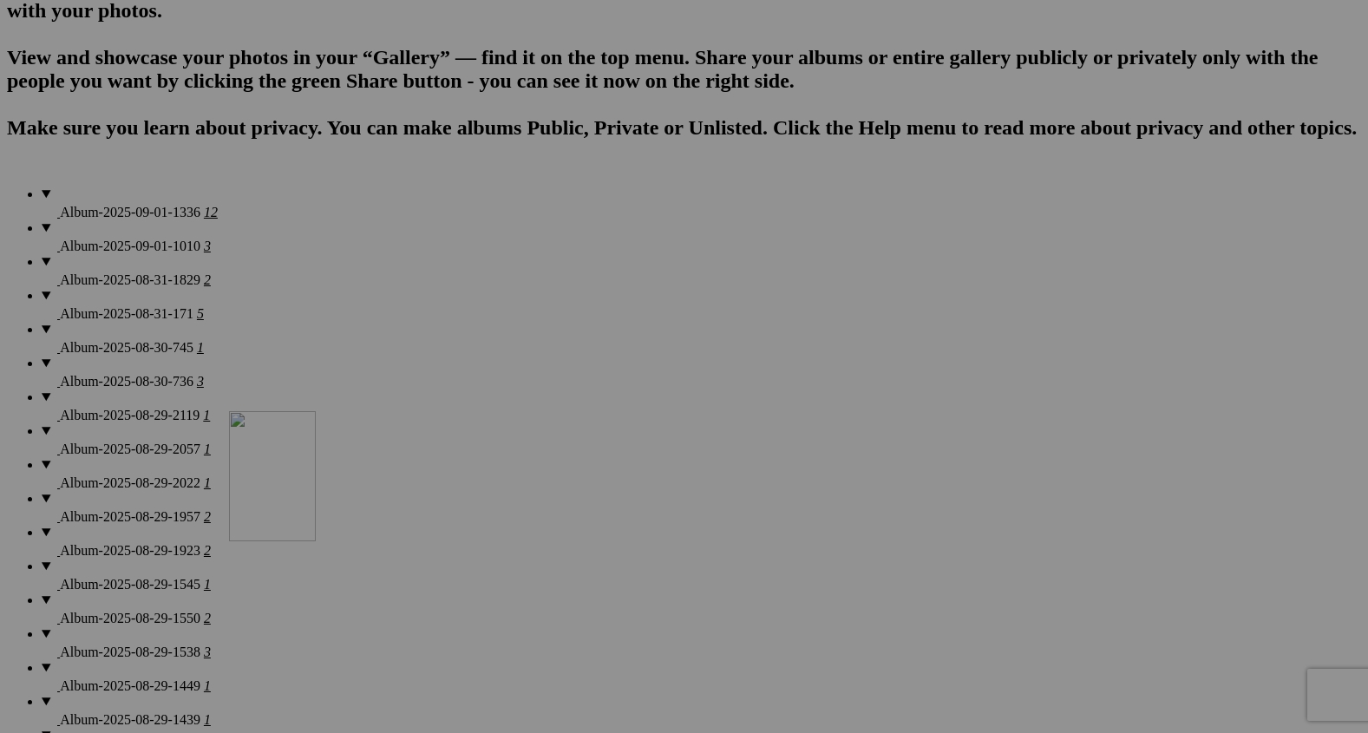
drag, startPoint x: 479, startPoint y: 378, endPoint x: 481, endPoint y: 586, distance: 207.4
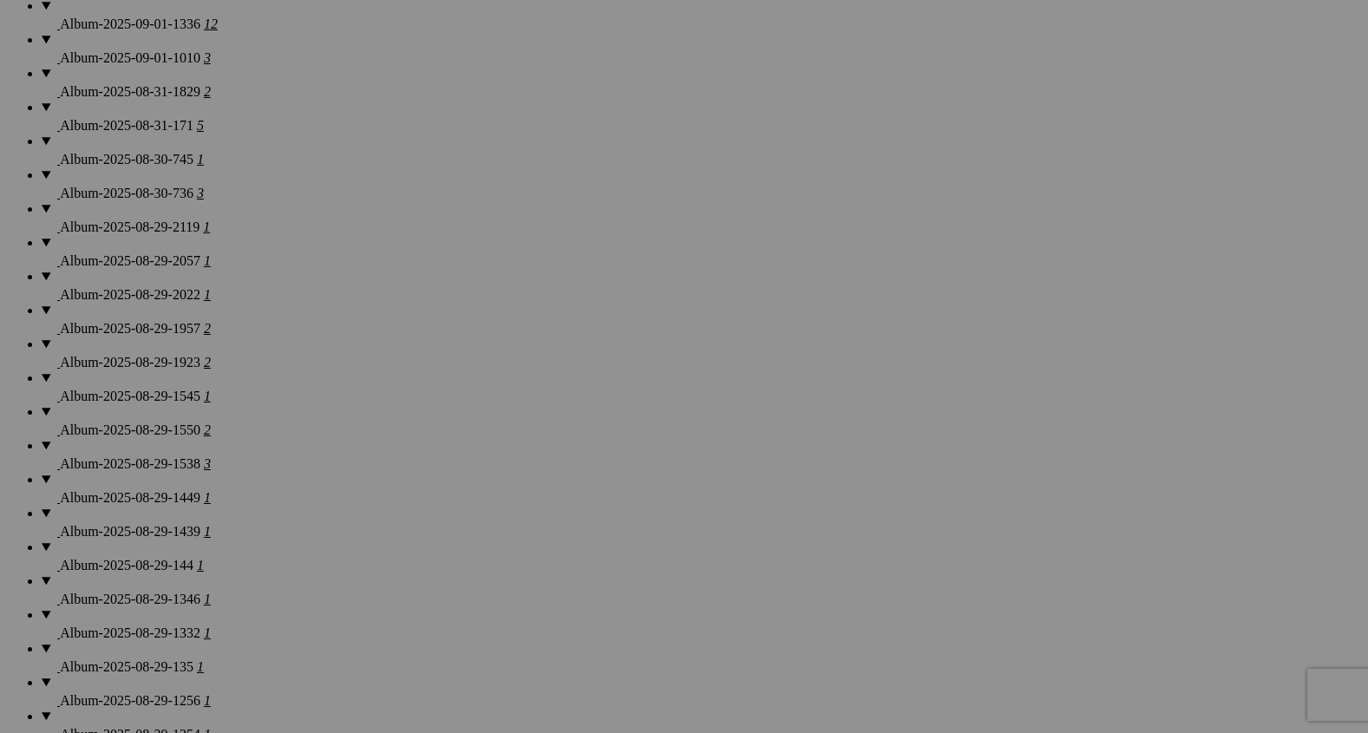
scroll to position [1417, 0]
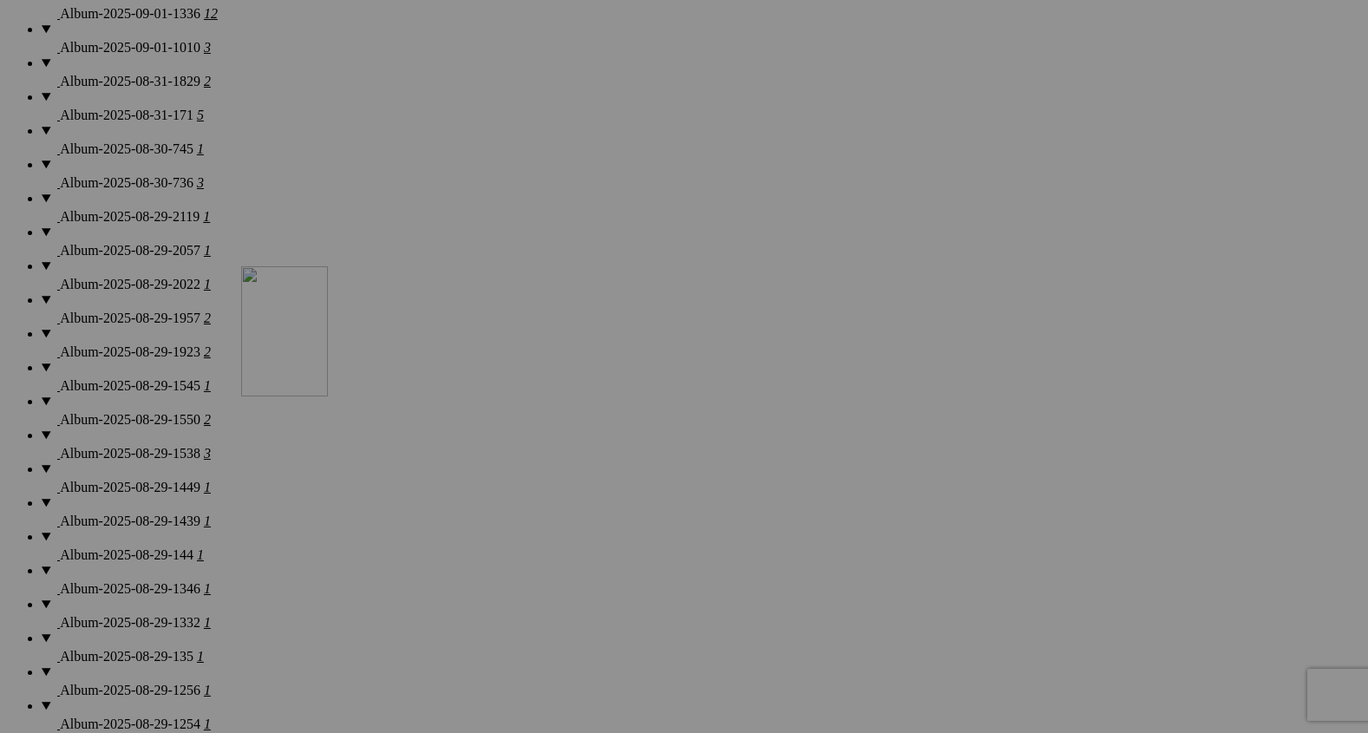
drag, startPoint x: 473, startPoint y: 132, endPoint x: 496, endPoint y: 548, distance: 416.3
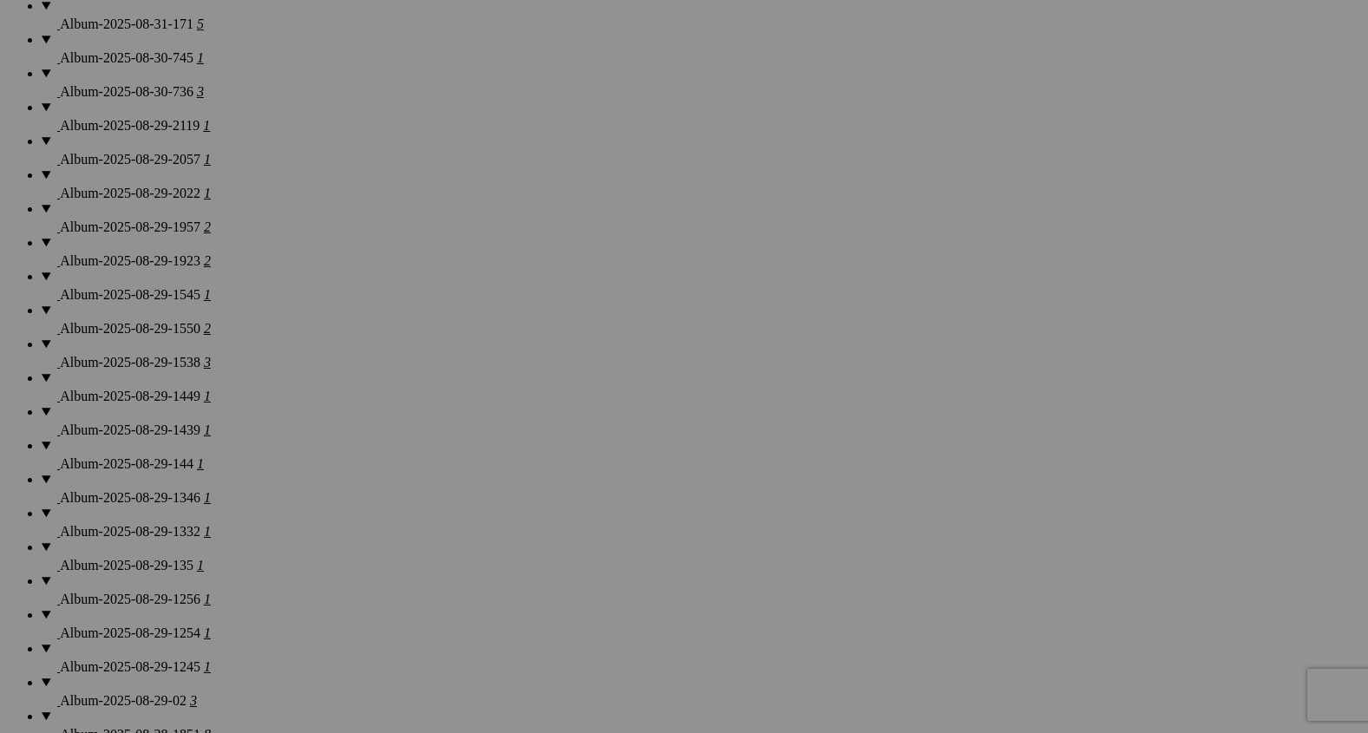
scroll to position [1532, 0]
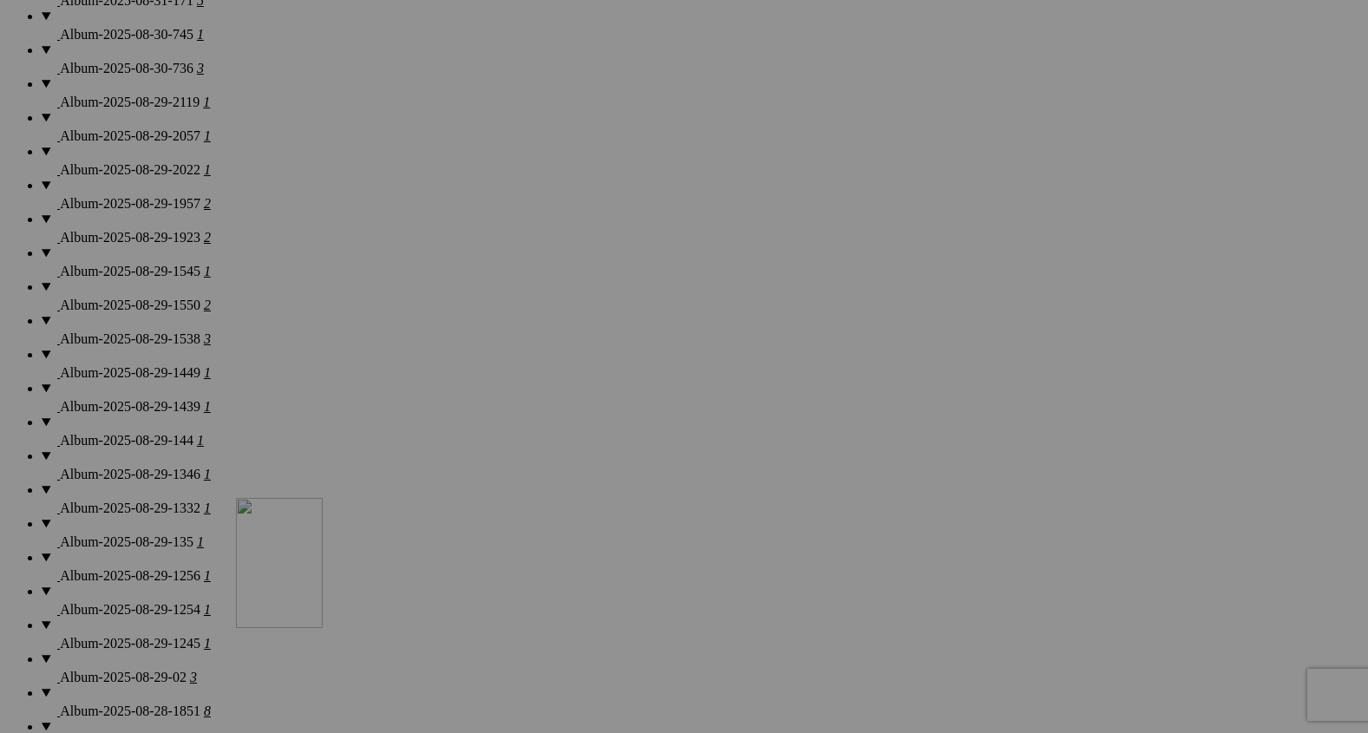
drag, startPoint x: 486, startPoint y: 340, endPoint x: 490, endPoint y: 685, distance: 344.5
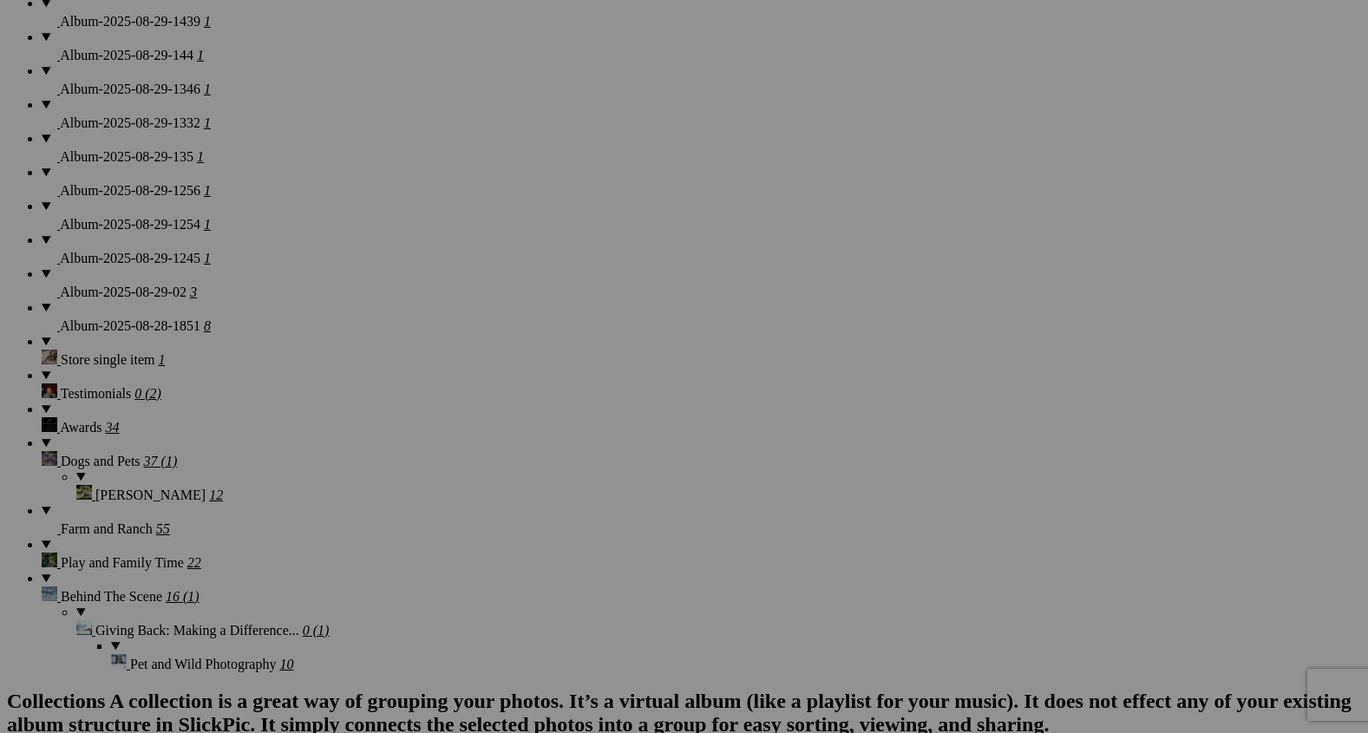
scroll to position [1931, 0]
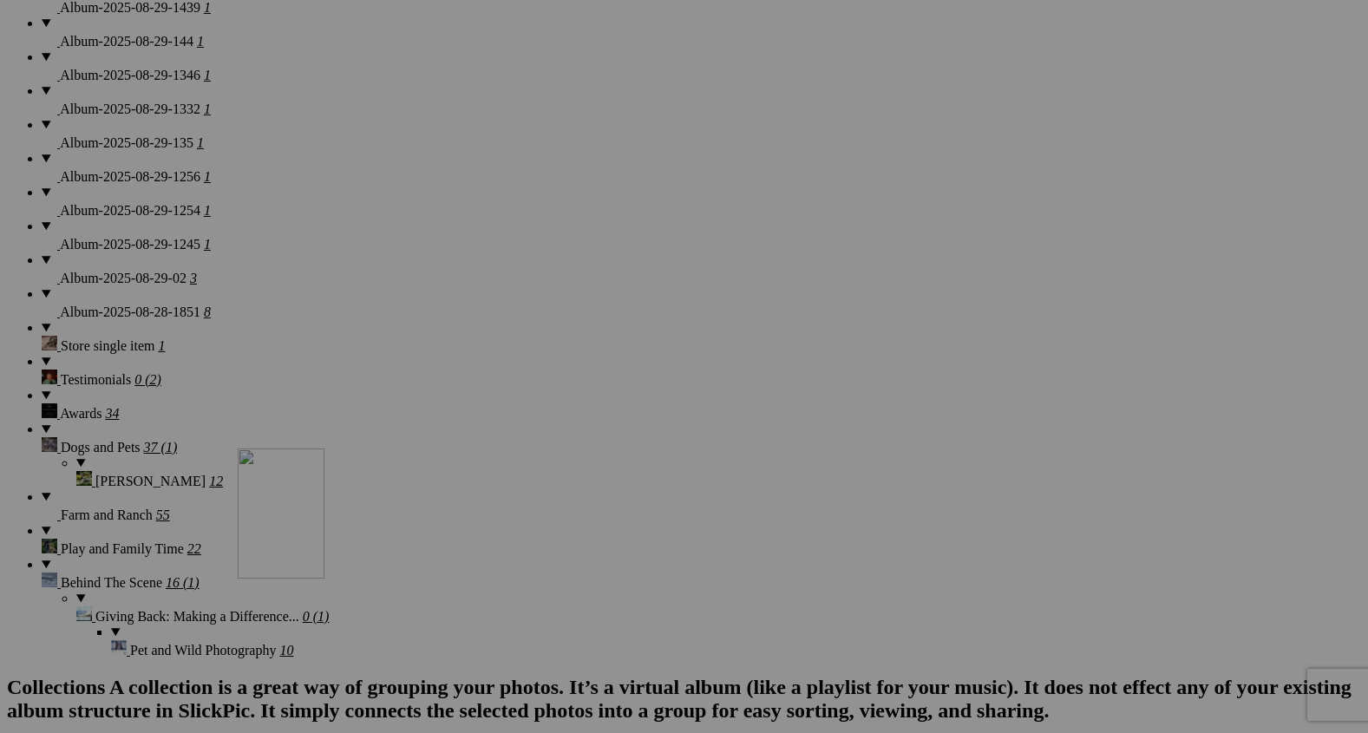
drag, startPoint x: 476, startPoint y: 342, endPoint x: 489, endPoint y: 626, distance: 284.1
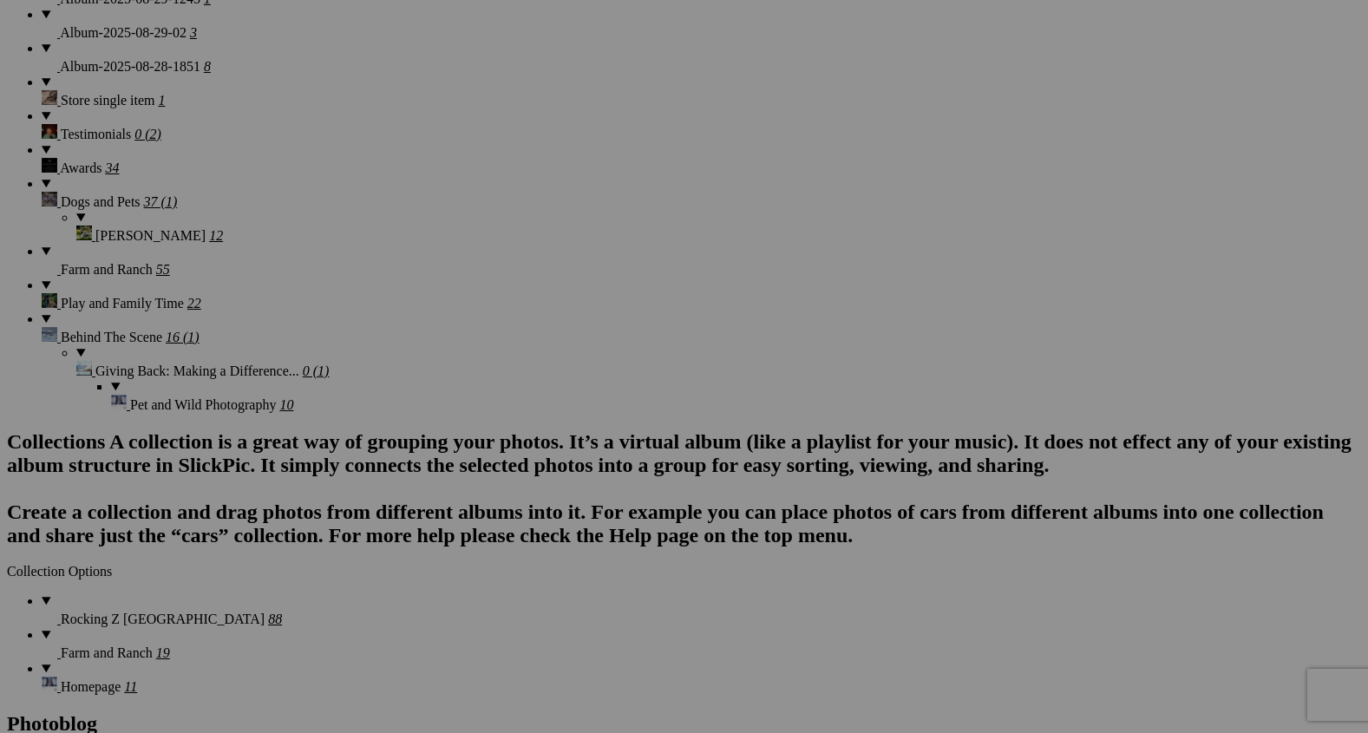
scroll to position [2185, 0]
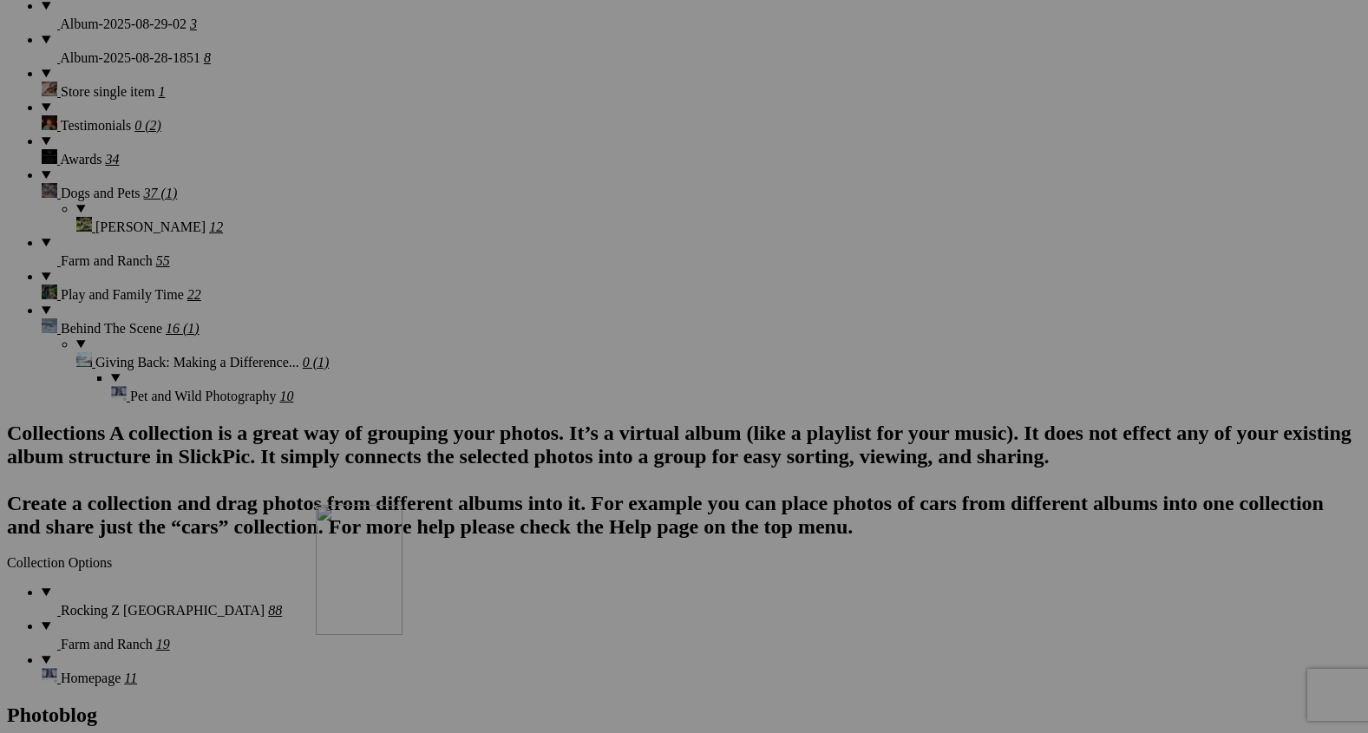
drag, startPoint x: 475, startPoint y: 273, endPoint x: 617, endPoint y: 652, distance: 404.2
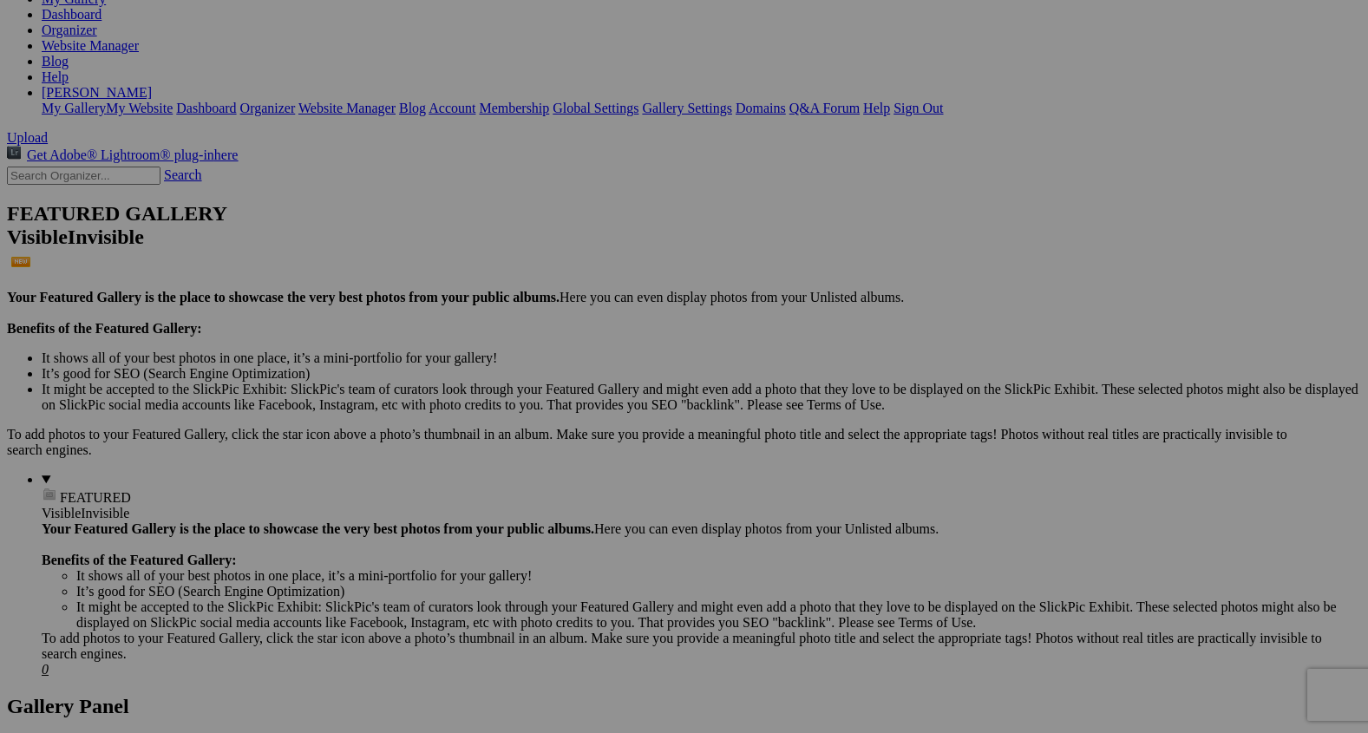
scroll to position [265, 0]
drag, startPoint x: 806, startPoint y: 236, endPoint x: 829, endPoint y: 557, distance: 321.9
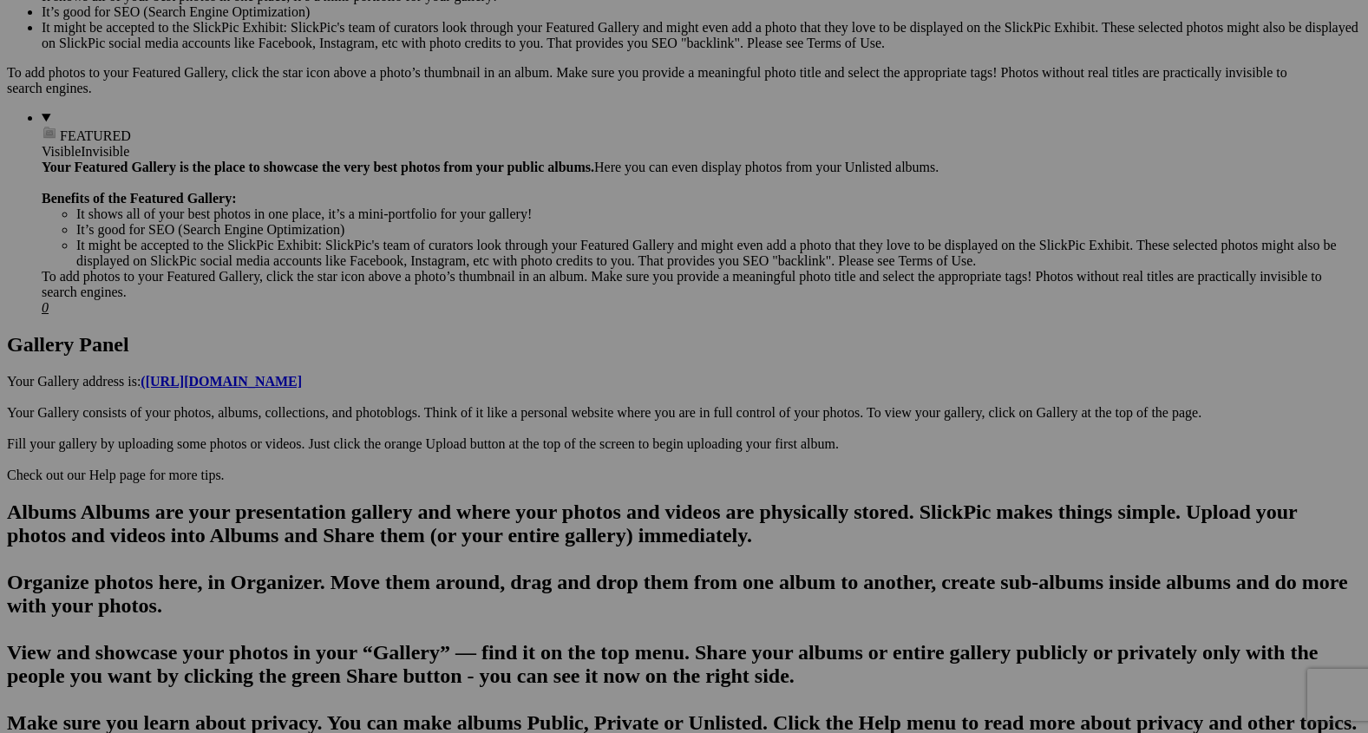
scroll to position [599, 0]
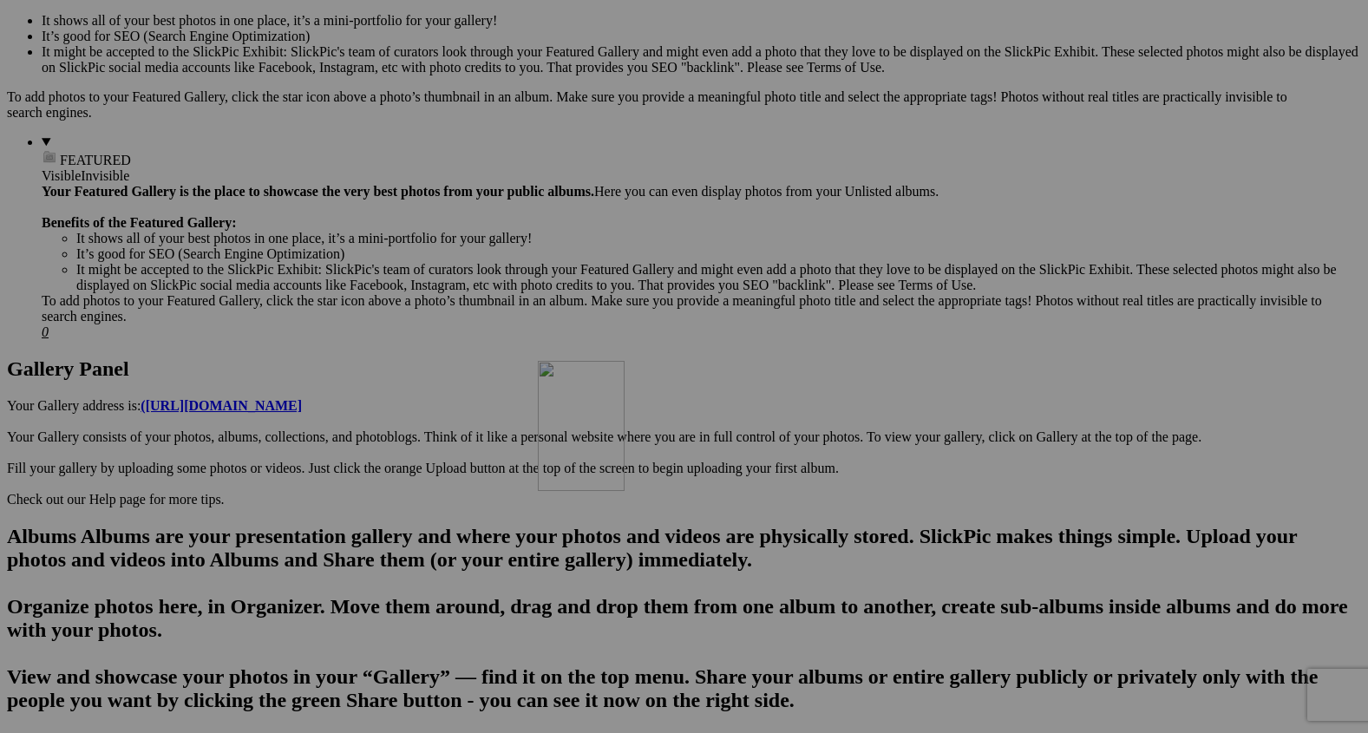
drag, startPoint x: 797, startPoint y: 142, endPoint x: 782, endPoint y: 572, distance: 429.8
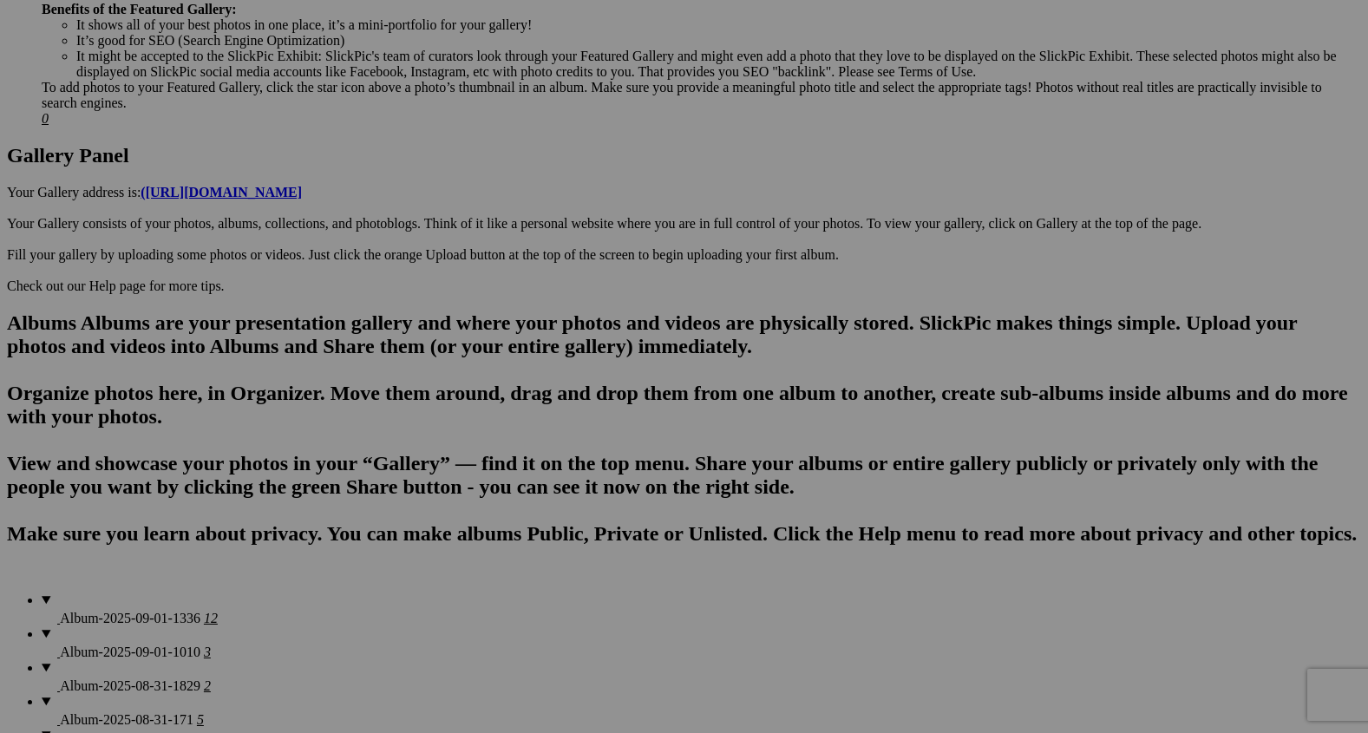
scroll to position [865, 0]
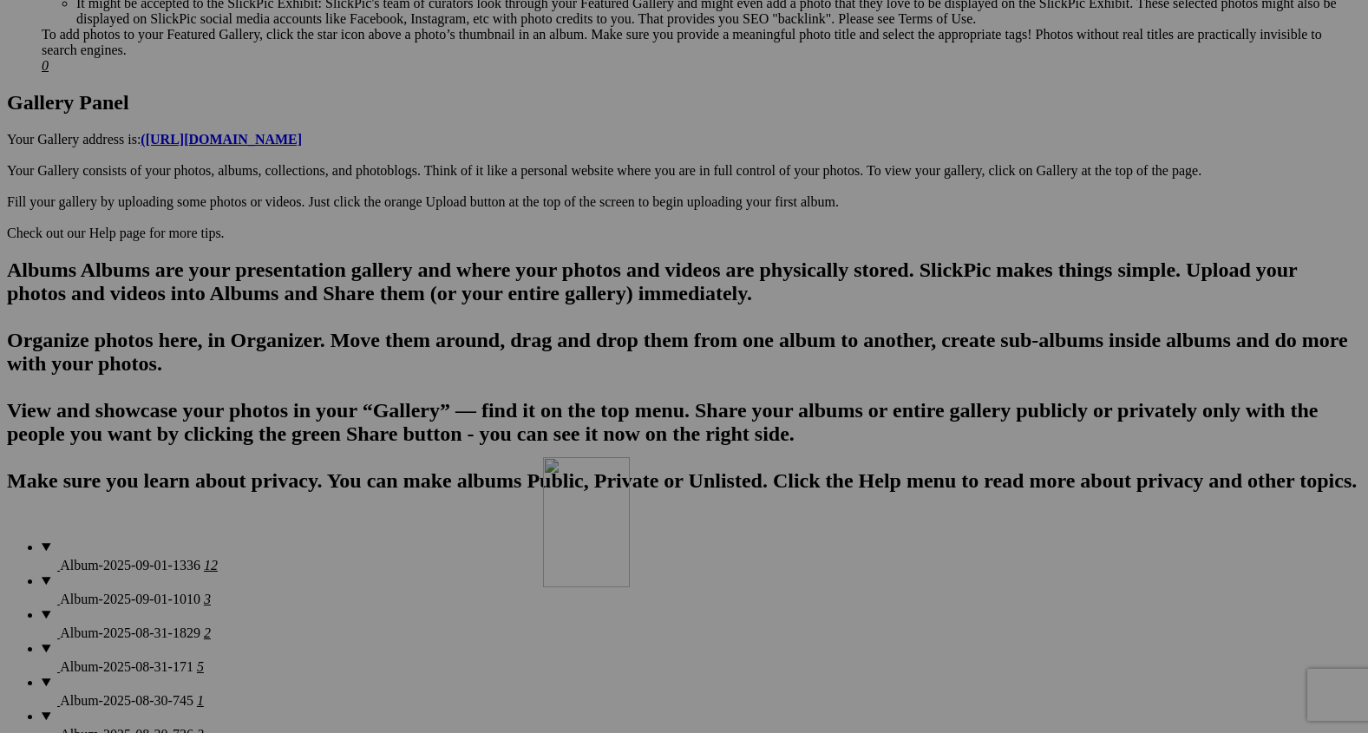
drag, startPoint x: 812, startPoint y: 319, endPoint x: 790, endPoint y: 634, distance: 315.8
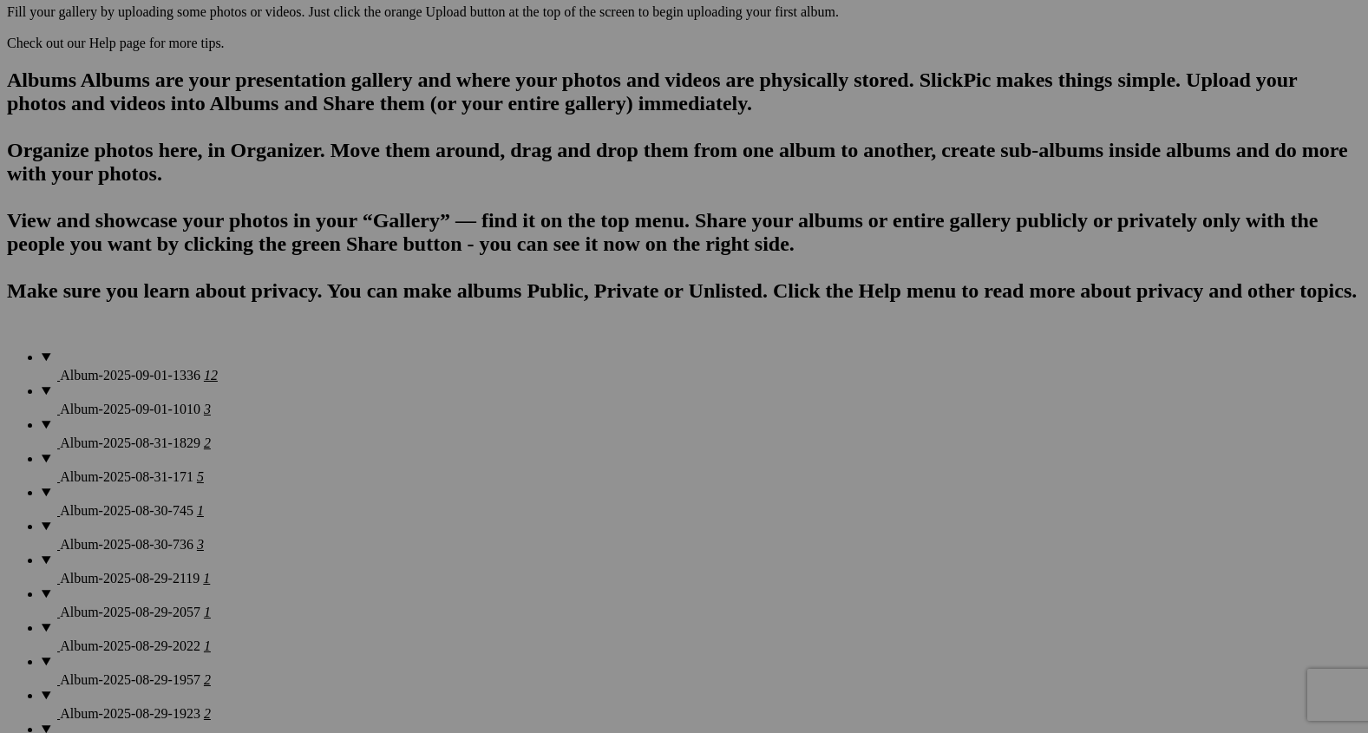
scroll to position [1076, 0]
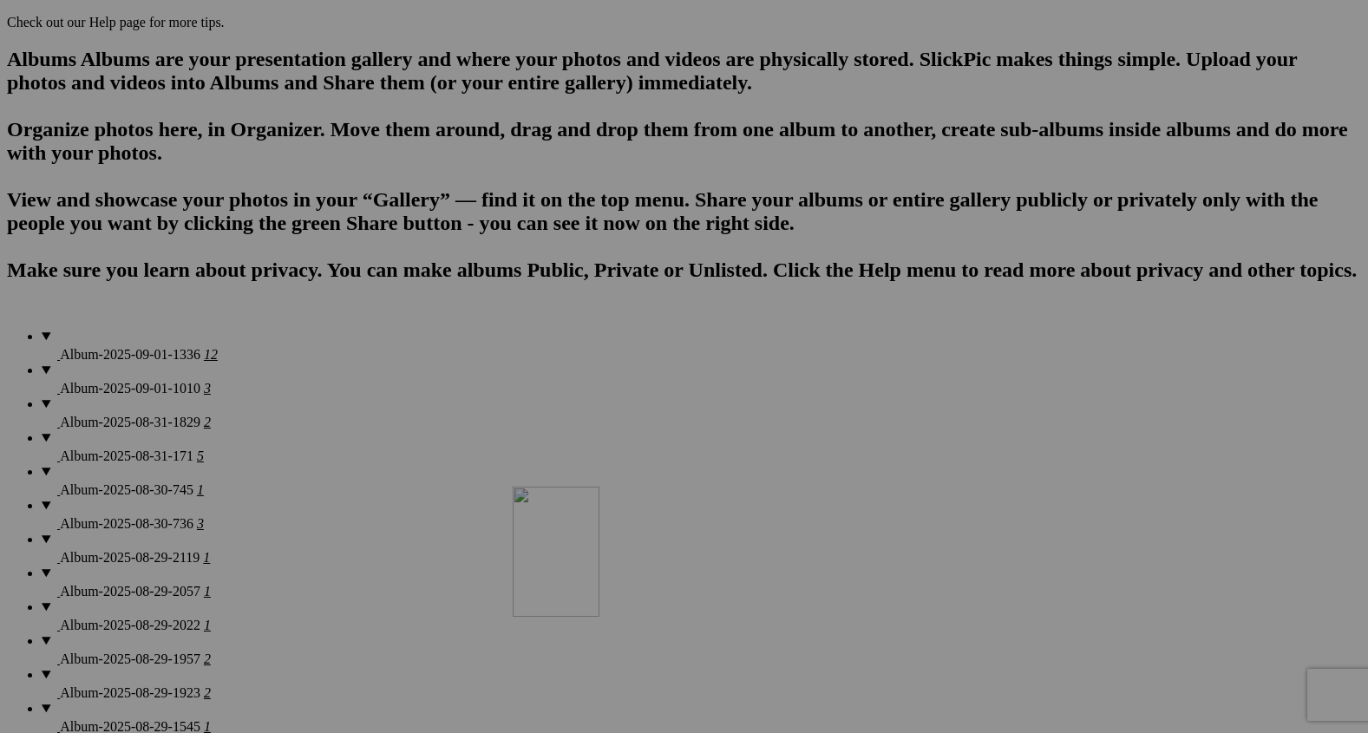
drag, startPoint x: 799, startPoint y: 383, endPoint x: 763, endPoint y: 635, distance: 255.1
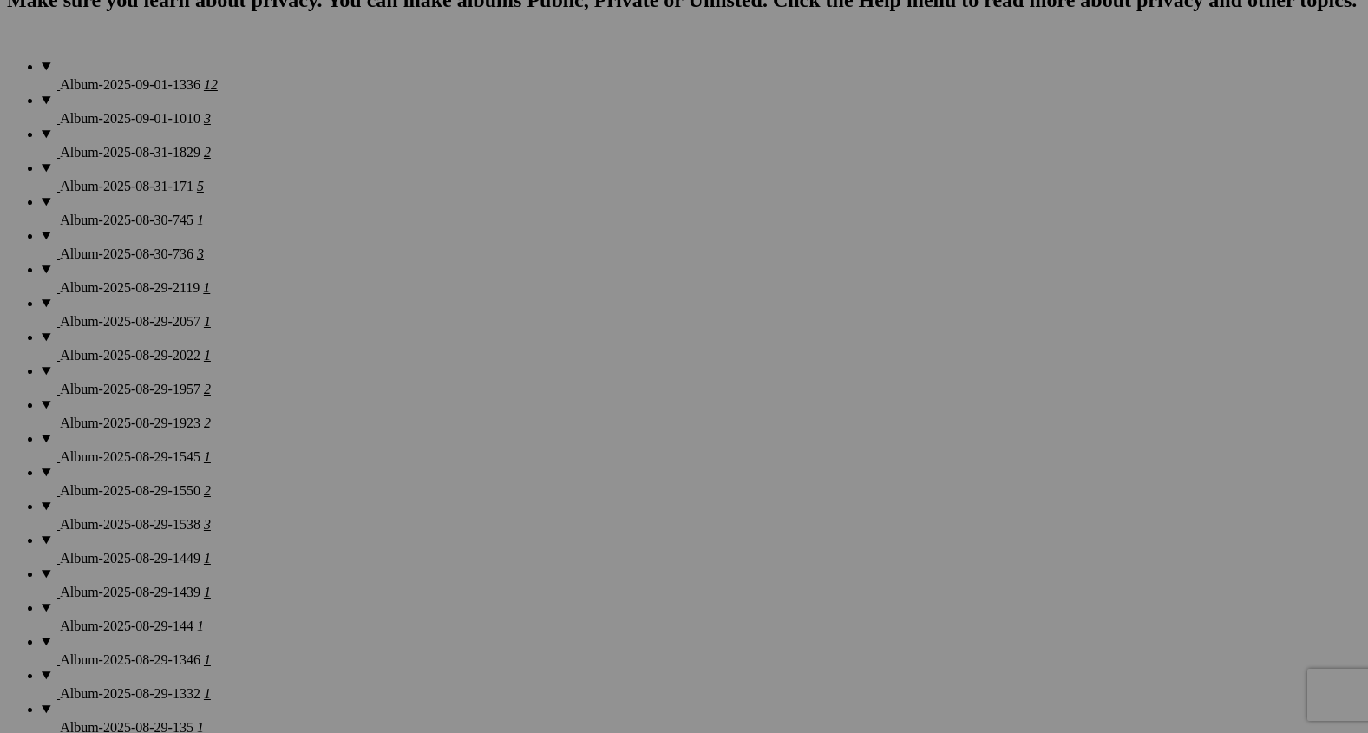
scroll to position [1367, 0]
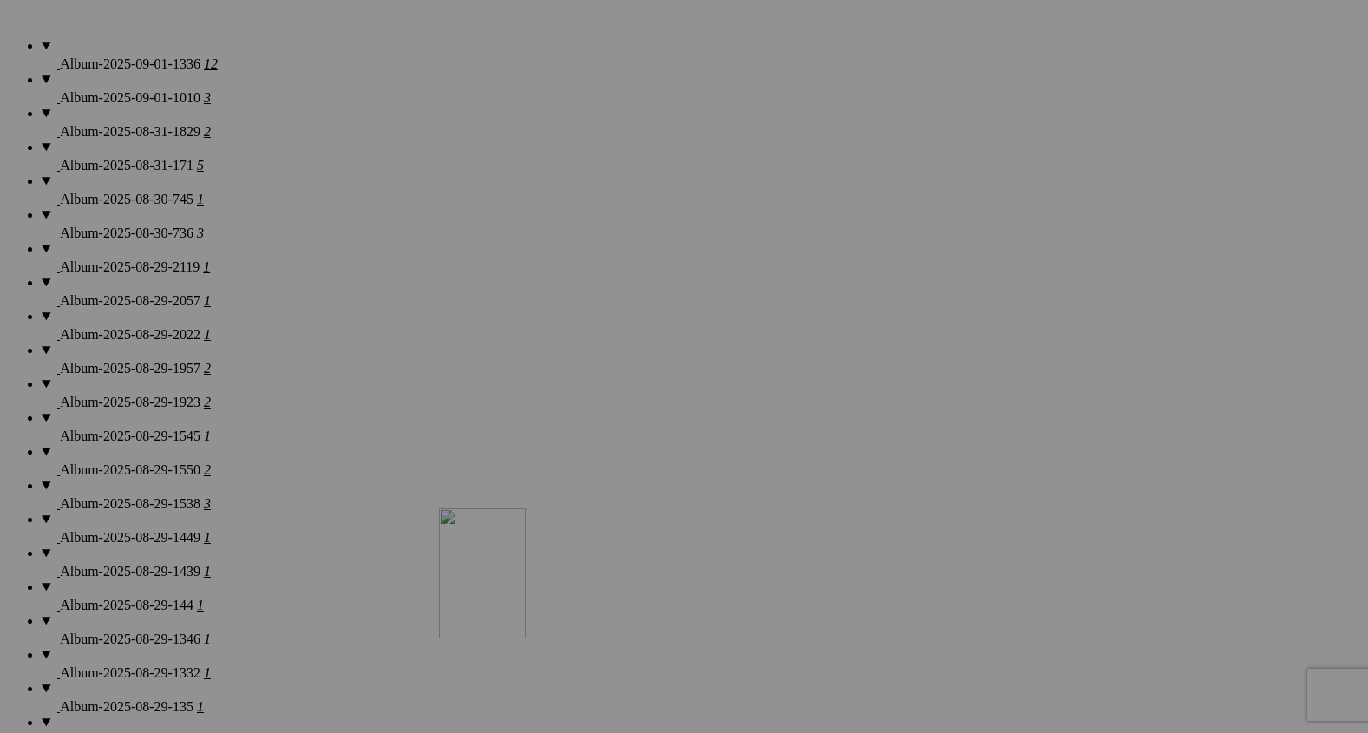
drag, startPoint x: 803, startPoint y: 267, endPoint x: 707, endPoint y: 661, distance: 405.4
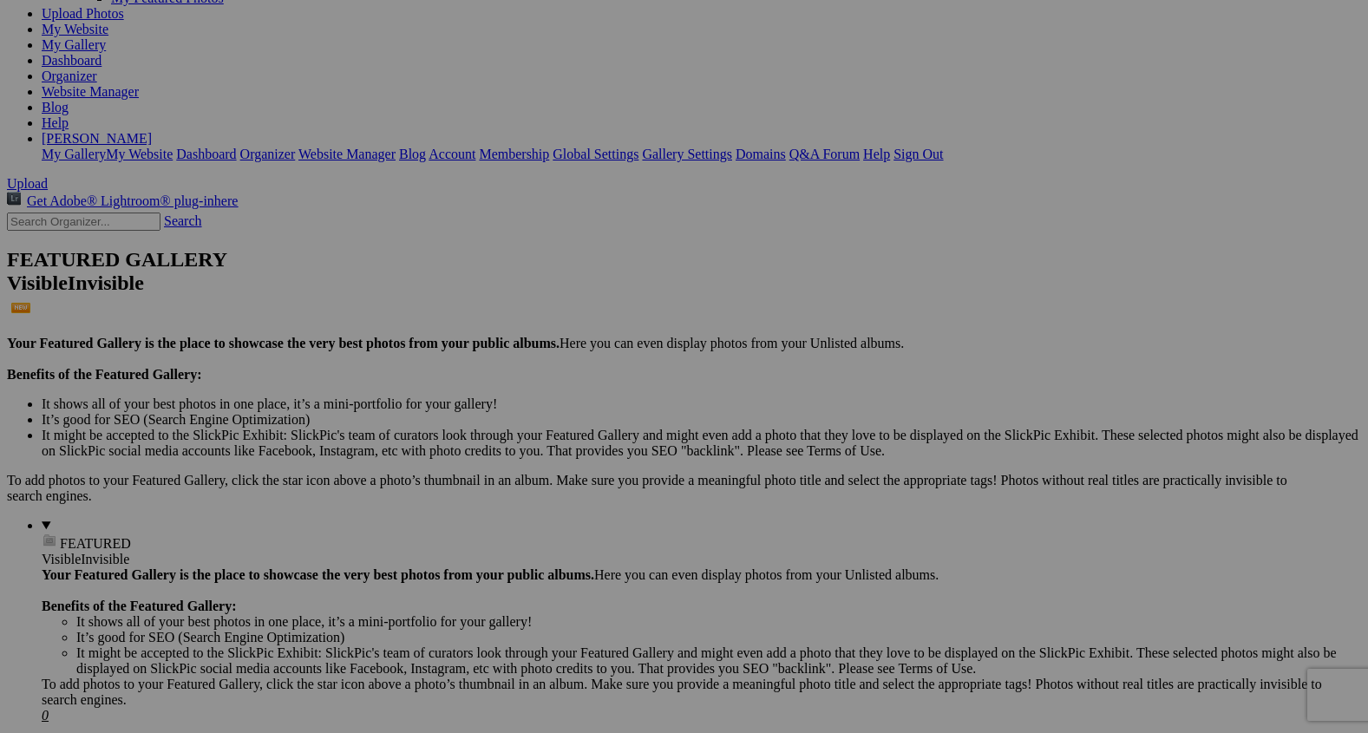
scroll to position [0, 0]
